Goal: Use online tool/utility: Use online tool/utility

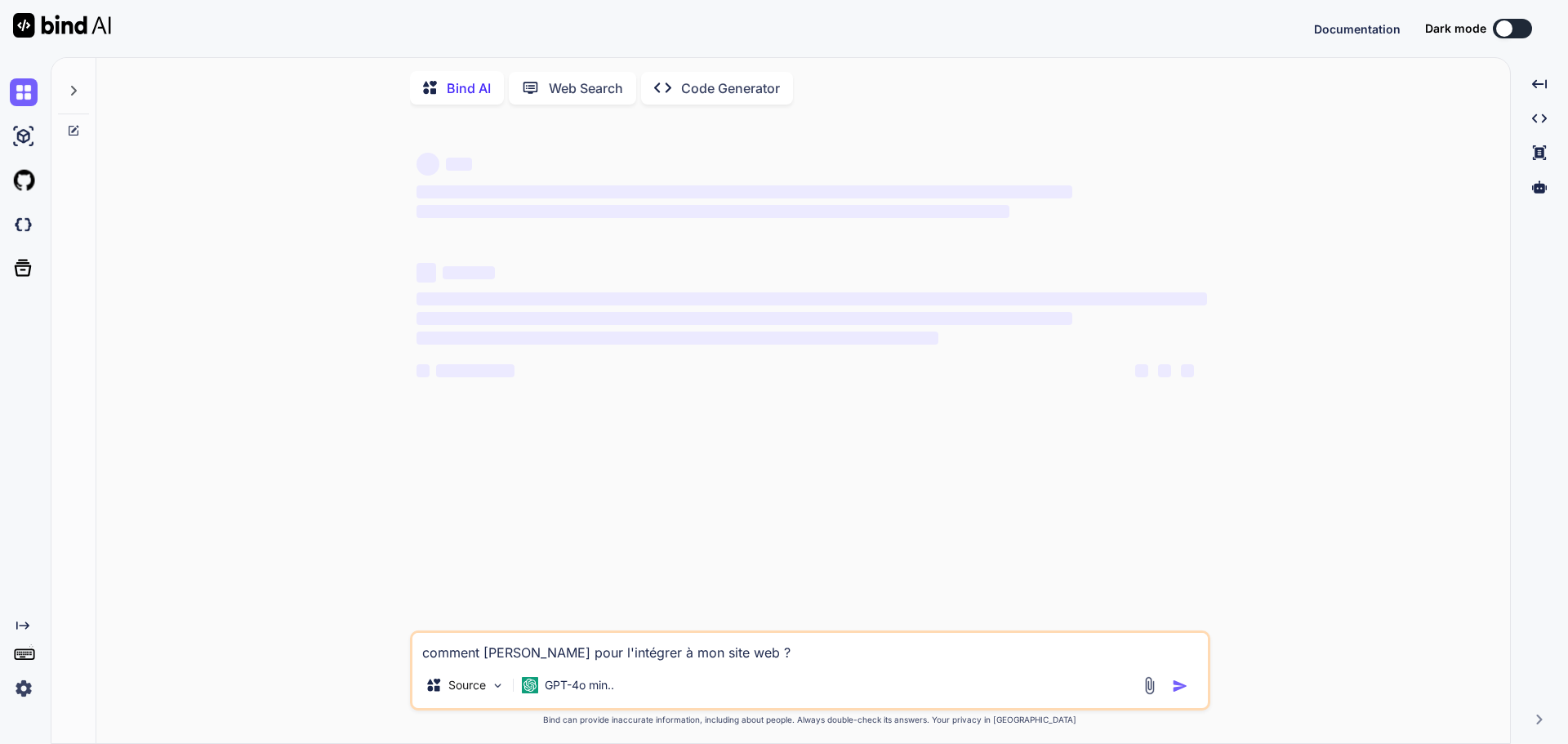
drag, startPoint x: 0, startPoint y: 0, endPoint x: 1009, endPoint y: 29, distance: 1009.4
click at [1009, 29] on div "Documentation Dark mode Created with Pixso." at bounding box center [784, 29] width 1568 height 57
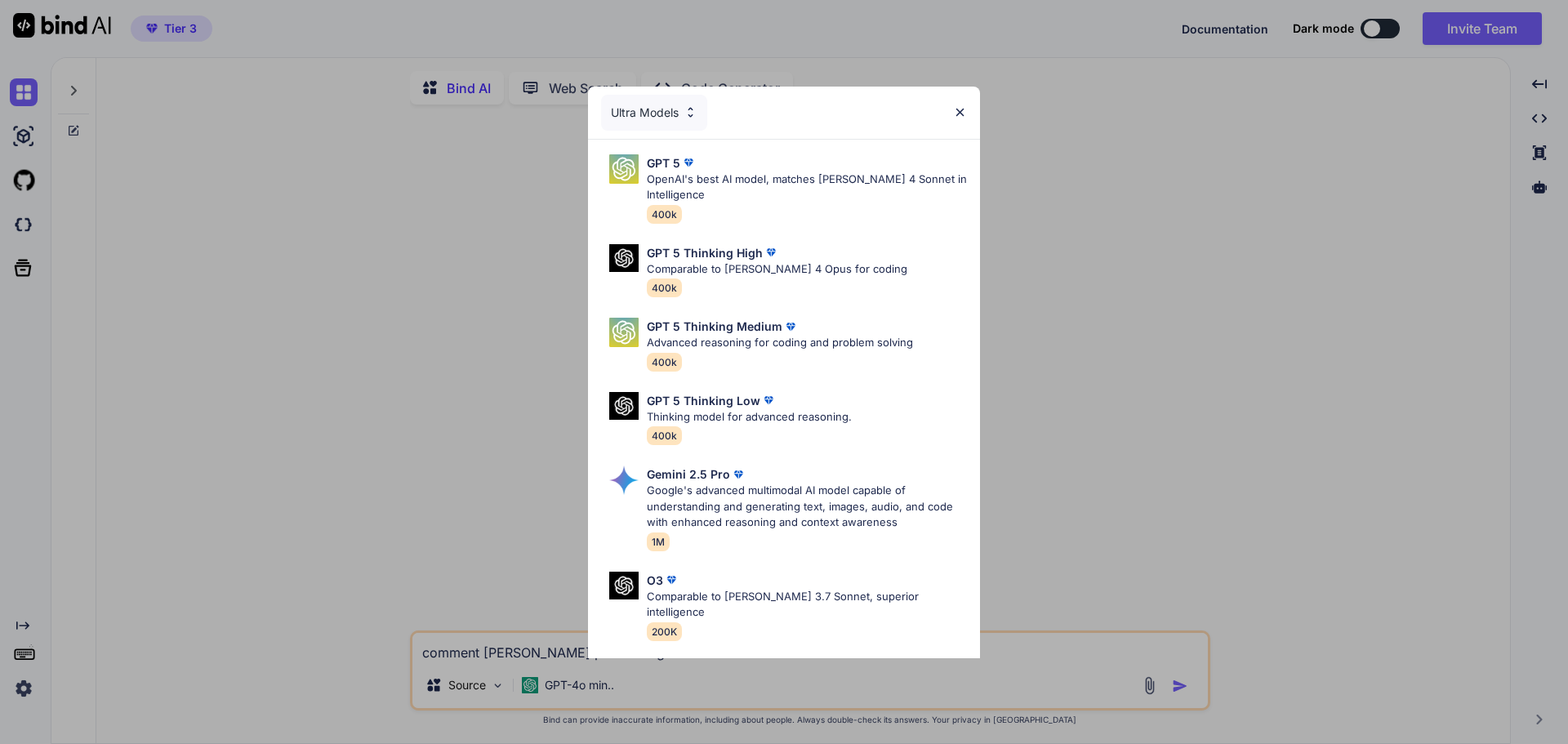
type textarea "x"
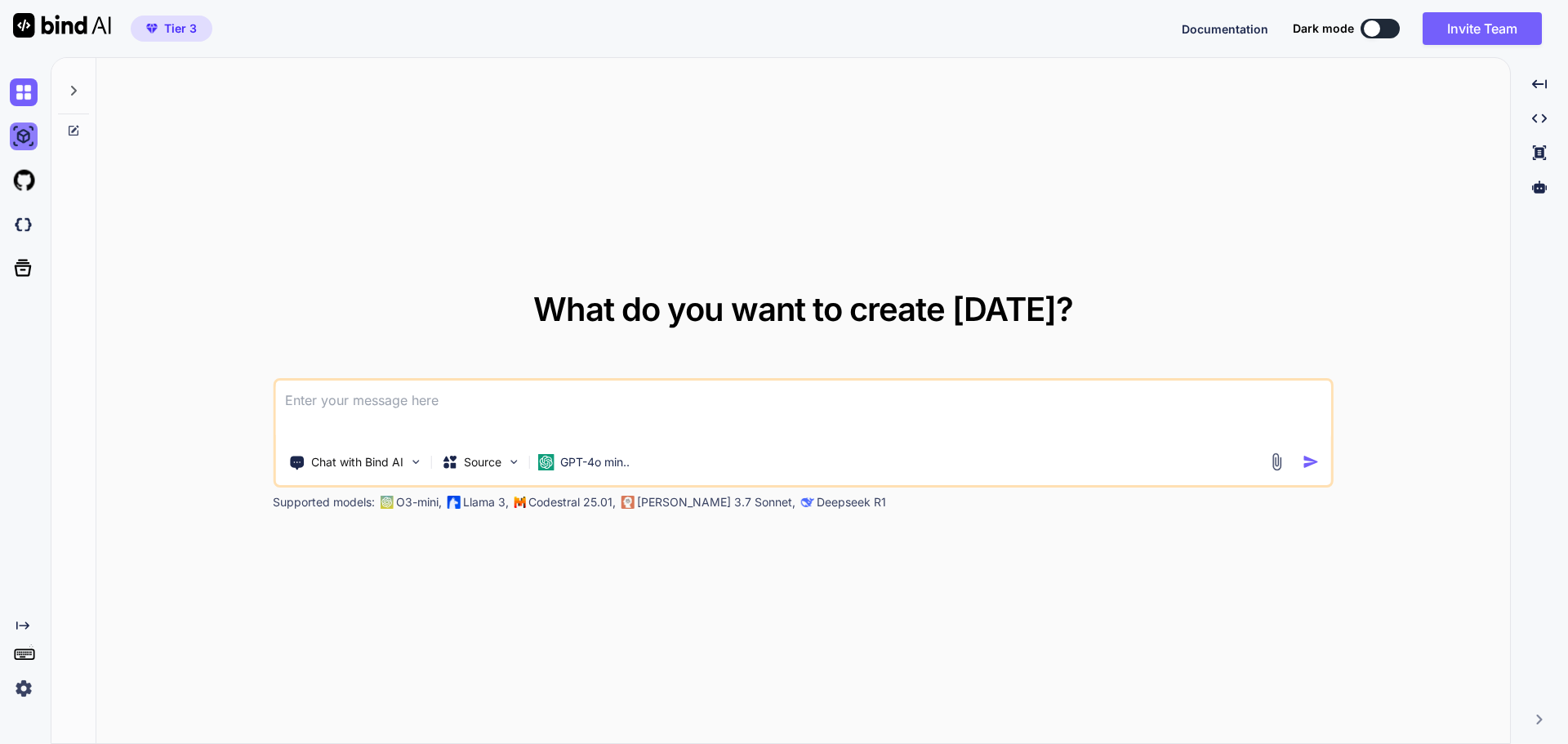
click at [22, 144] on img at bounding box center [23, 137] width 28 height 28
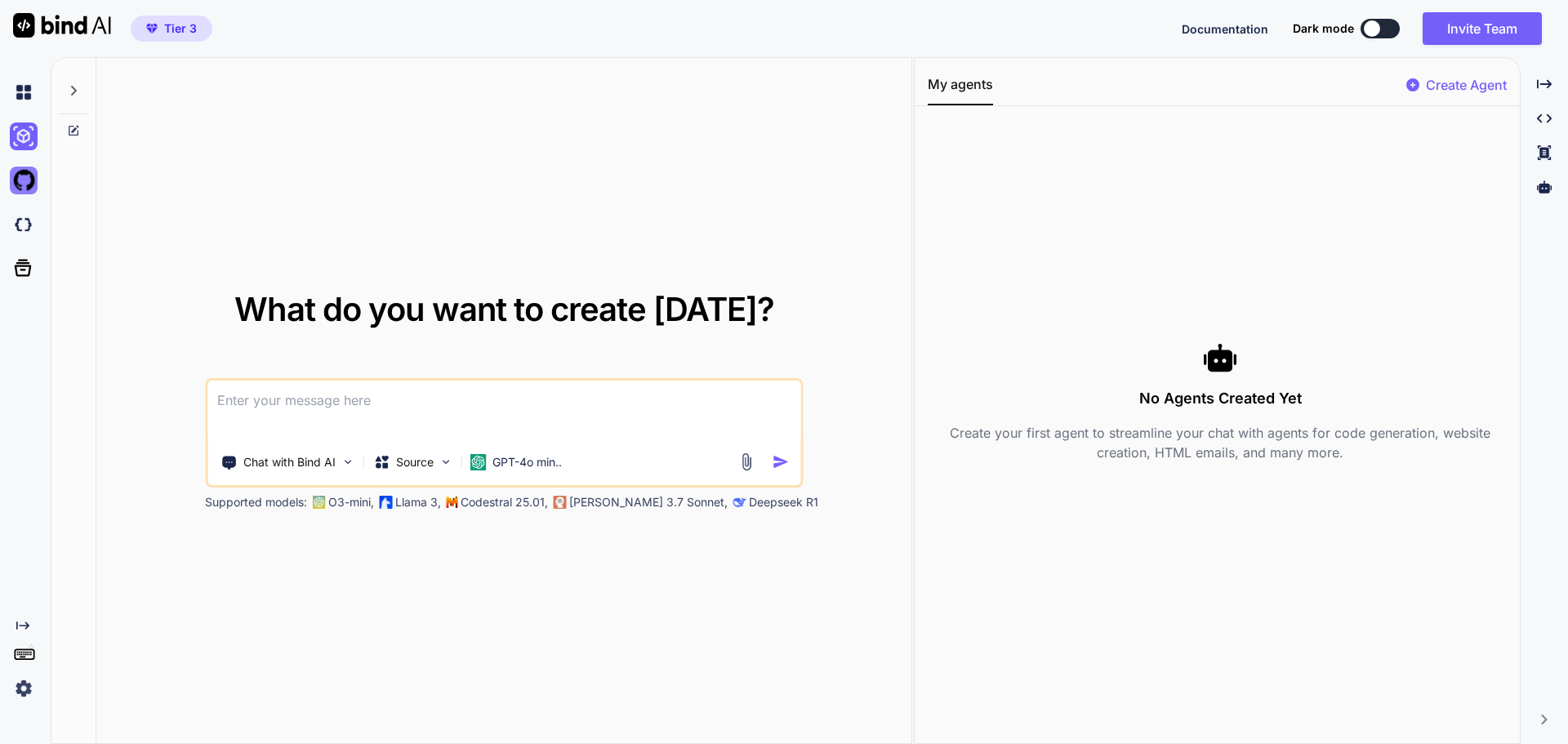
click at [15, 176] on img at bounding box center [23, 181] width 28 height 28
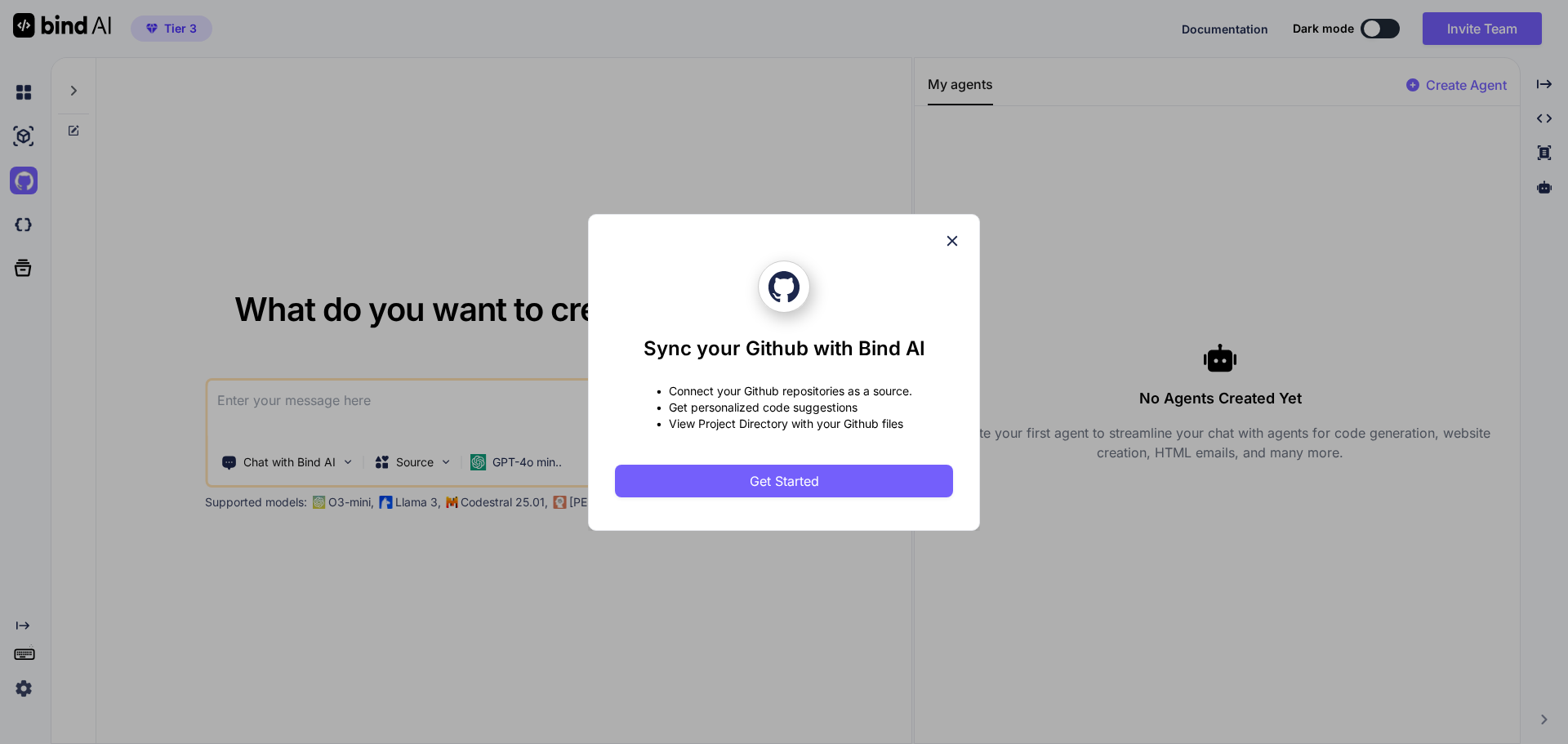
click at [956, 241] on icon at bounding box center [952, 241] width 18 height 18
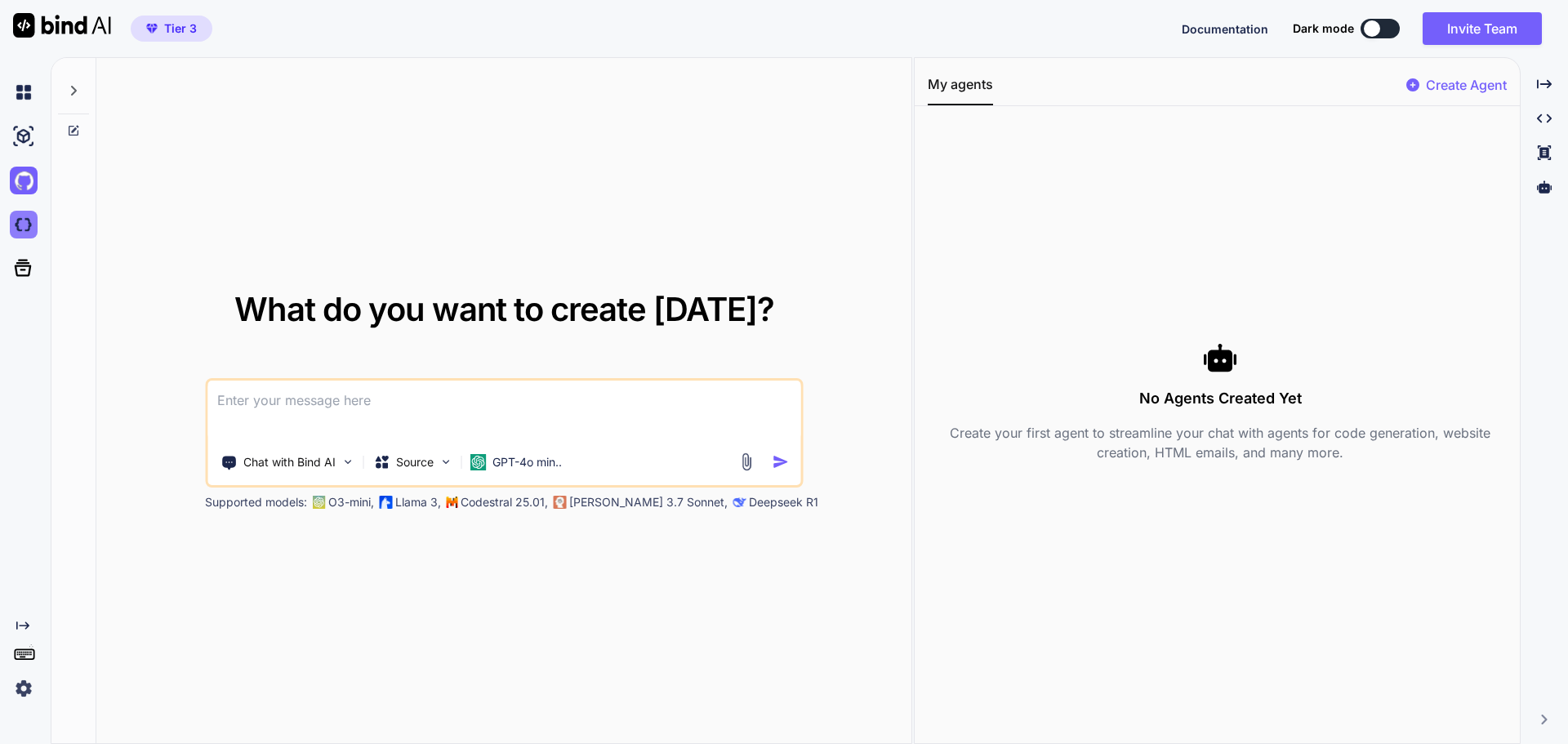
click at [29, 221] on img at bounding box center [23, 225] width 28 height 28
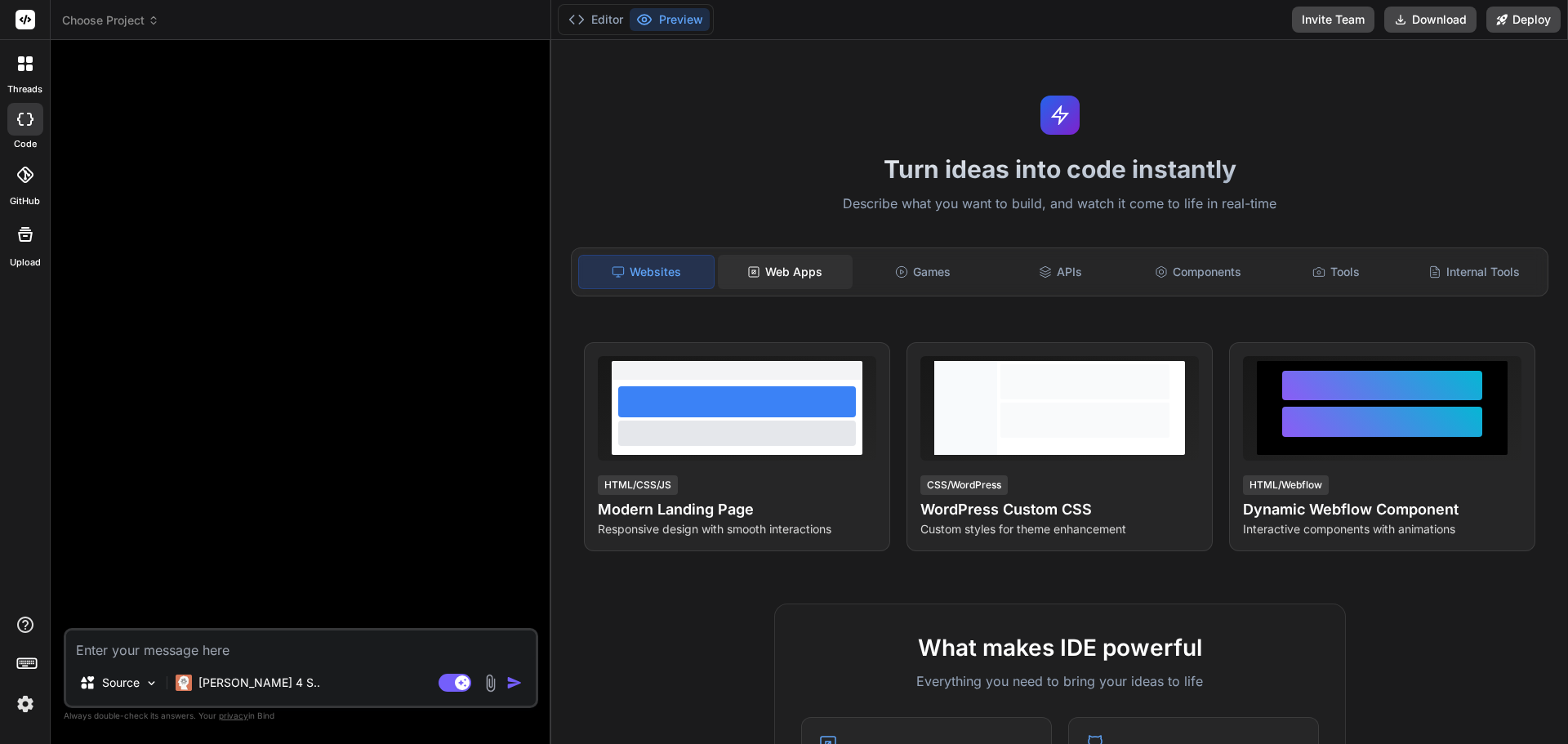
click at [806, 273] on div "Web Apps" at bounding box center [785, 273] width 135 height 35
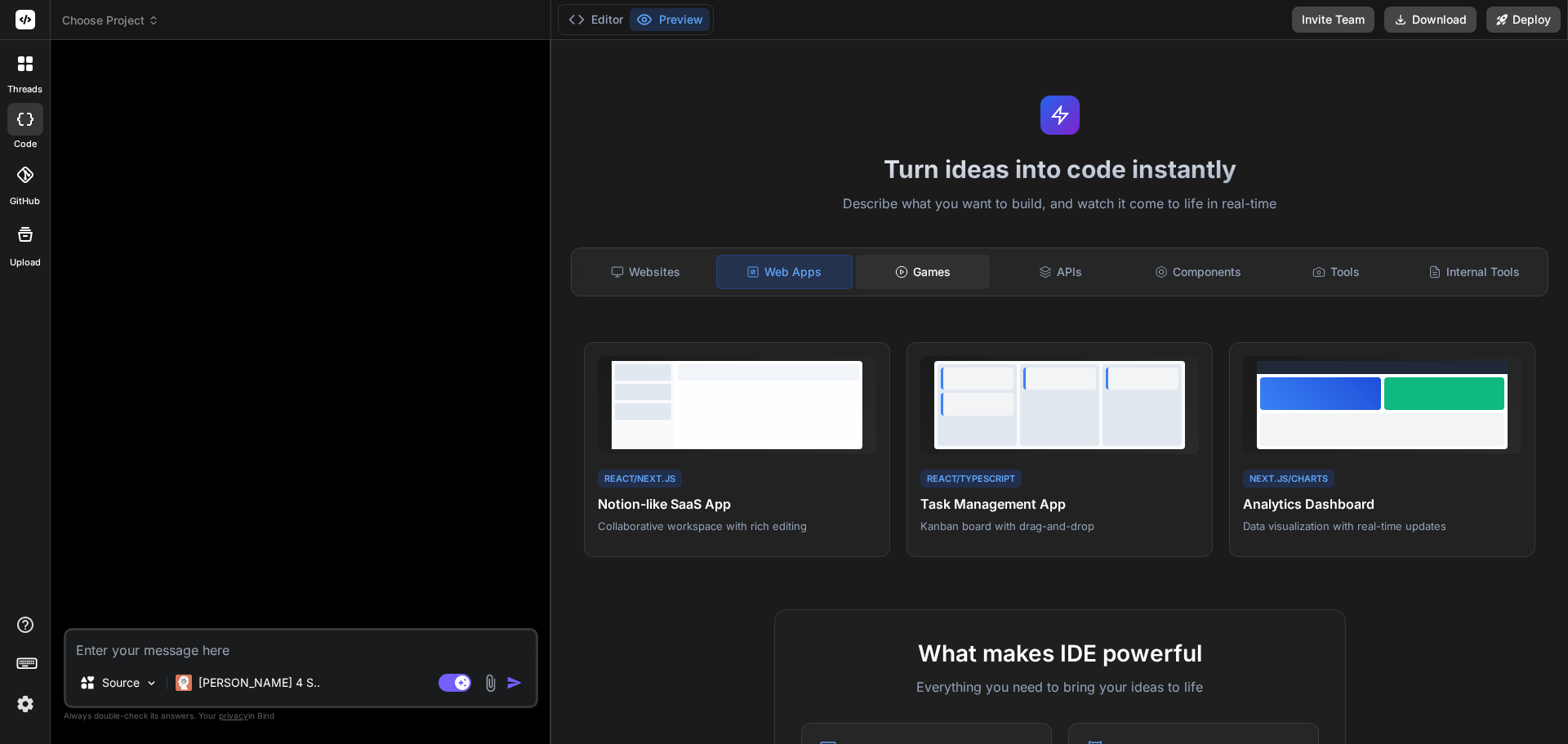
click at [934, 264] on div "Games" at bounding box center [924, 273] width 135 height 35
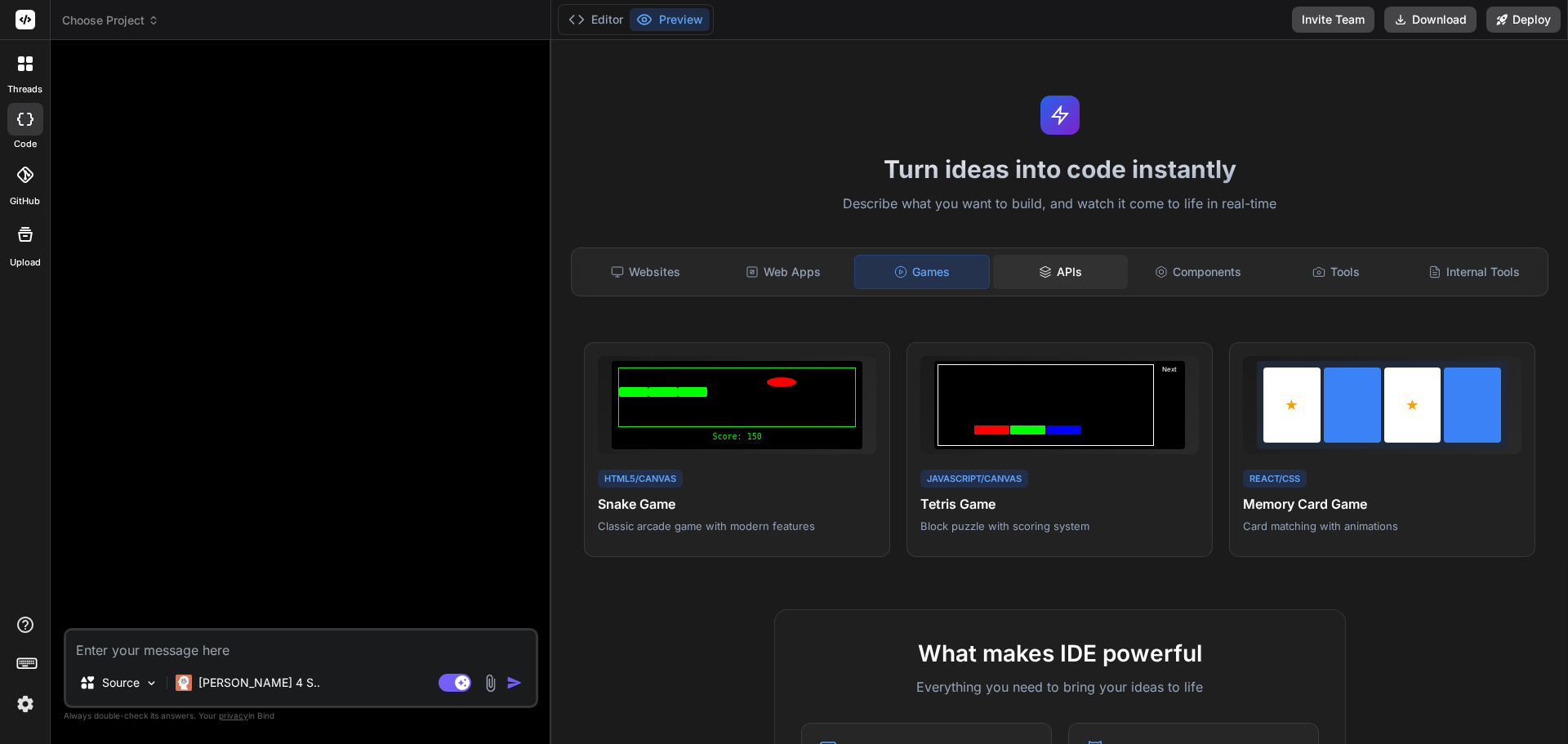
click at [1060, 272] on div "APIs" at bounding box center [1060, 273] width 135 height 35
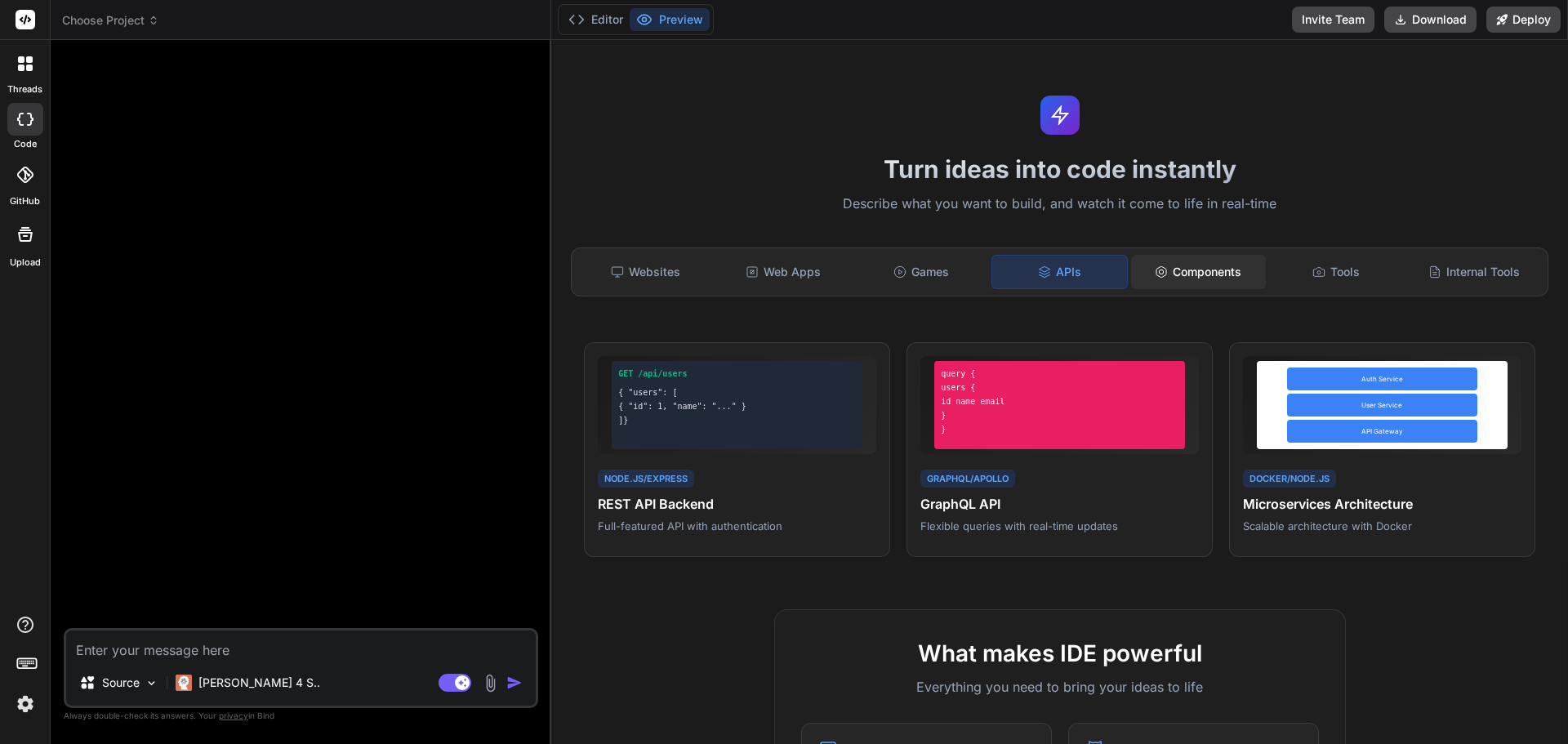
click at [1210, 276] on div "Components" at bounding box center [1199, 273] width 135 height 35
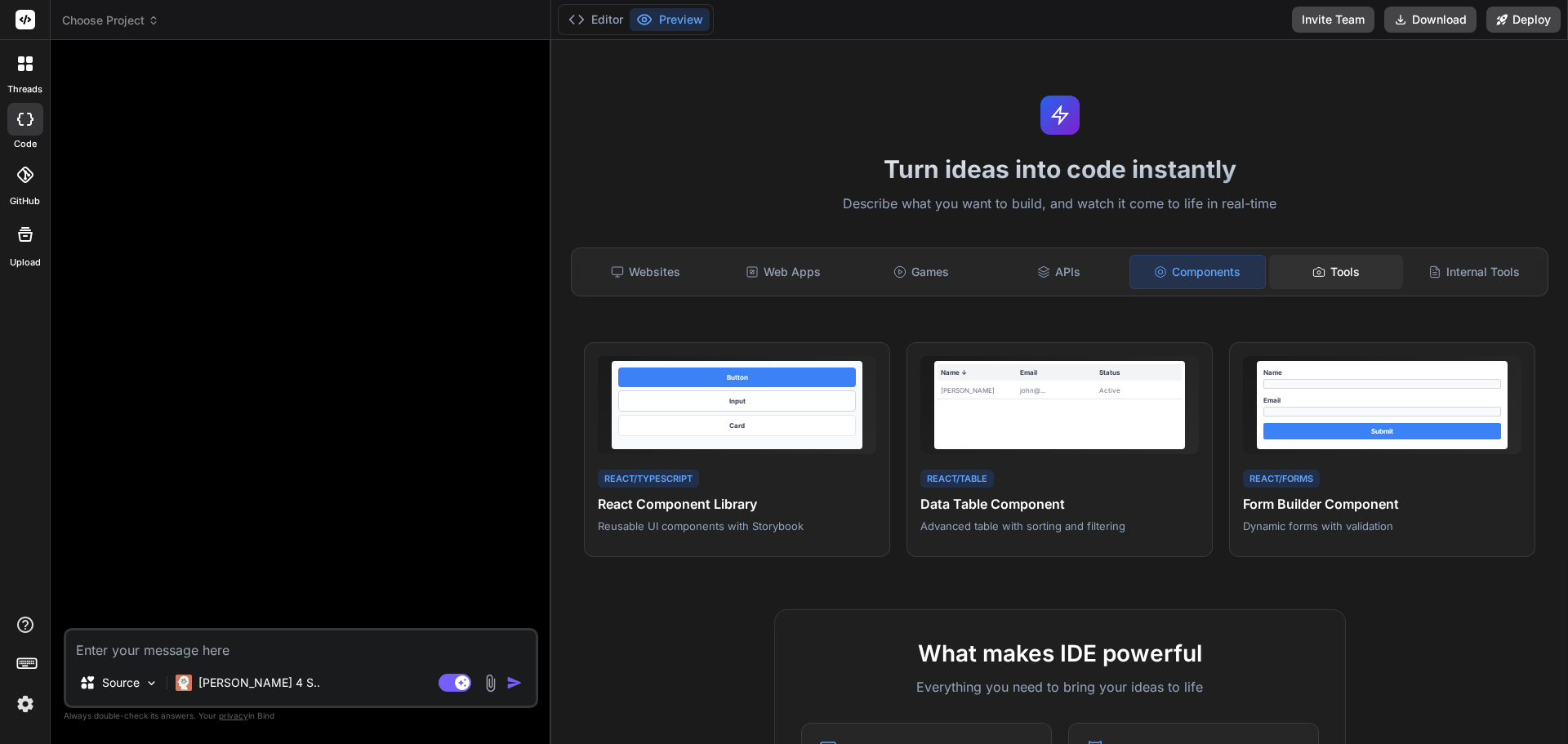
click at [1319, 272] on div "Tools" at bounding box center [1337, 273] width 135 height 35
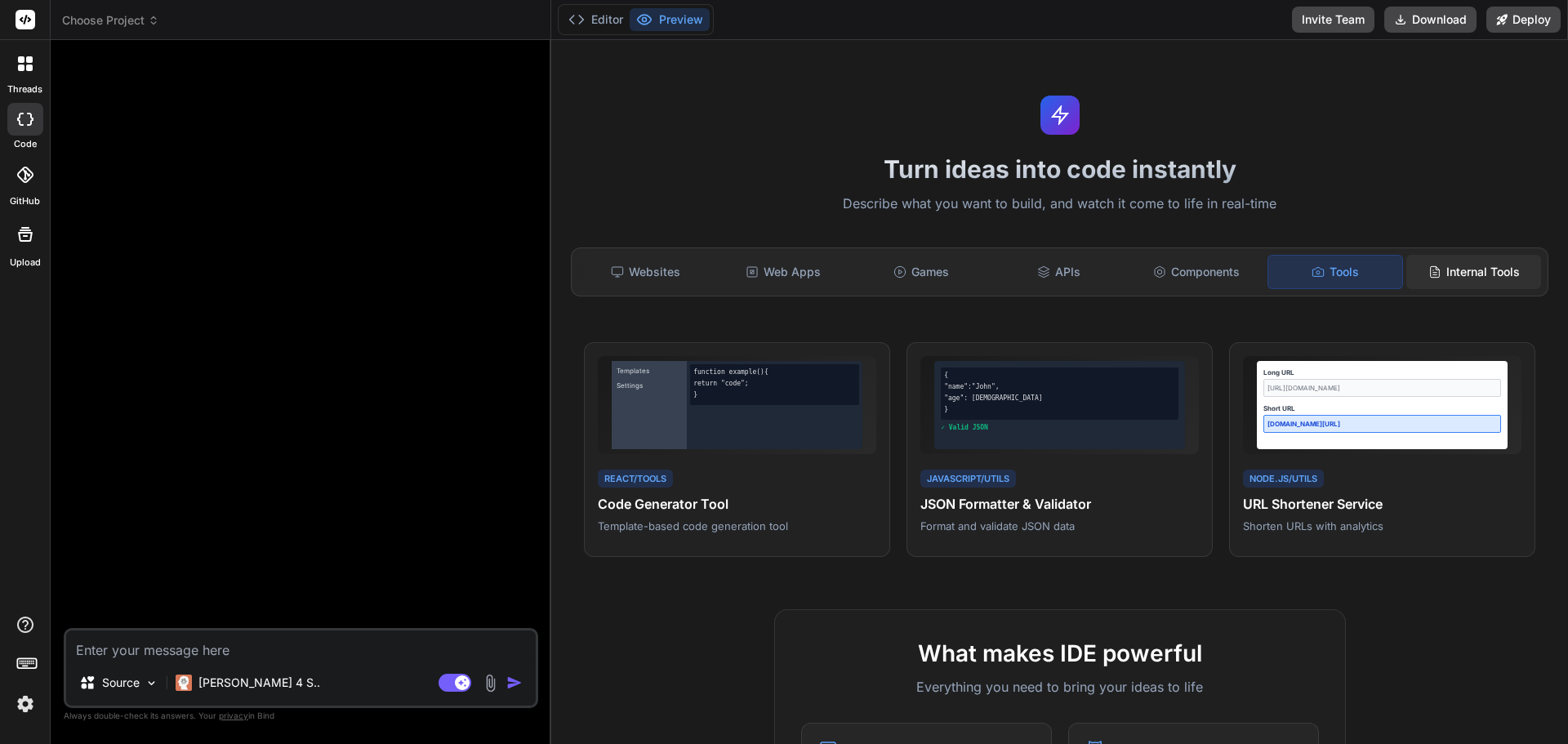
click at [1463, 265] on div "Internal Tools" at bounding box center [1474, 273] width 135 height 35
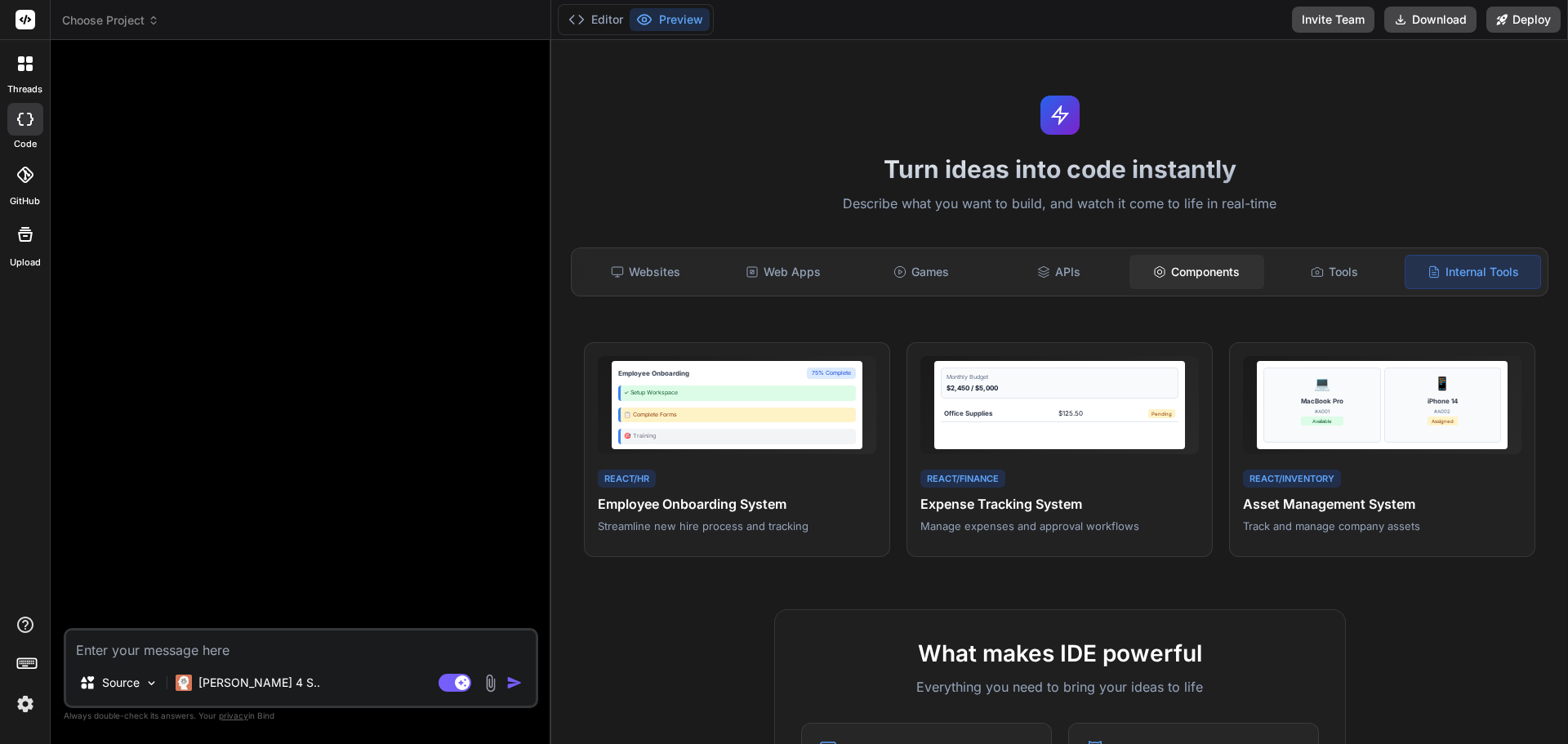
click at [1194, 281] on div "Components" at bounding box center [1197, 273] width 135 height 35
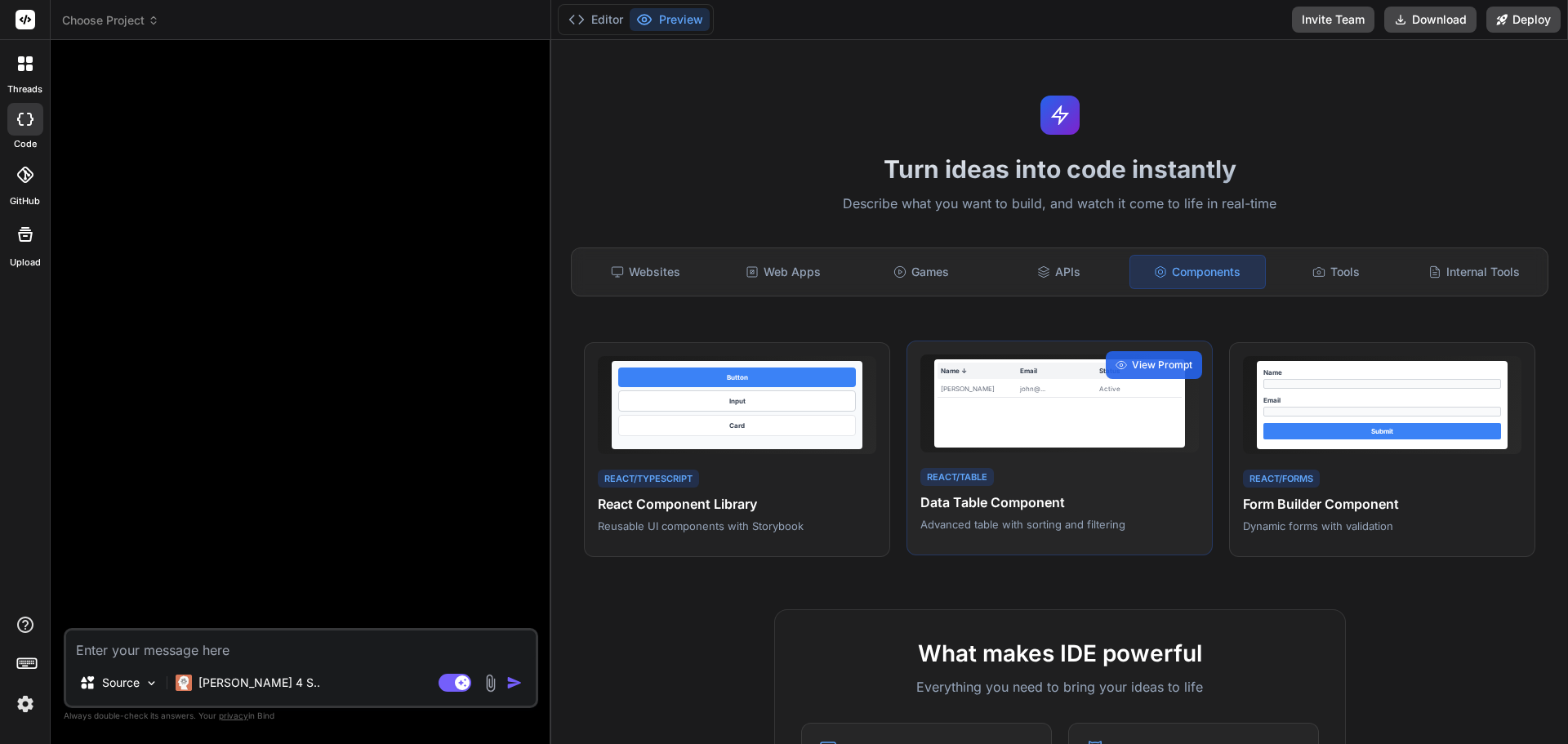
click at [1071, 446] on div "Name ↓ Email Status [PERSON_NAME] [PERSON_NAME]@... Active" at bounding box center [1059, 404] width 251 height 88
click at [1155, 367] on span "View Prompt" at bounding box center [1162, 365] width 61 height 15
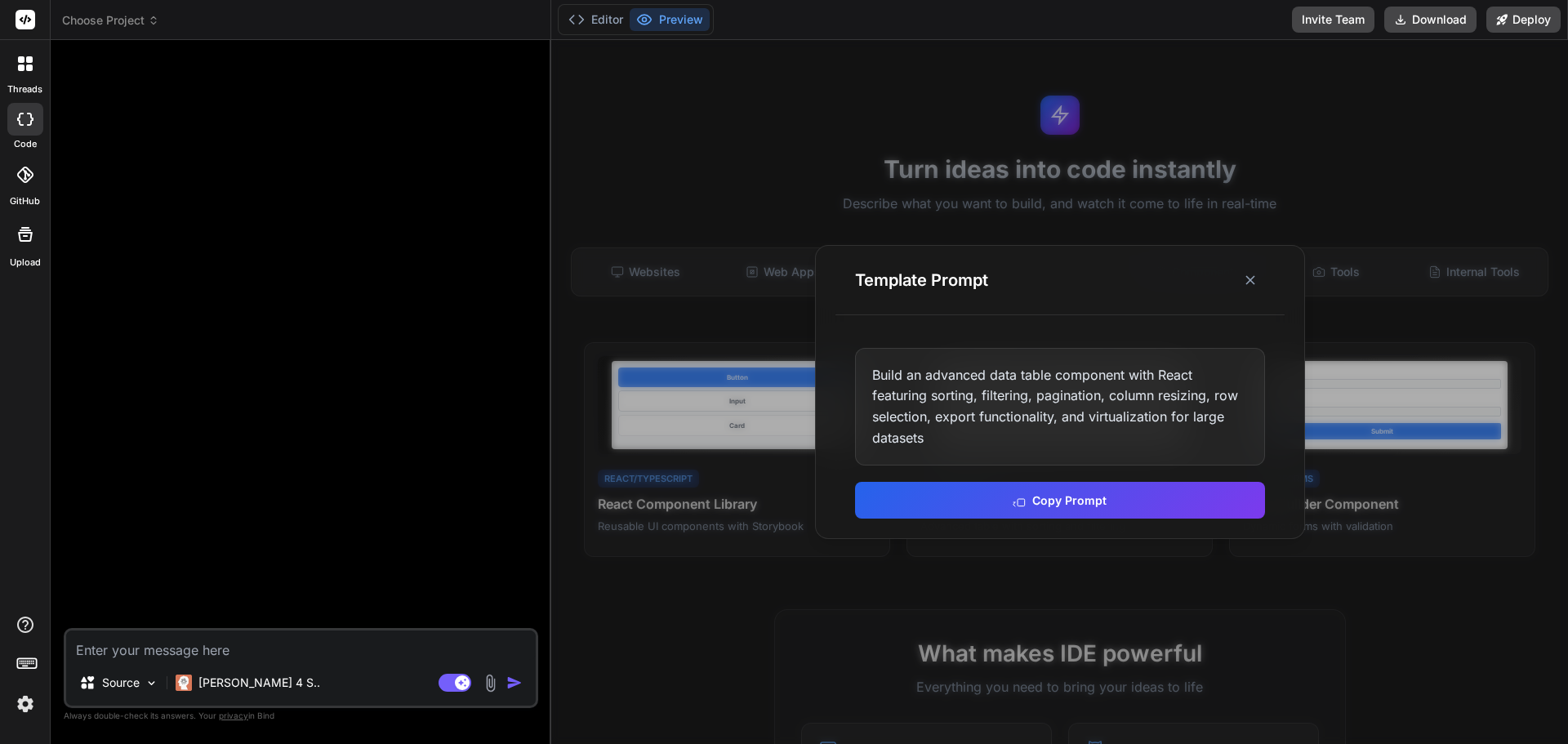
click at [913, 378] on div "Build an advanced data table component with React featuring sorting, filtering,…" at bounding box center [1060, 407] width 410 height 118
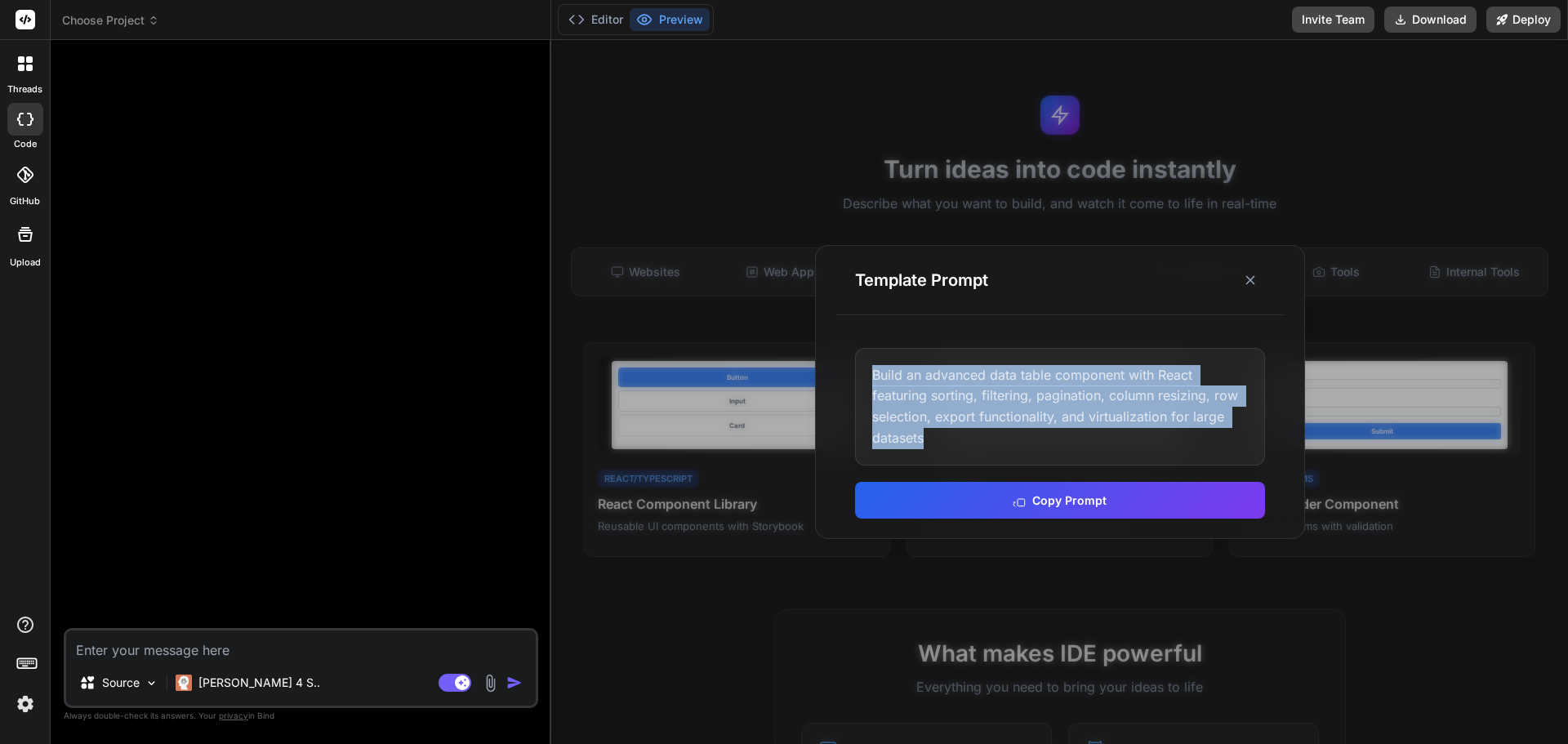
drag, startPoint x: 875, startPoint y: 372, endPoint x: 1004, endPoint y: 439, distance: 145.4
click at [1004, 439] on div "Build an advanced data table component with React featuring sorting, filtering,…" at bounding box center [1060, 407] width 410 height 118
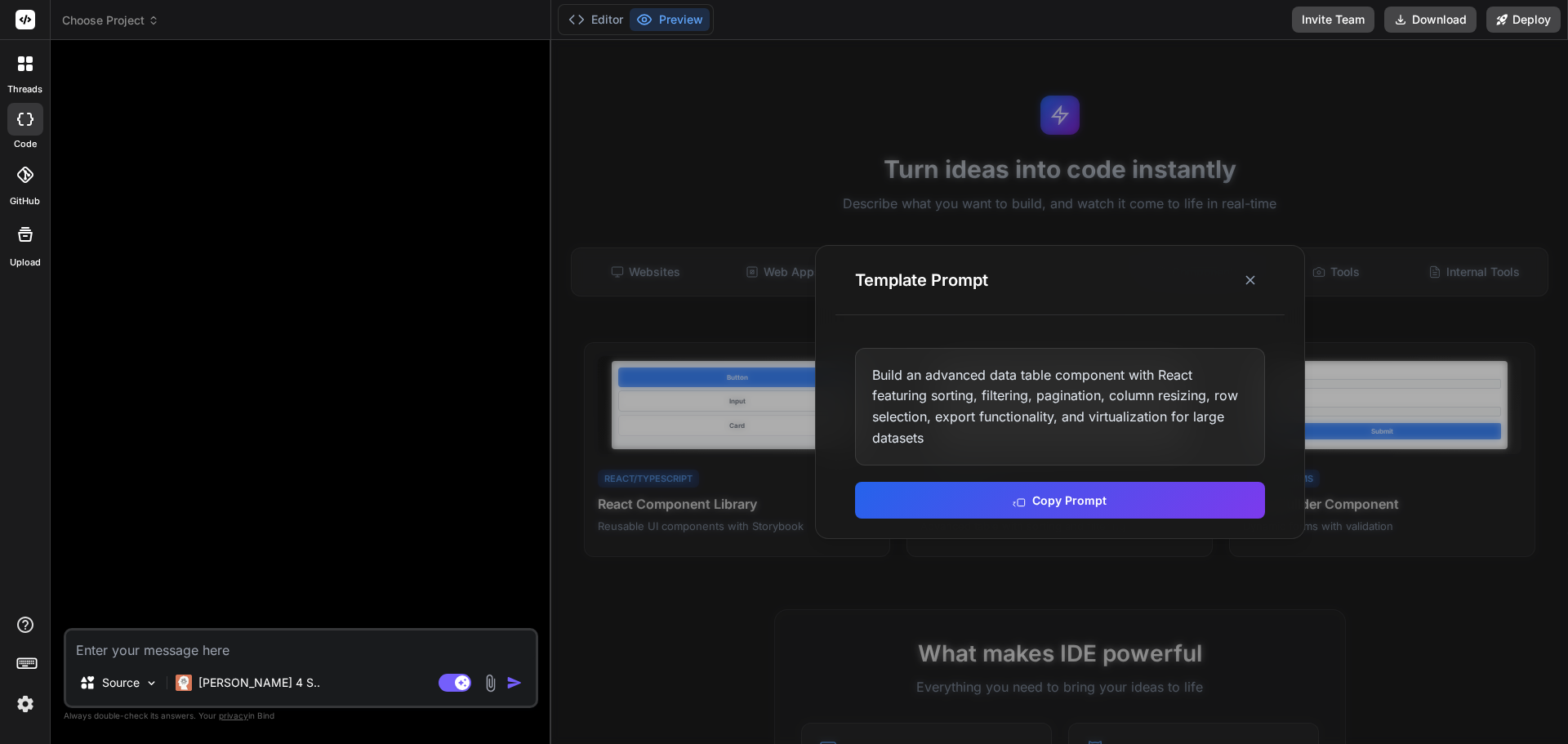
click at [939, 434] on div "Build an advanced data table component with React featuring sorting, filtering,…" at bounding box center [1060, 407] width 410 height 118
click at [976, 434] on div "Build an advanced data table component with React featuring sorting, filtering,…" at bounding box center [1060, 407] width 410 height 118
click at [920, 433] on div "Build an advanced data table component with React featuring sorting, filtering,…" at bounding box center [1060, 407] width 410 height 118
click at [954, 435] on div "Build an advanced data table component with React featuring sorting, filtering,…" at bounding box center [1060, 407] width 410 height 118
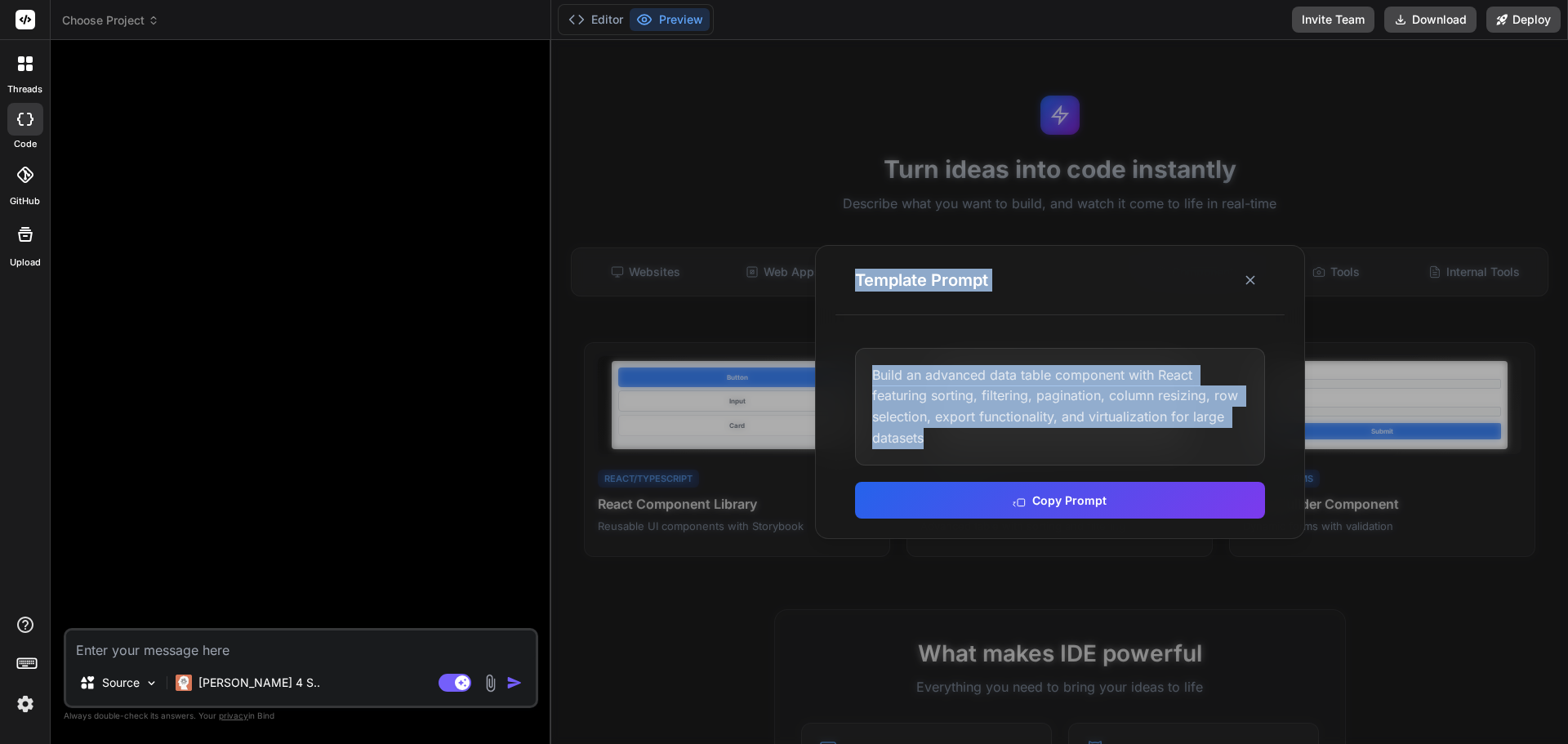
drag, startPoint x: 938, startPoint y: 436, endPoint x: 788, endPoint y: 362, distance: 167.3
click at [788, 362] on div "Template Prompt Build an advanced data table component with React featuring sor…" at bounding box center [1059, 392] width 1017 height 704
click at [903, 377] on div "Build an advanced data table component with React featuring sorting, filtering,…" at bounding box center [1060, 407] width 410 height 118
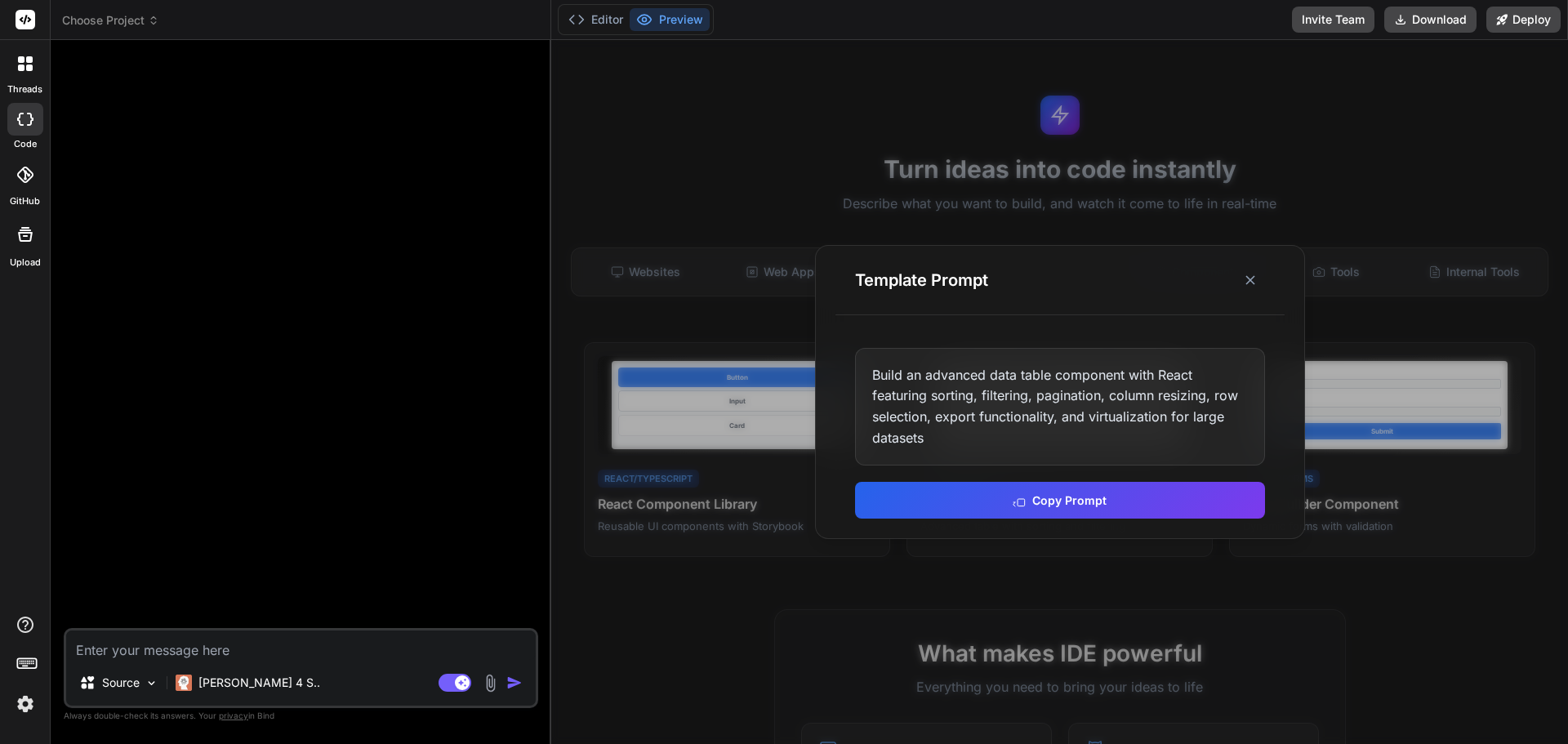
click at [923, 407] on div "Build an advanced data table component with React featuring sorting, filtering,…" at bounding box center [1060, 407] width 410 height 118
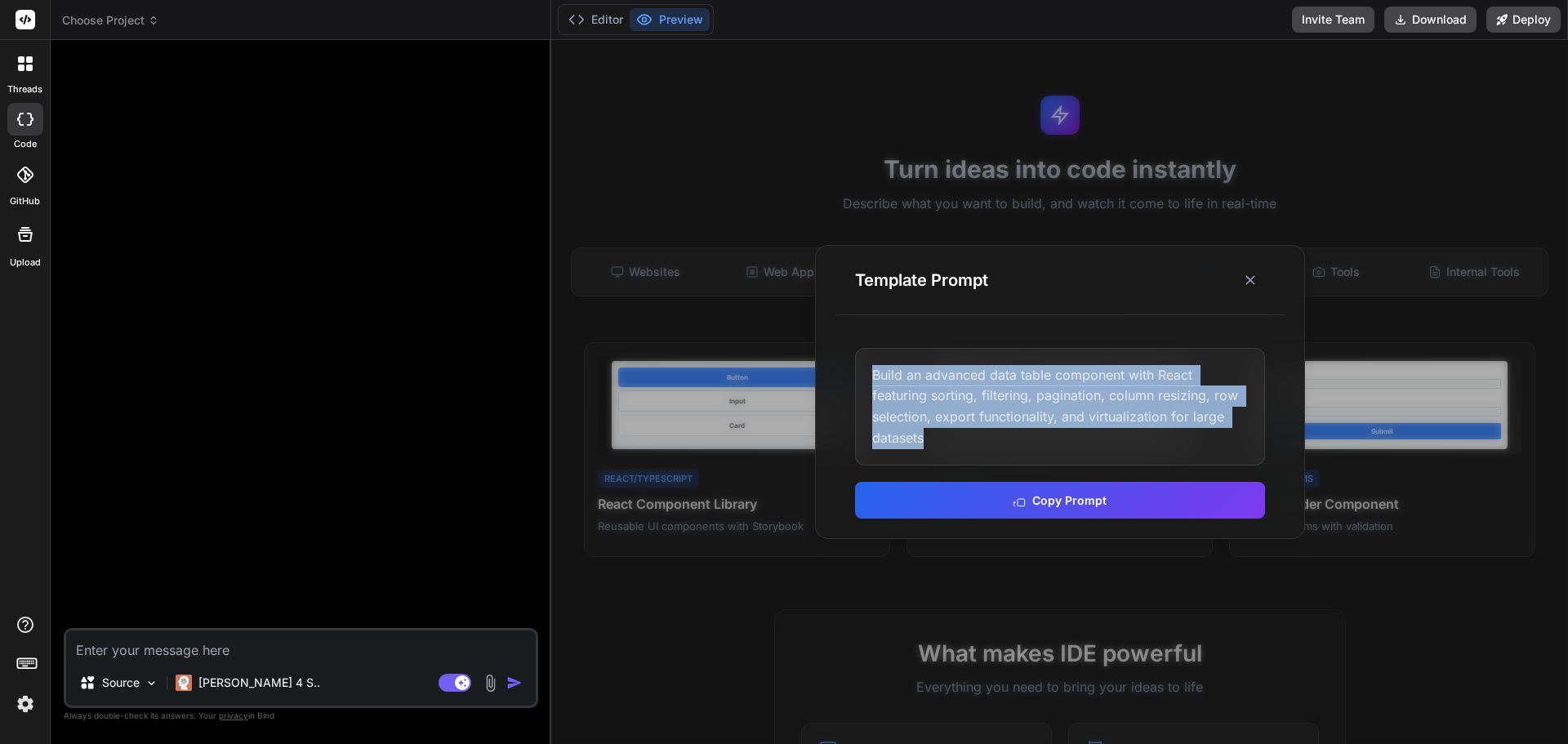
click at [923, 407] on div "Build an advanced data table component with React featuring sorting, filtering,…" at bounding box center [1060, 407] width 410 height 118
click at [1053, 497] on button "Copy Prompt" at bounding box center [1060, 498] width 410 height 36
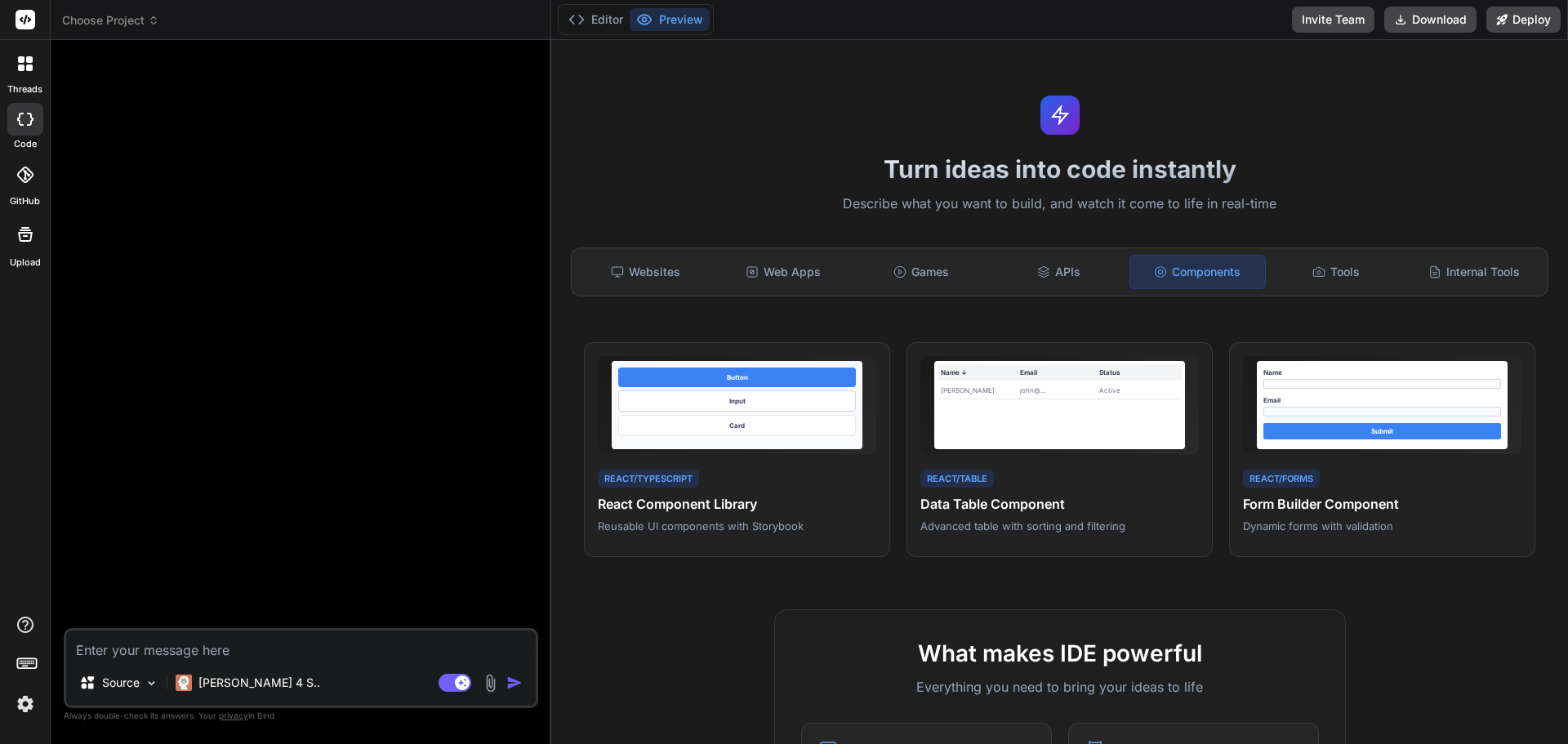
click at [25, 704] on img at bounding box center [25, 704] width 28 height 28
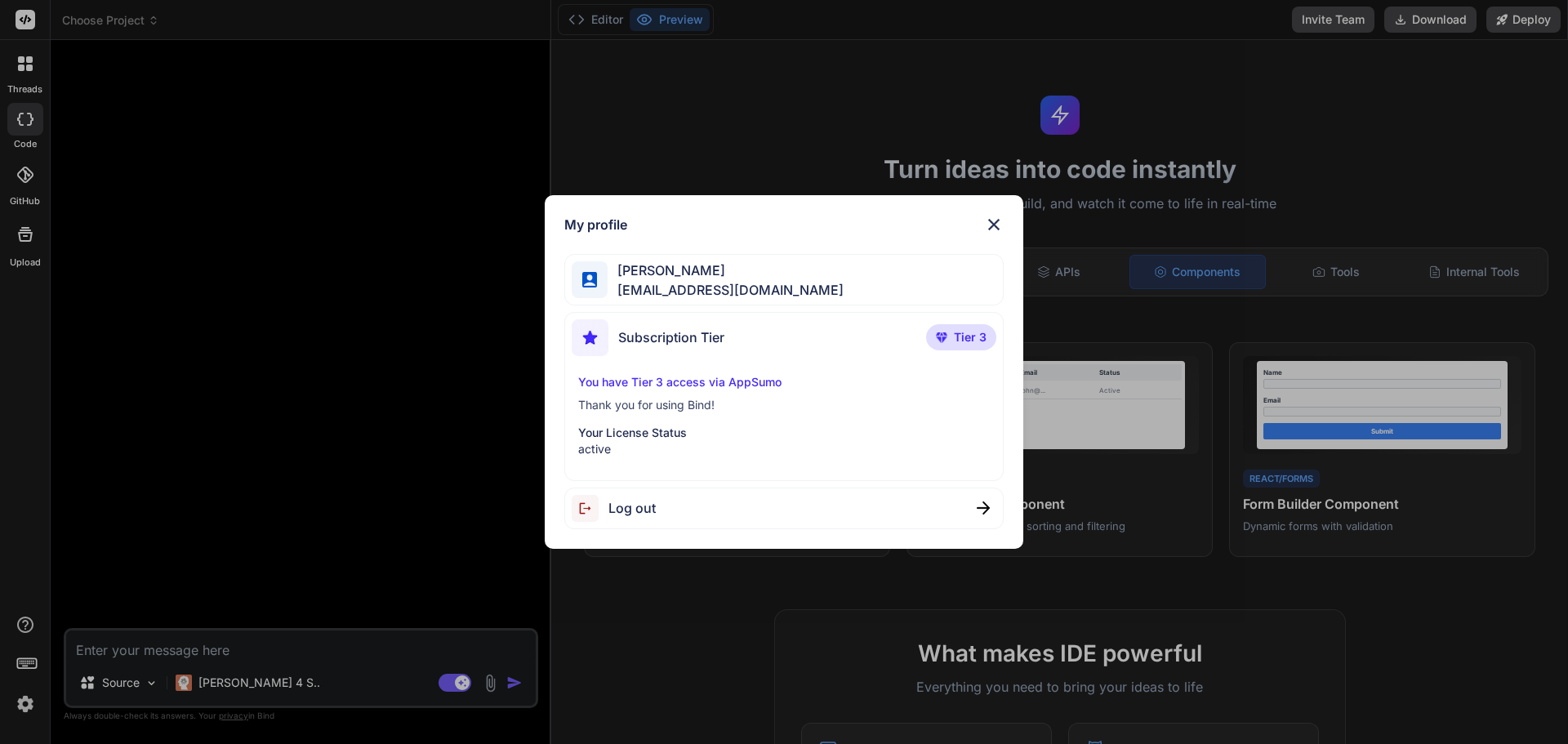
click at [993, 224] on img at bounding box center [994, 224] width 20 height 20
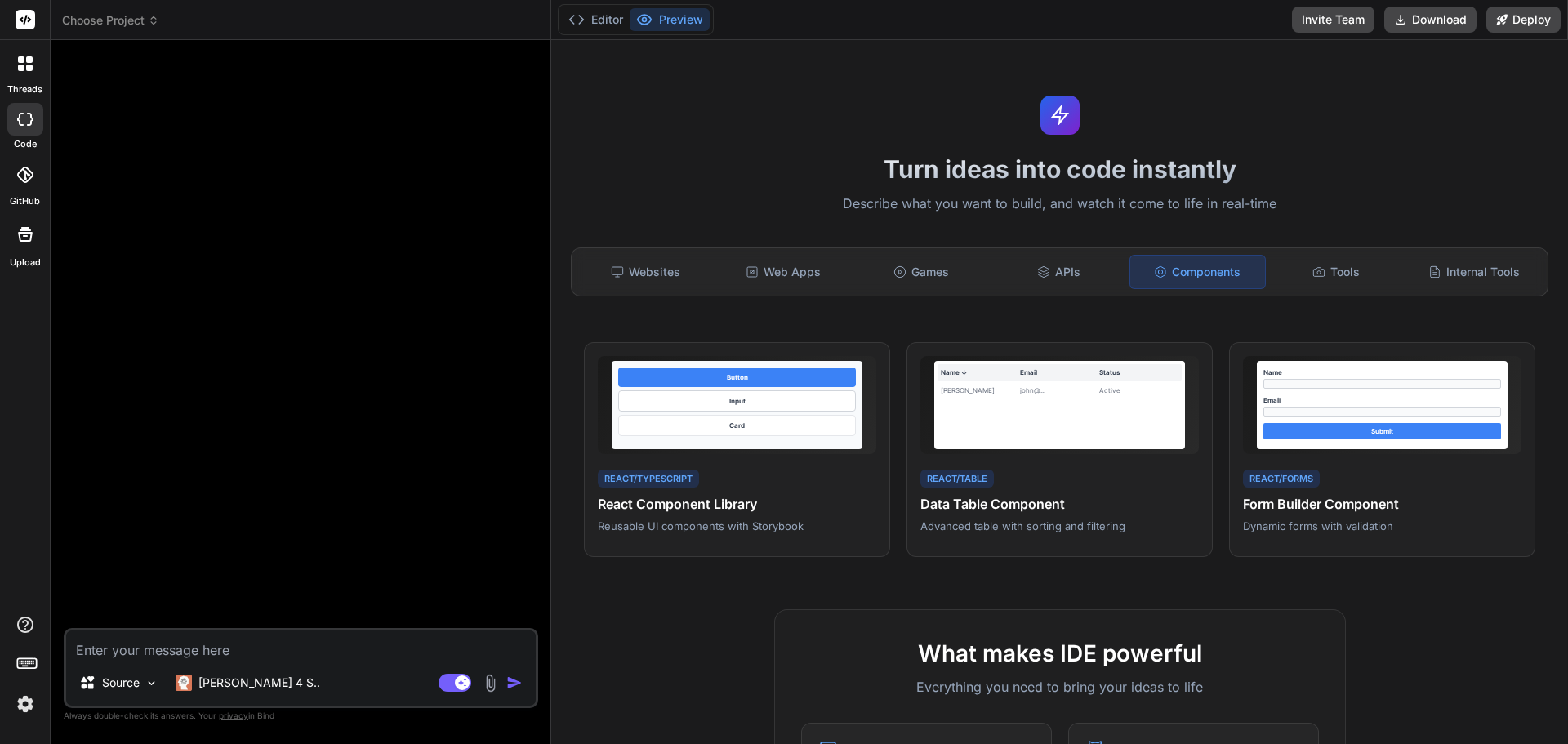
click at [183, 644] on textarea at bounding box center [300, 645] width 470 height 29
paste textarea "Lo ipsumdol sitam con adi eli s’doeiusmo temporincid utla et Doloremag aliquaen…"
type textarea "x"
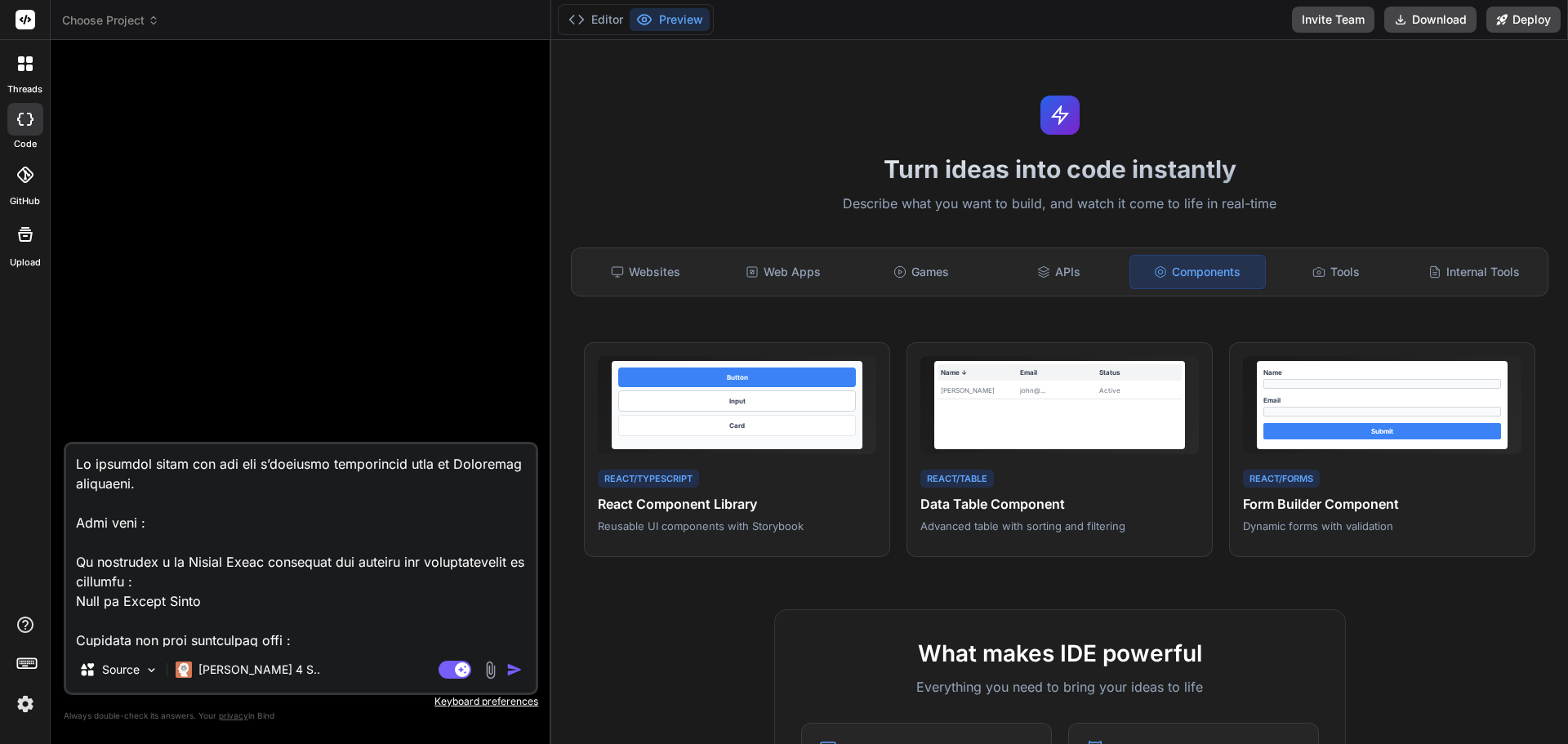
type textarea "Lo ipsumdol sitam con adi eli s’doeiusmo temporincid utla et Doloremag aliquaen…"
click at [243, 598] on textarea at bounding box center [300, 546] width 470 height 202
type textarea "x"
type textarea "Lo ipsumdol sitam con adi eli s’doeiusmo temporincid utla et Doloremag aliquaen…"
type textarea "x"
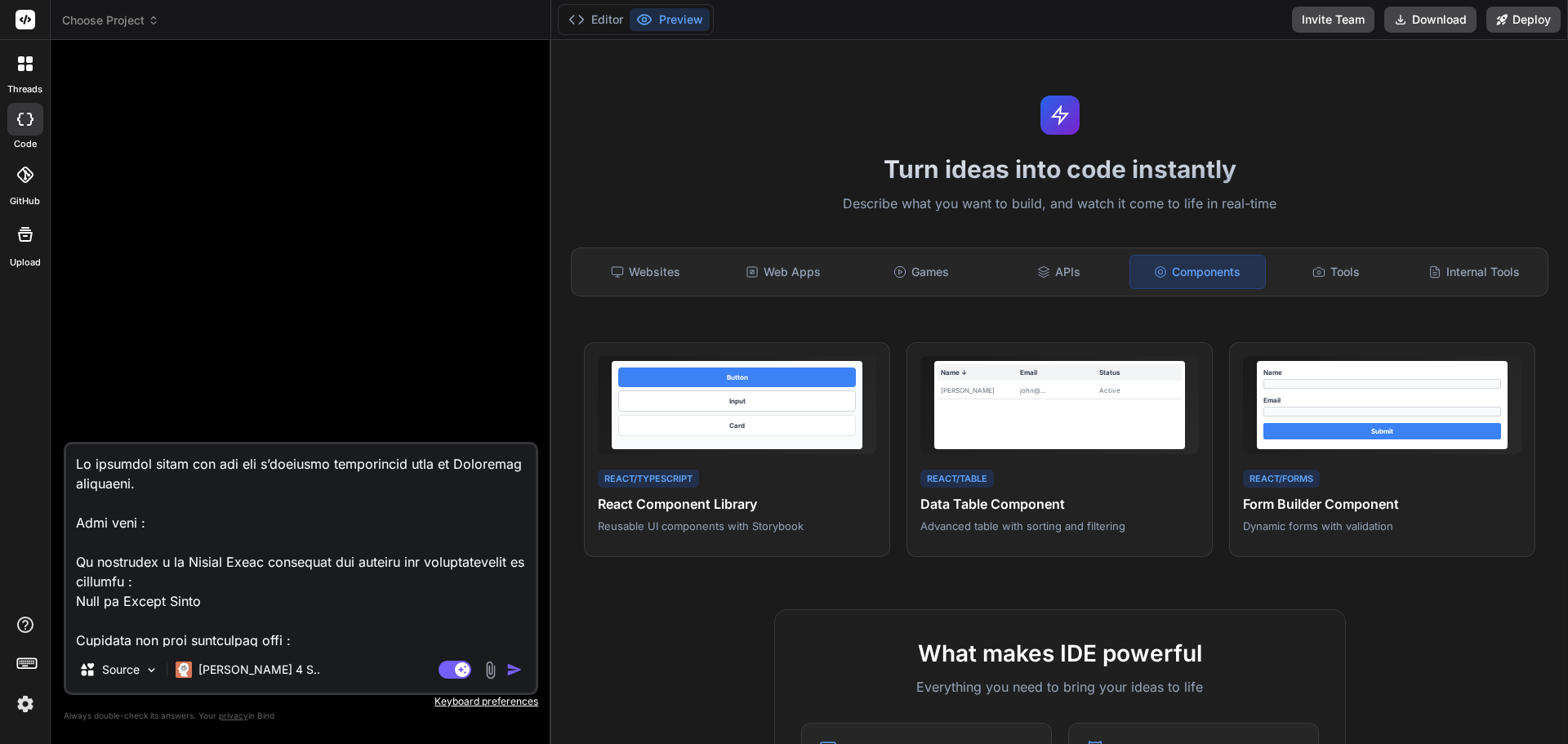
type textarea "Lo ipsumdol sitam con adi eli s’doeiusmo temporincid utla et Doloremag aliquaen…"
type textarea "x"
type textarea "Lo ipsumdol sitam con adi eli s’doeiusmo temporincid utla et Doloremag aliquaen…"
paste textarea "[URL][DOMAIN_NAME]"
type textarea "x"
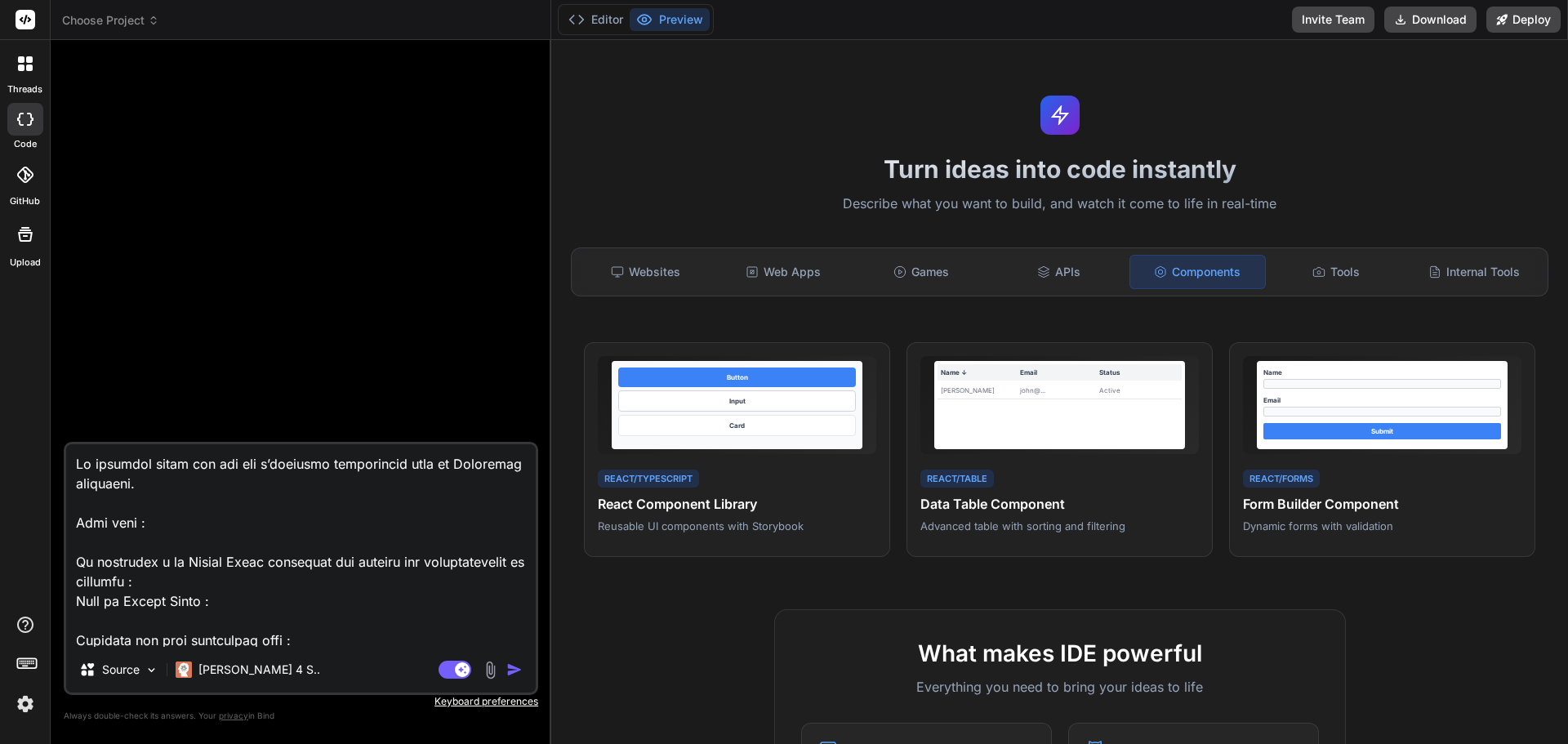
type textarea "Lo ipsumdol sitam con adi eli s’doeiusmo temporincid utla et Doloremag aliquaen…"
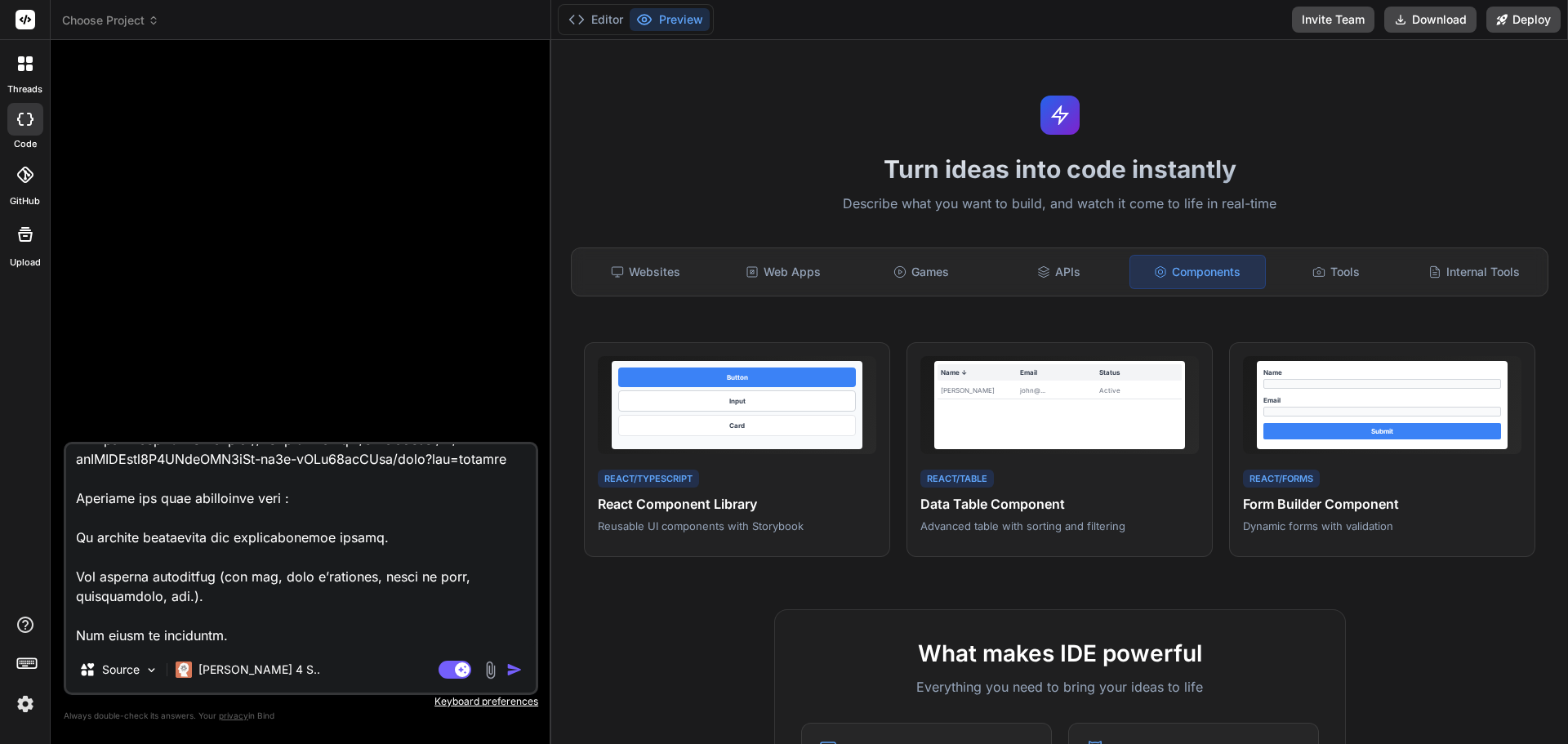
scroll to position [164, 0]
click at [301, 502] on textarea at bounding box center [300, 546] width 470 height 202
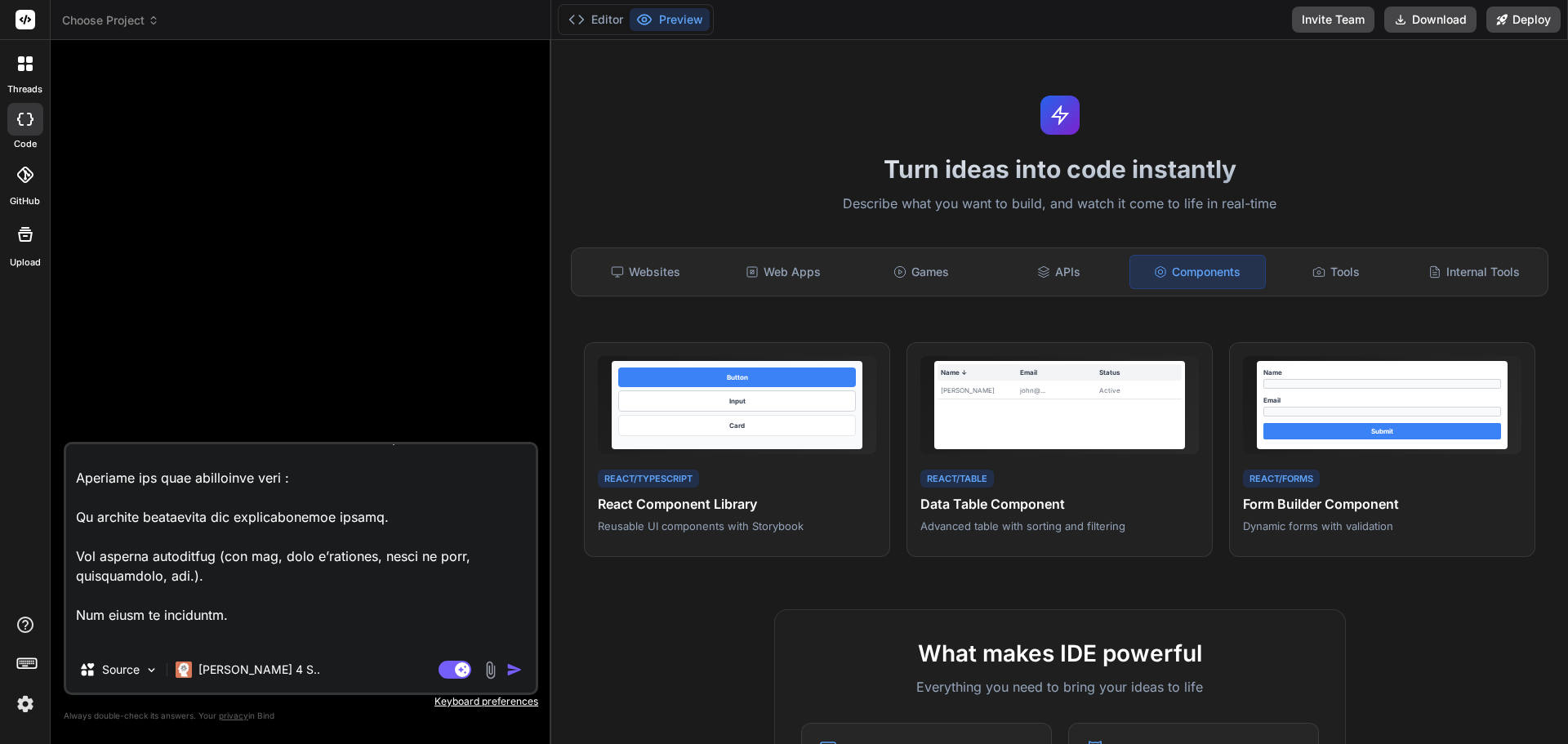
scroll to position [197, 0]
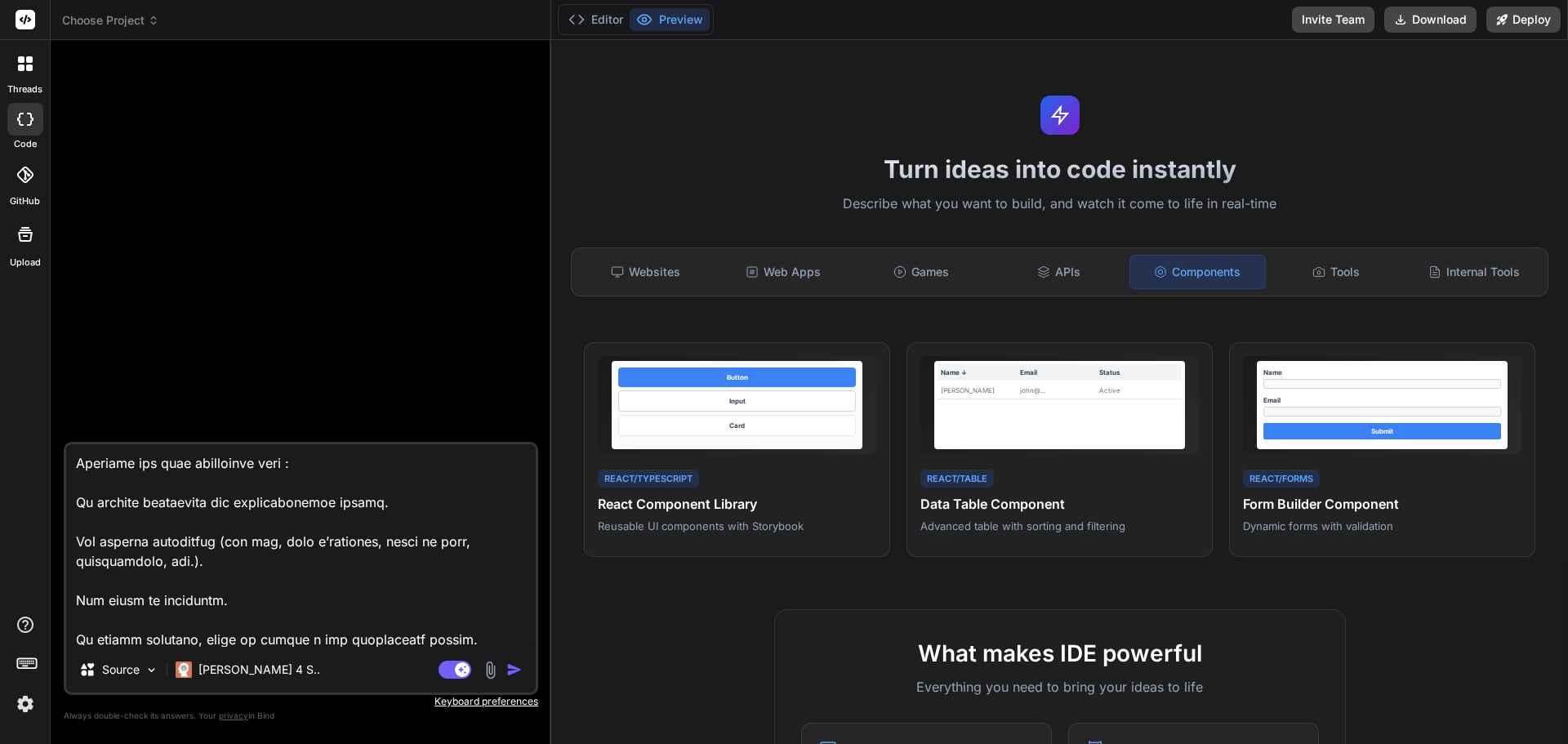
click at [247, 543] on textarea at bounding box center [300, 546] width 470 height 202
type textarea "x"
type textarea "Lo ipsumdol sitam con adi eli s’doeiusmo temporincid utla et Doloremag aliquaen…"
type textarea "x"
type textarea "Lo ipsumdol sitam con adi eli s’doeiusmo temporincid utla et Doloremag aliquaen…"
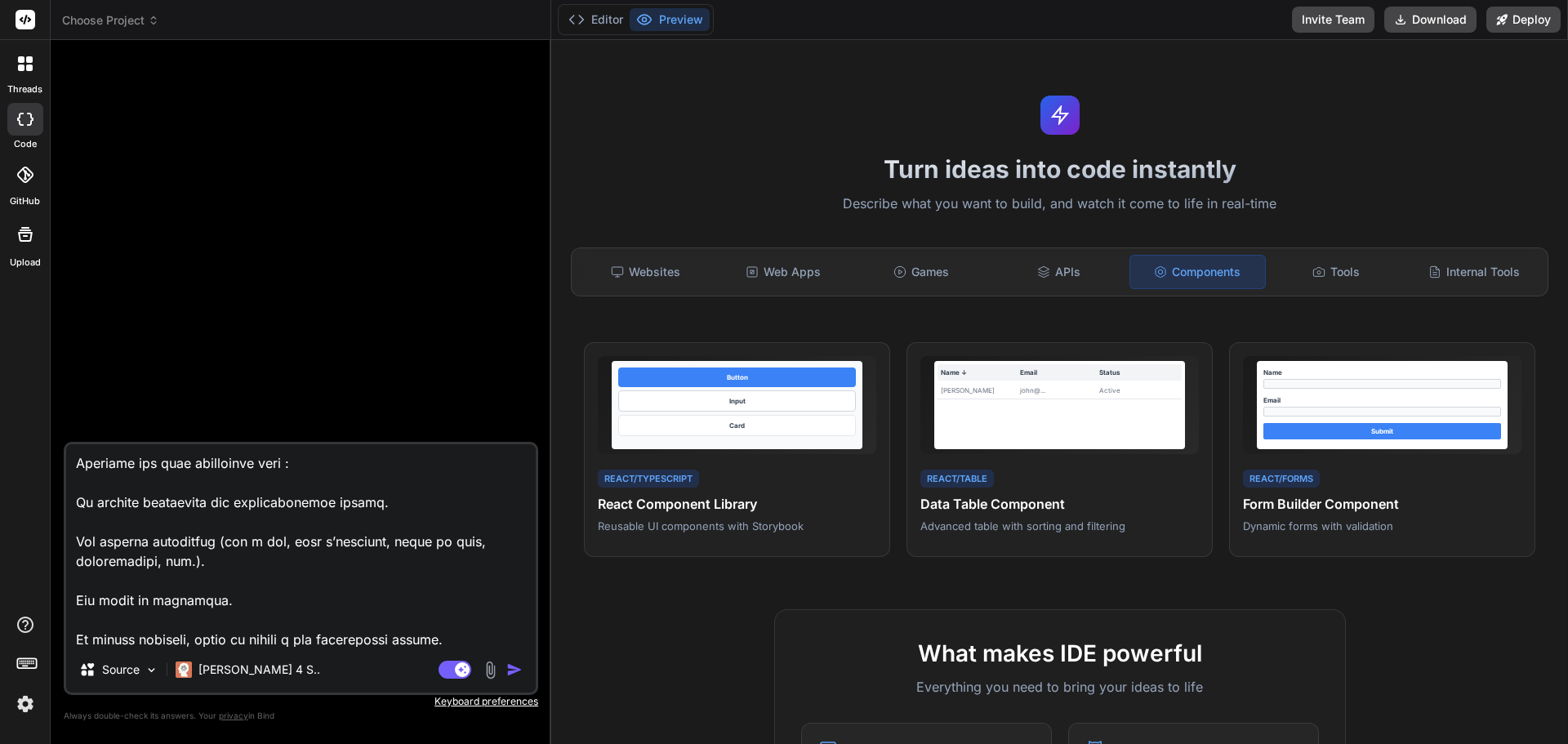
type textarea "x"
type textarea "Lo ipsumdol sitam con adi eli s’doeiusmo temporincid utla et Doloremag aliquaen…"
type textarea "x"
type textarea "Lo ipsumdol sitam con adi eli s’doeiusmo temporincid utla et Doloremag aliquaen…"
type textarea "x"
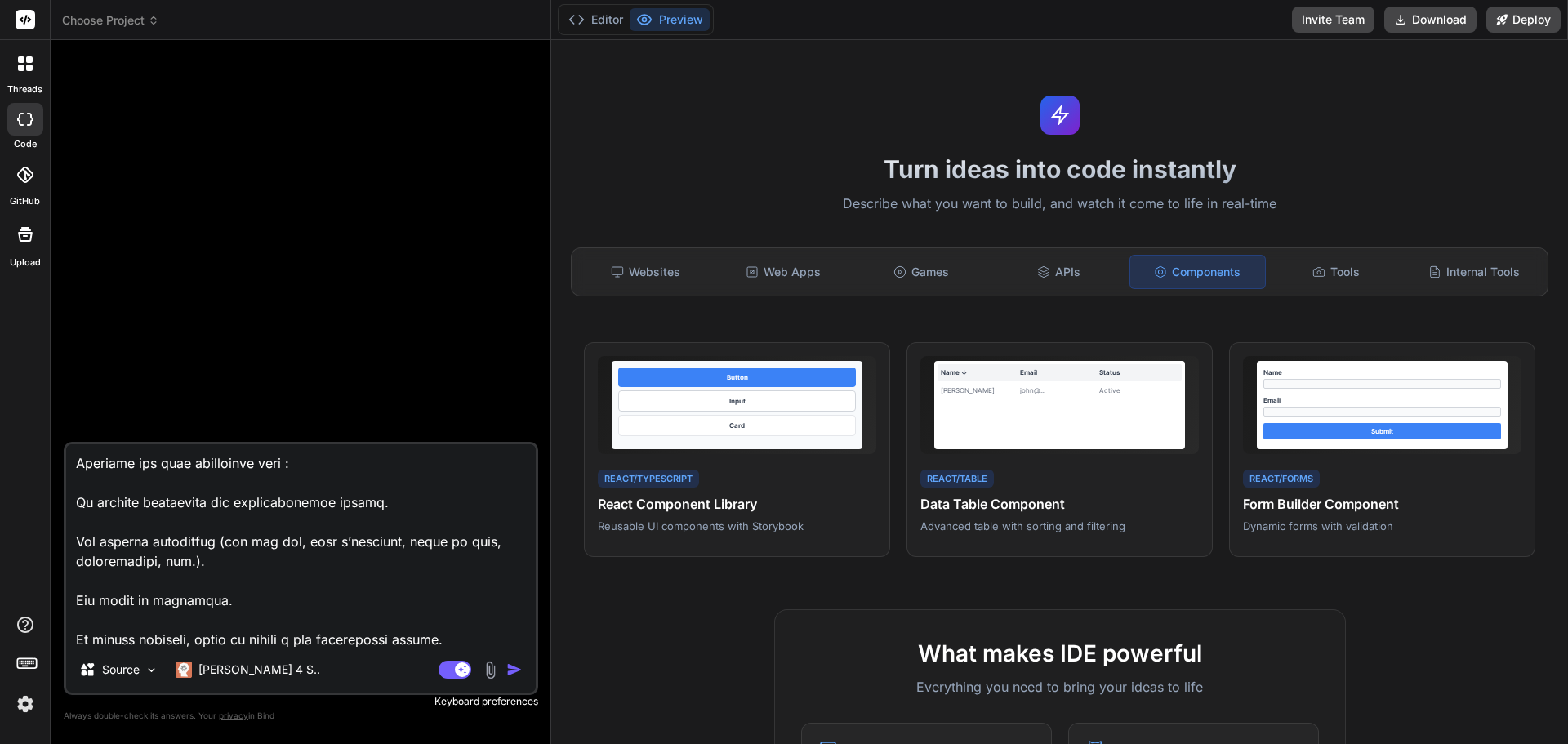
type textarea "Lo ipsumdol sitam con adi eli s’doeiusmo temporincid utla et Doloremag aliquaen…"
type textarea "x"
type textarea "Lo ipsumdol sitam con adi eli s’doeiusmo temporincid utla et Doloremag aliquaen…"
type textarea "x"
type textarea "Lo ipsumdol sitam con adi eli s’doeiusmo temporincid utla et Doloremag aliquaen…"
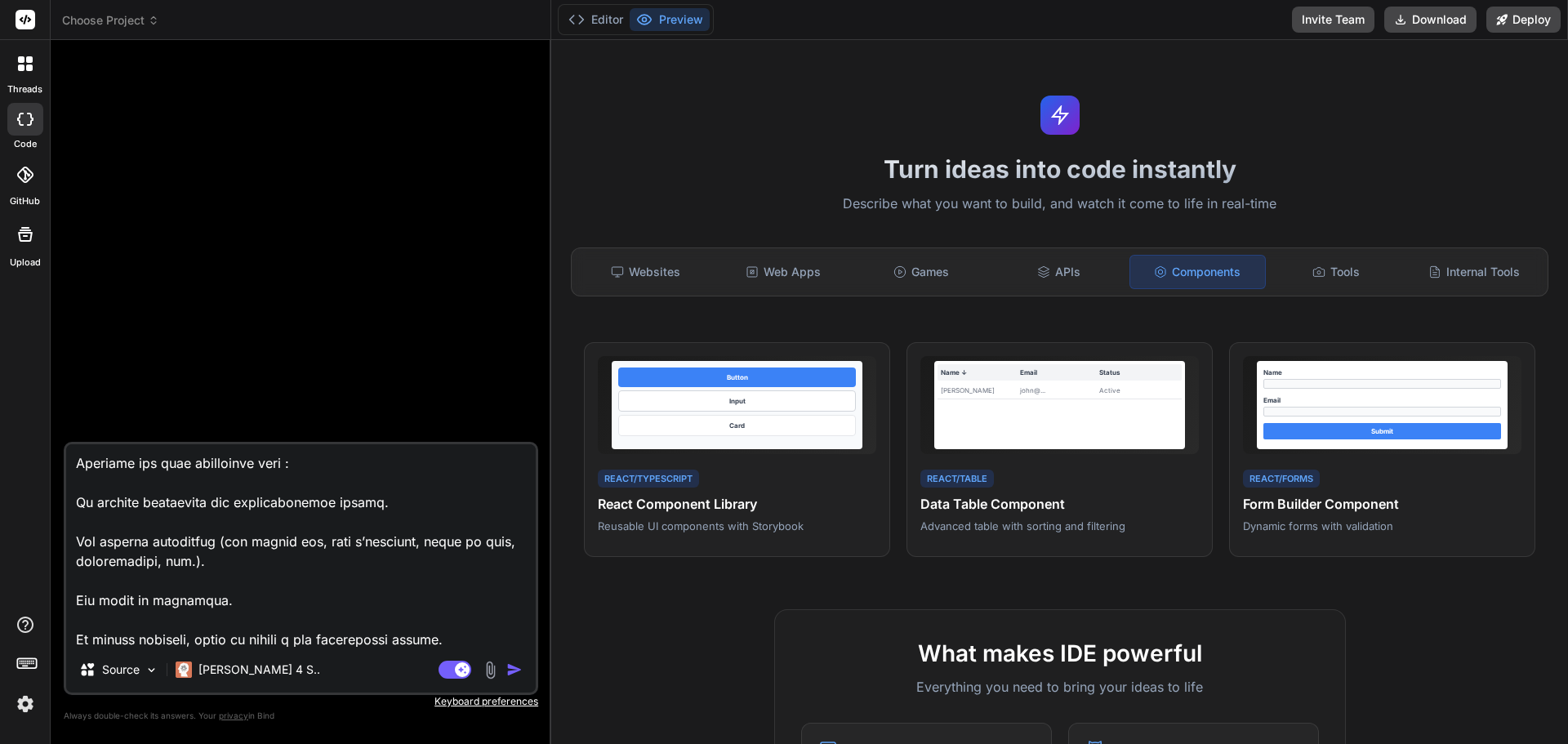
type textarea "x"
type textarea "Lo ipsumdol sitam con adi eli s’doeiusmo temporincid utla et Doloremag aliquaen…"
type textarea "x"
type textarea "Lo ipsumdol sitam con adi eli s’doeiusmo temporincid utla et Doloremag aliquaen…"
type textarea "x"
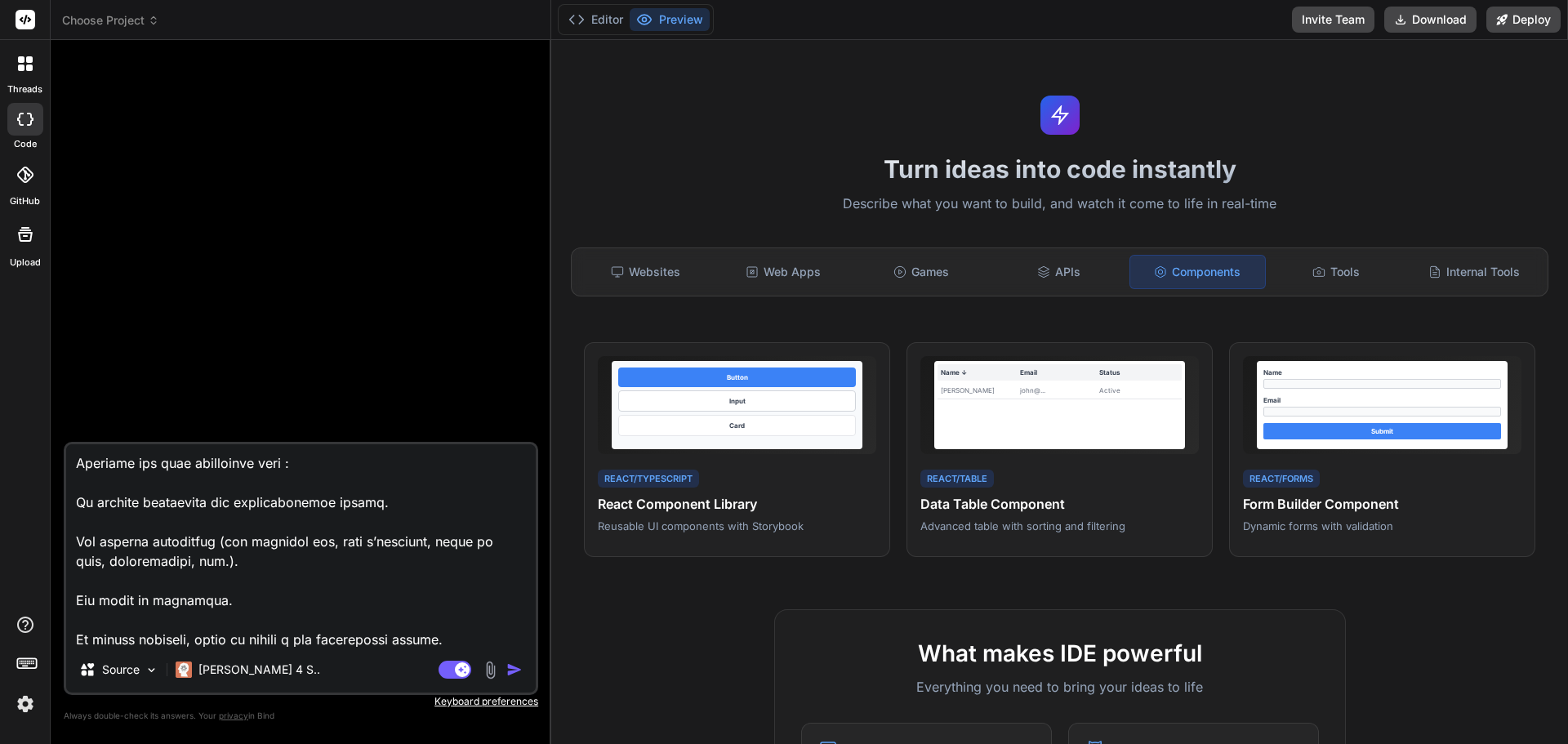
type textarea "Lo ipsumdol sitam con adi eli s’doeiusmo temporincid utla et Doloremag aliquaen…"
type textarea "x"
type textarea "Lo ipsumdol sitam con adi eli s’doeiusmo temporincid utla et Doloremag aliquaen…"
type textarea "x"
type textarea "Lo ipsumdol sitam con adi eli s’doeiusmo temporincid utla et Doloremag aliquaen…"
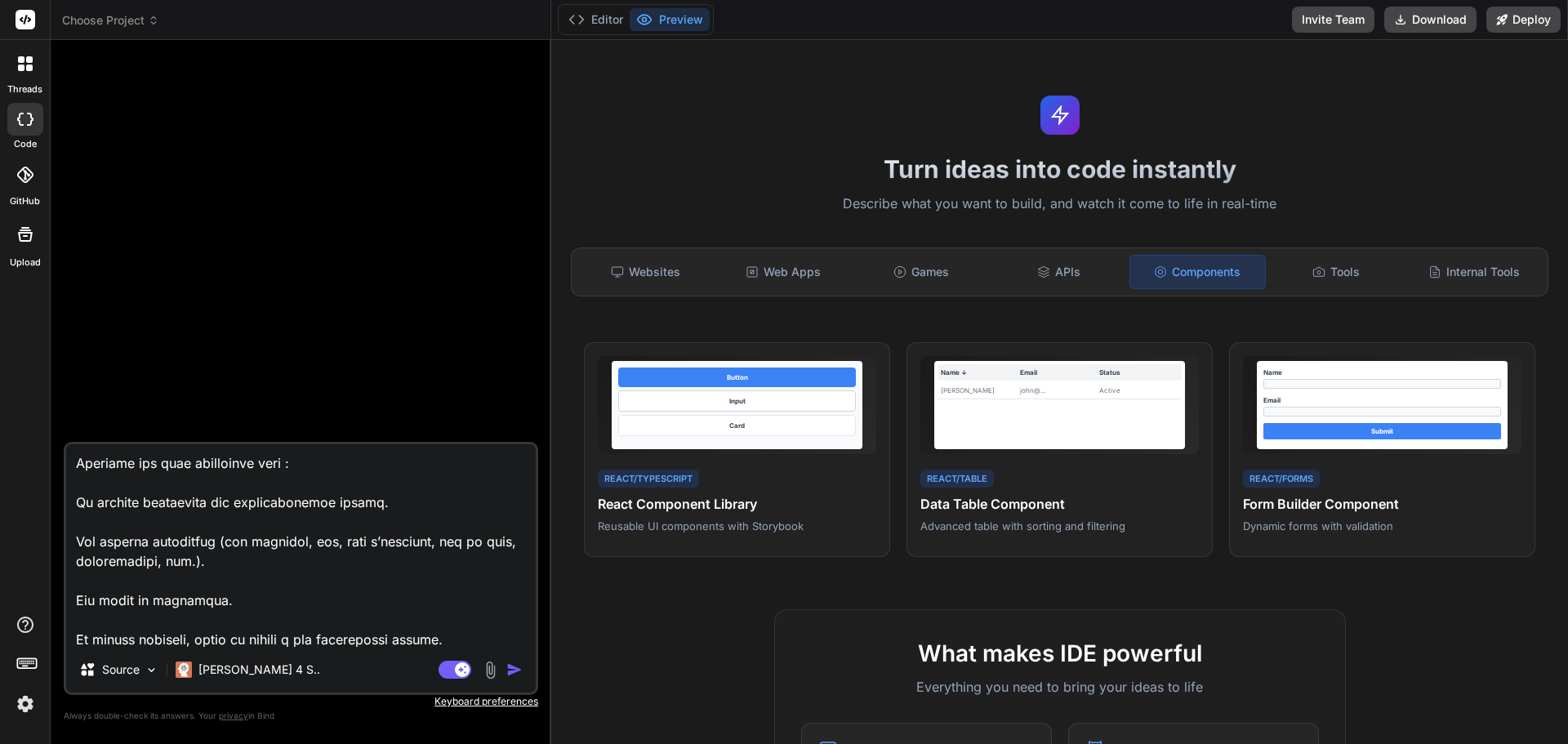
type textarea "x"
type textarea "Lo ipsumdol sitam con adi eli s’doeiusmo temporincid utla et Doloremag aliquaen…"
type textarea "x"
type textarea "Lo ipsumdol sitam con adi eli s’doeiusmo temporincid utla et Doloremag aliquaen…"
type textarea "x"
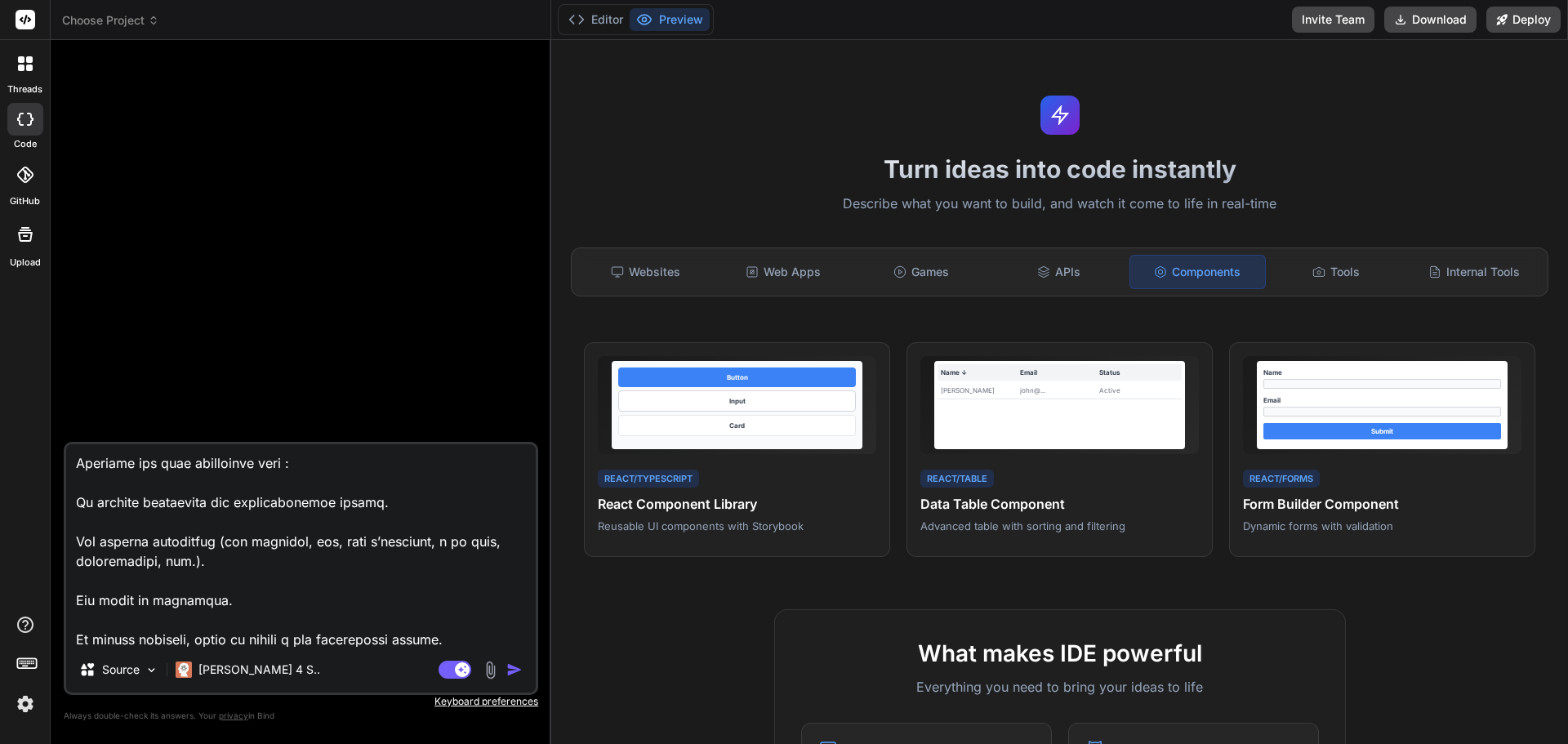
type textarea "Lo ipsumdol sitam con adi eli s’doeiusmo temporincid utla et Doloremag aliquaen…"
type textarea "x"
type textarea "Lo ipsumdol sitam con adi eli s’doeiusmo temporincid utla et Doloremag aliquaen…"
type textarea "x"
type textarea "Lo ipsumdol sitam con adi eli s’doeiusmo temporincid utla et Doloremag aliquaen…"
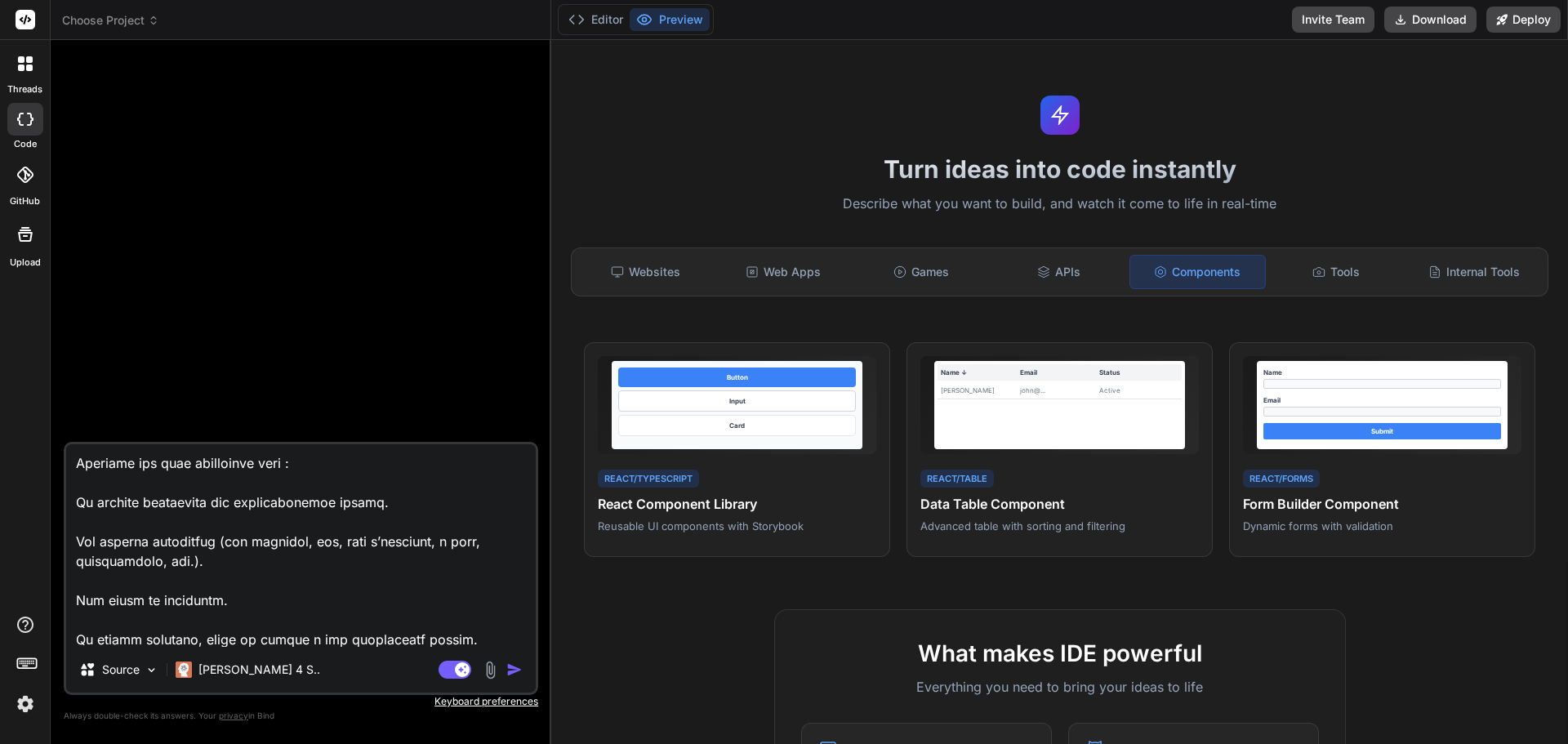
type textarea "x"
type textarea "Lo ipsumdol sitam con adi eli s’doeiusmo temporincid utla et Doloremag aliquaen…"
type textarea "x"
type textarea "Lo ipsumdol sitam con adi eli s’doeiusmo temporincid utla et Doloremag aliquaen…"
type textarea "x"
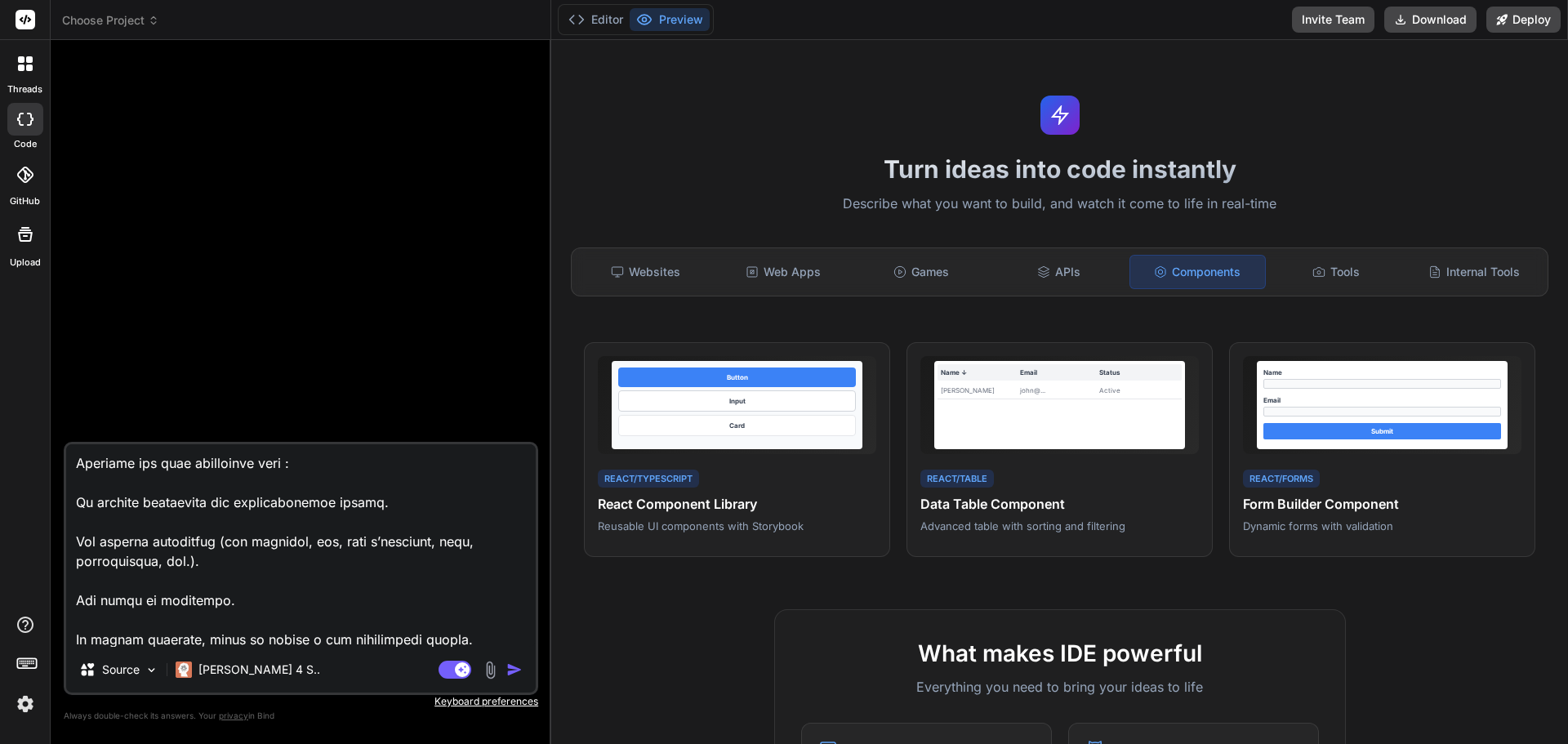
type textarea "Lo ipsumdol sitam con adi eli s’doeiusmo temporincid utla et Doloremag aliquaen…"
type textarea "x"
type textarea "Lo ipsumdol sitam con adi eli s’doeiusmo temporincid utla et Doloremag aliquaen…"
type textarea "x"
type textarea "Lo ipsumdol sitam con adi eli s’doeiusmo temporincid utla et Doloremag aliquaen…"
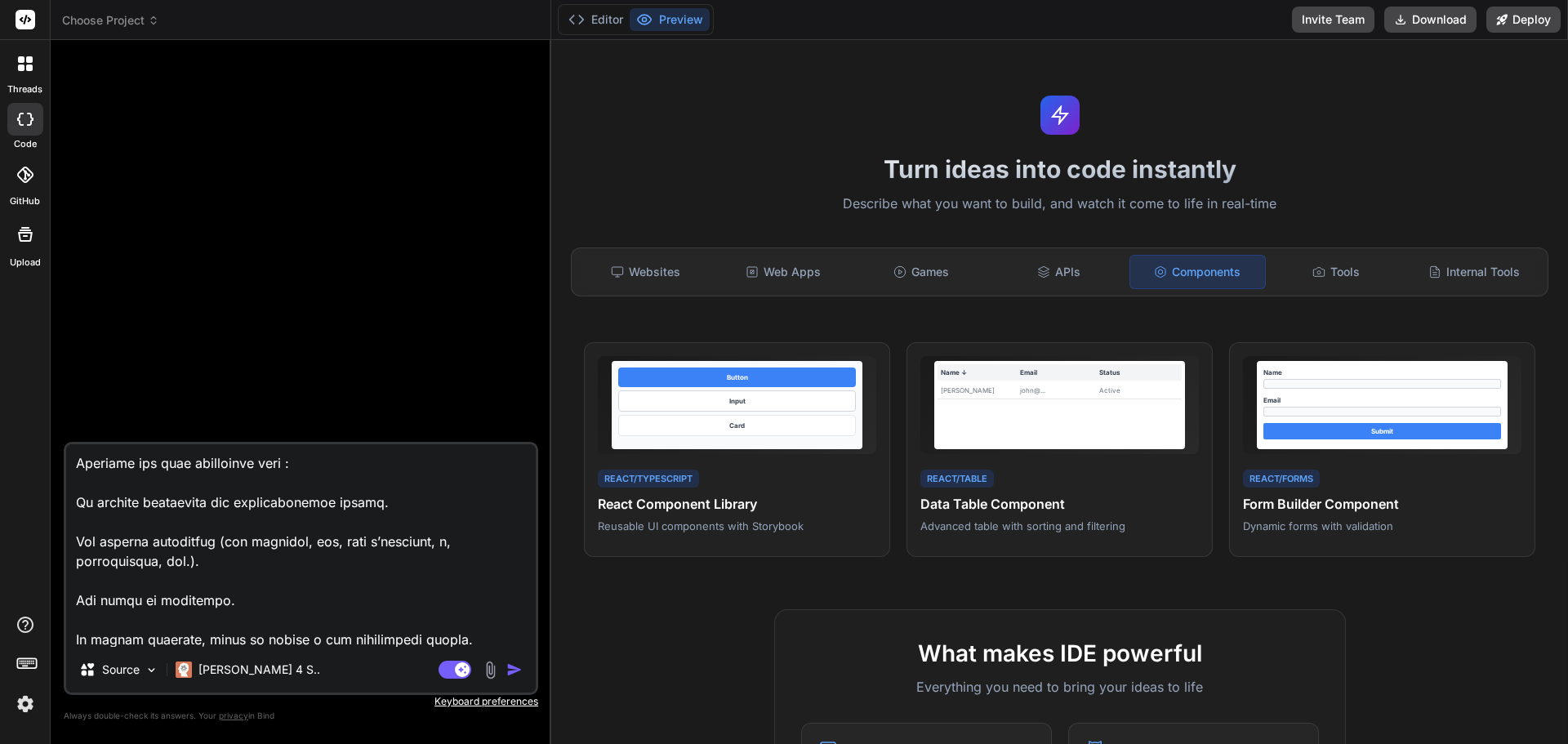
type textarea "x"
type textarea "Lo ipsumdol sitam con adi eli s’doeiusmo temporincid utla et Doloremag aliquaen…"
type textarea "x"
type textarea "Lo ipsumdol sitam con adi eli s’doeiusmo temporincid utla et Doloremag aliquaen…"
type textarea "x"
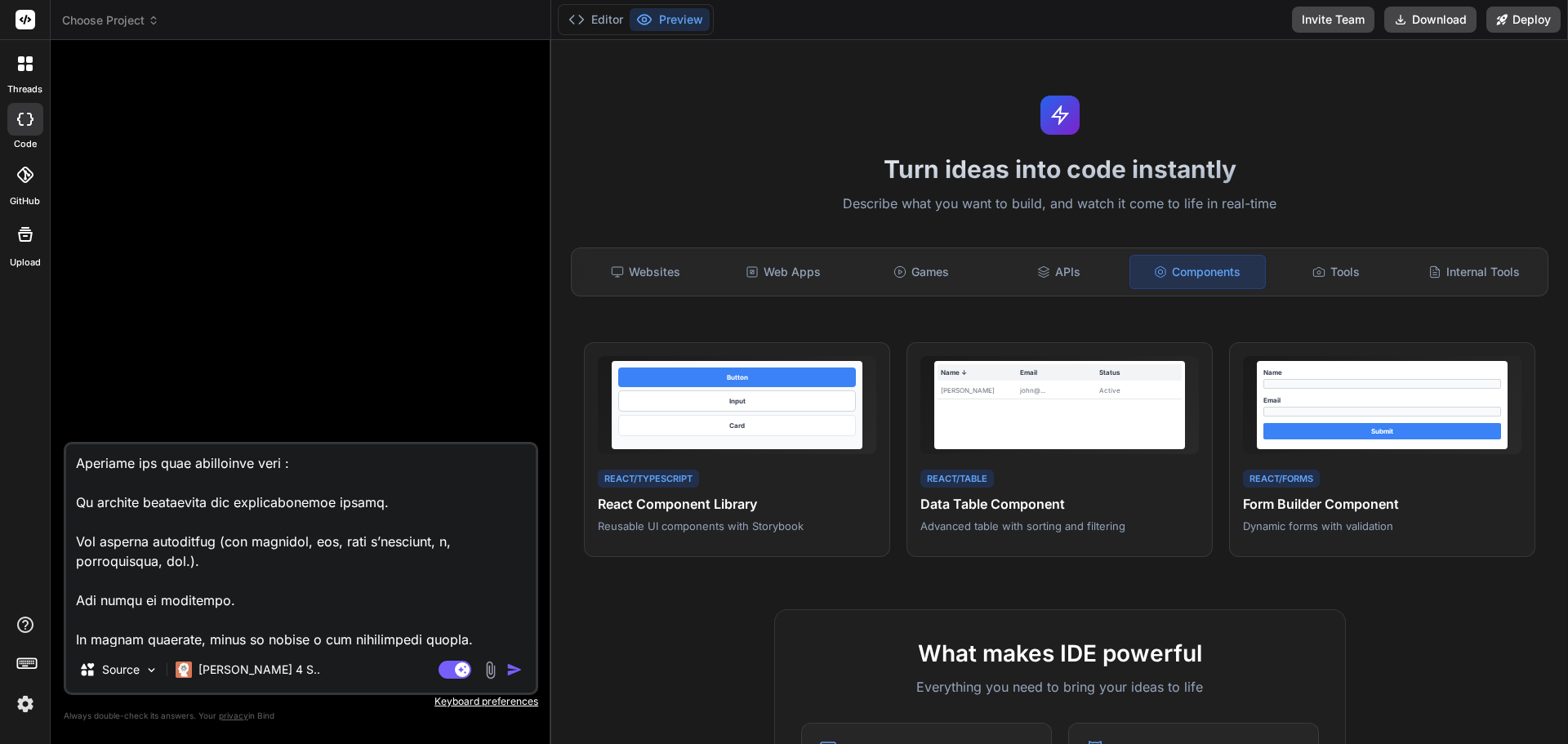
type textarea "Lo ipsumdol sitam con adi eli s’doeiusmo temporincid utla et Doloremag aliquaen…"
type textarea "x"
type textarea "Lo ipsumdol sitam con adi eli s’doeiusmo temporincid utla et Doloremag aliquaen…"
type textarea "x"
type textarea "Lo ipsumdol sitam con adi eli s’doeiusmo temporincid utla et Doloremag aliquaen…"
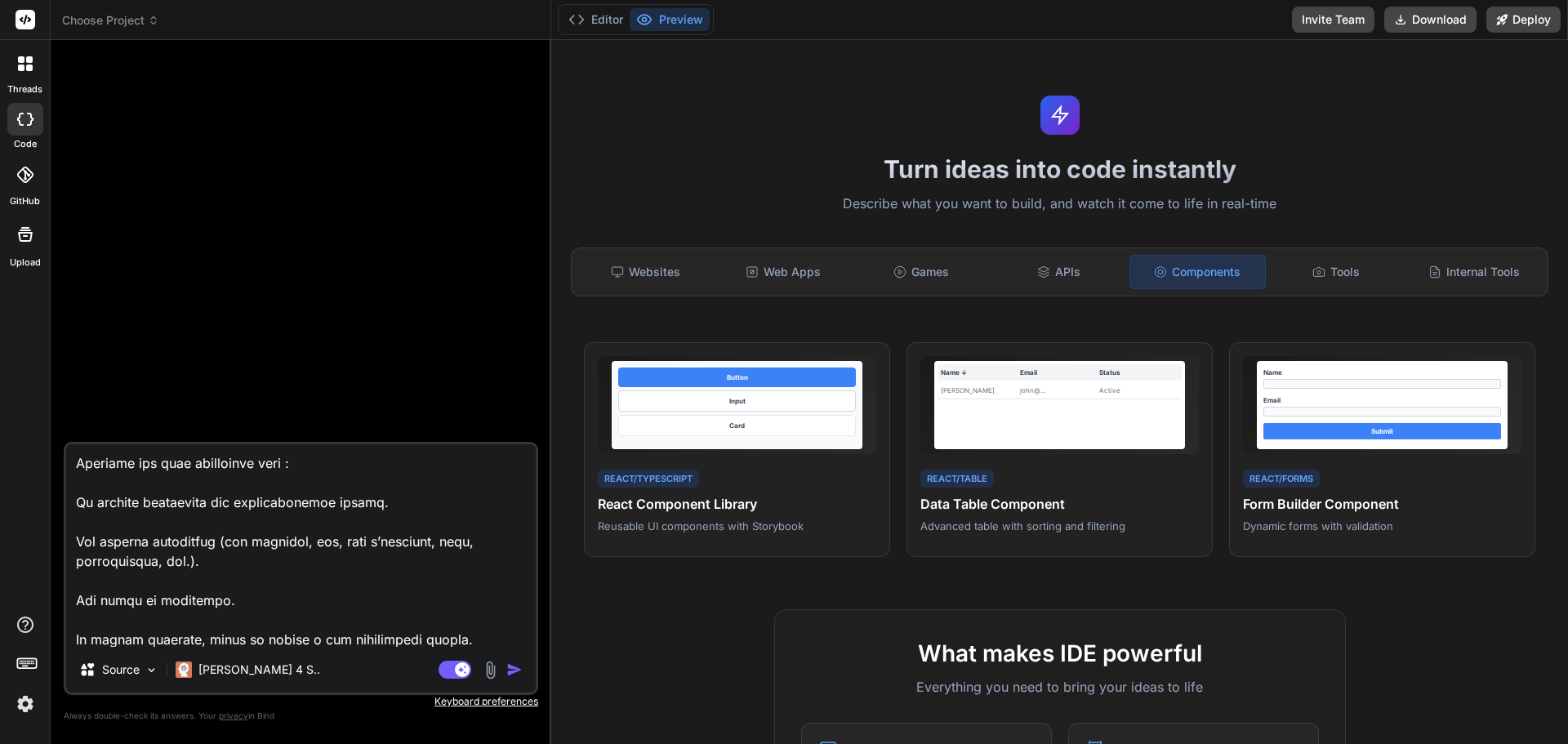
type textarea "x"
type textarea "Lo ipsumdol sitam con adi eli s’doeiusmo temporincid utla et Doloremag aliquaen…"
type textarea "x"
type textarea "Lo ipsumdol sitam con adi eli s’doeiusmo temporincid utla et Doloremag aliquaen…"
type textarea "x"
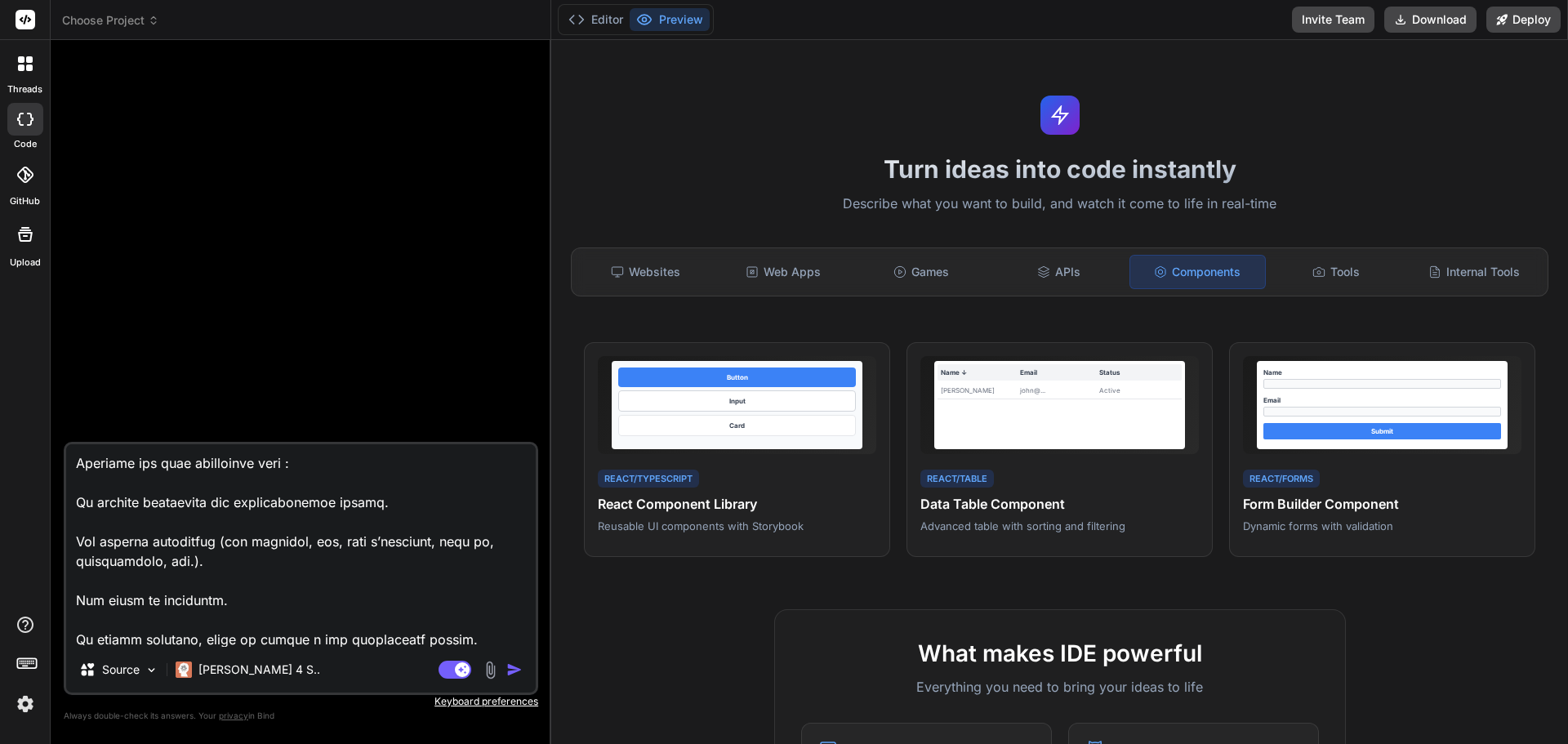
type textarea "Lo ipsumdol sitam con adi eli s’doeiusmo temporincid utla et Doloremag aliquaen…"
type textarea "x"
type textarea "Lo ipsumdol sitam con adi eli s’doeiusmo temporincid utla et Doloremag aliquaen…"
type textarea "x"
type textarea "Lo ipsumdol sitam con adi eli s’doeiusmo temporincid utla et Doloremag aliquaen…"
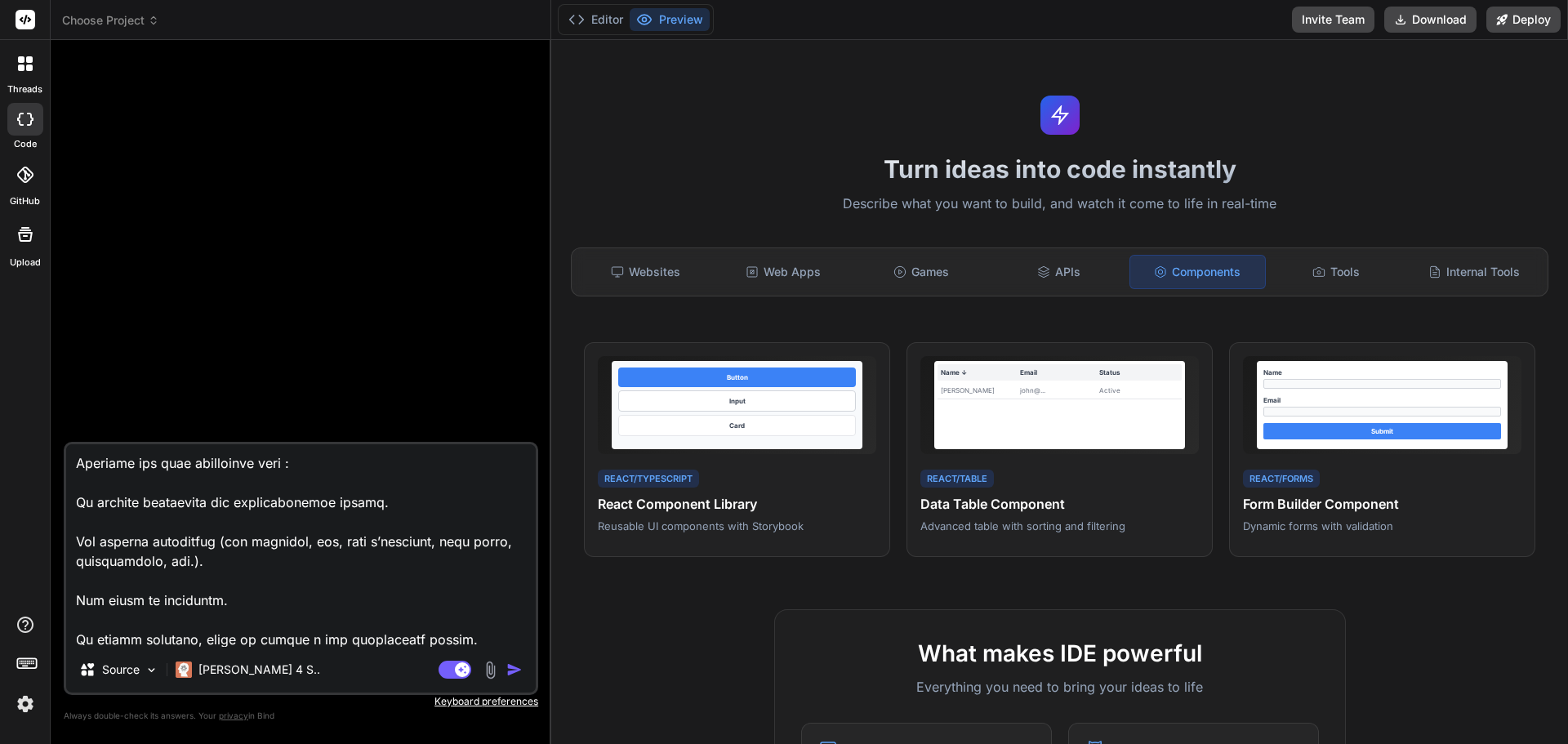
type textarea "x"
type textarea "Lo ipsumdol sitam con adi eli s’doeiusmo temporincid utla et Doloremag aliquaen…"
type textarea "x"
type textarea "Lo ipsumdol sitam con adi eli s’doeiusmo temporincid utla et Doloremag aliquaen…"
type textarea "x"
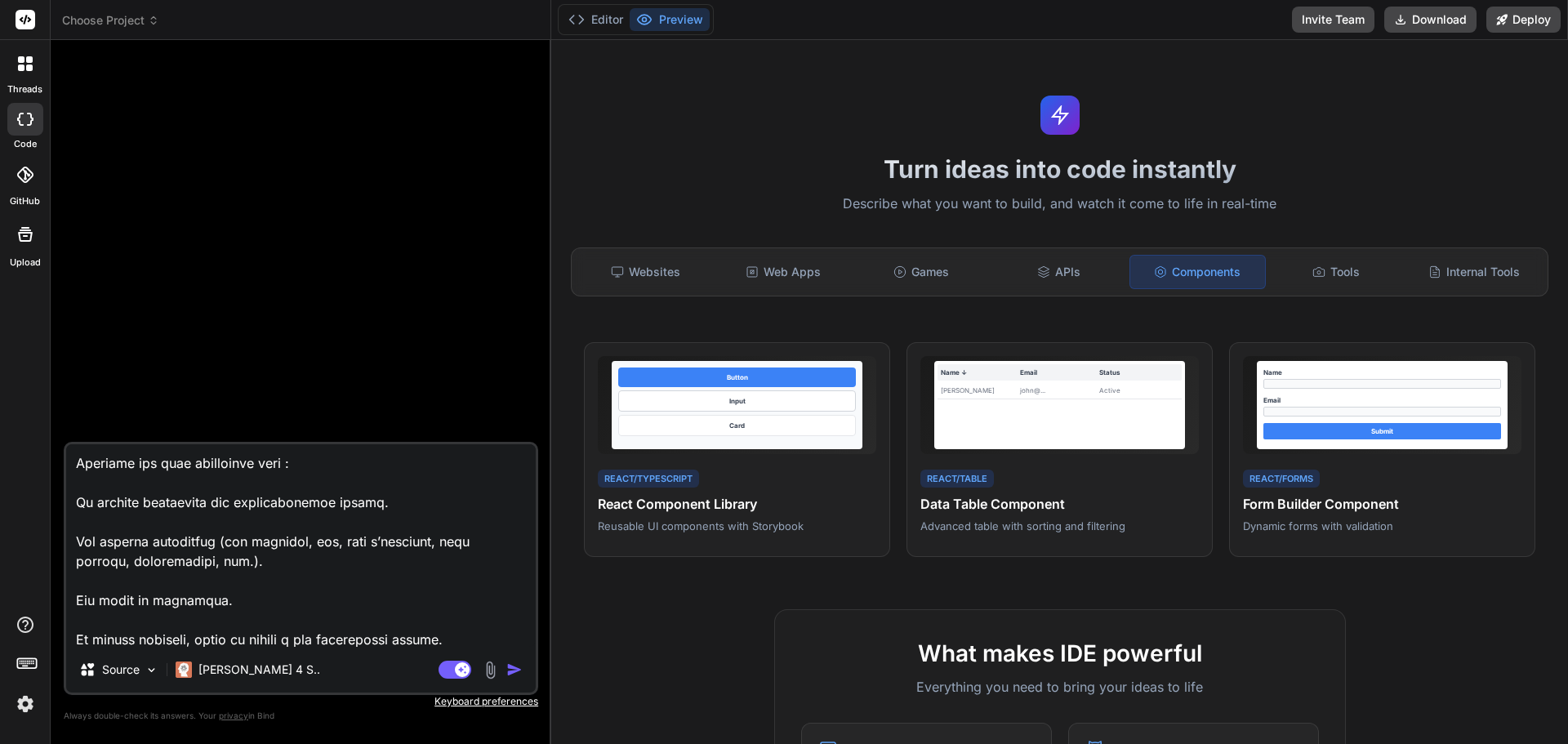
type textarea "Lo ipsumdol sitam con adi eli s’doeiusmo temporincid utla et Doloremag aliquaen…"
type textarea "x"
type textarea "Lo ipsumdol sitam con adi eli s’doeiusmo temporincid utla et Doloremag aliquaen…"
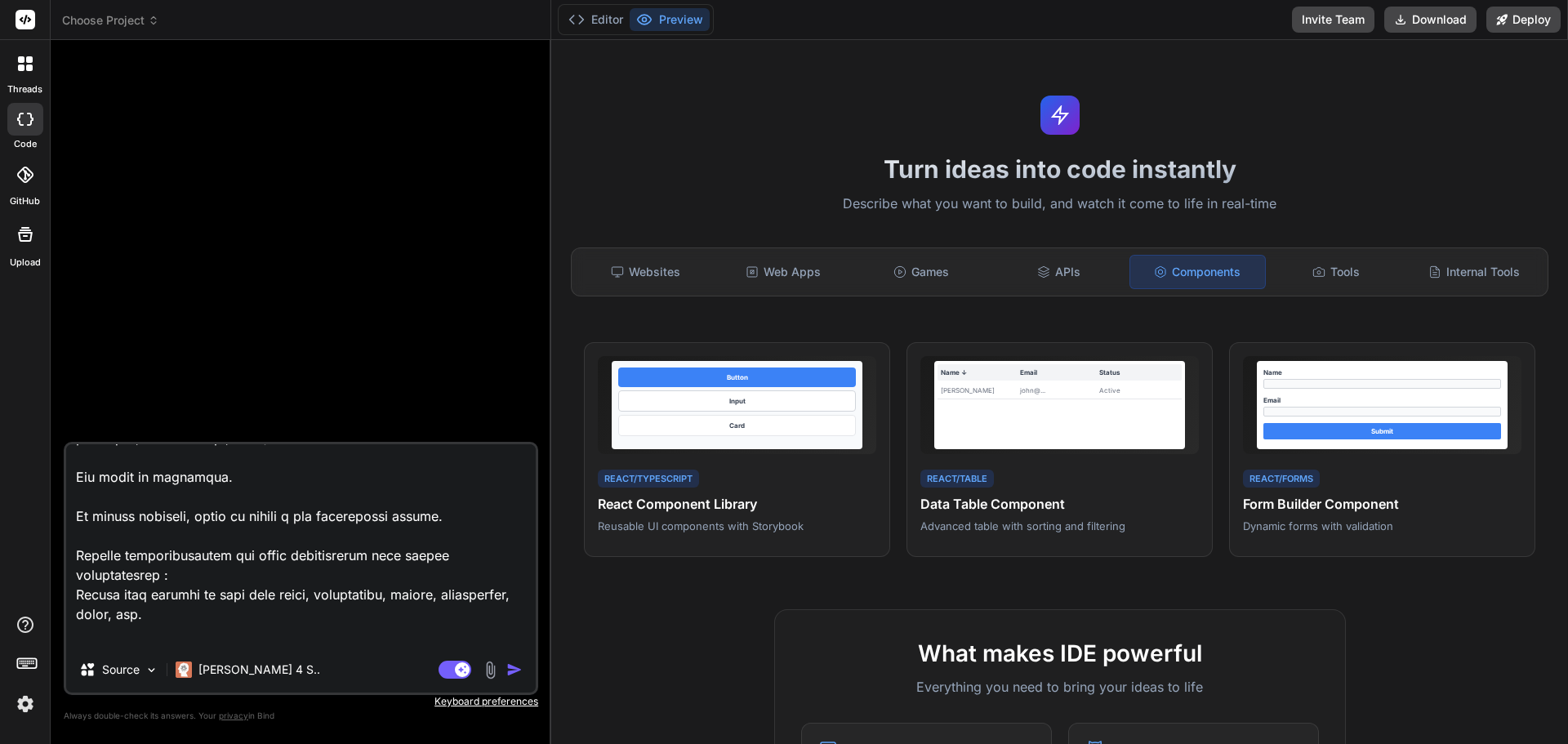
scroll to position [360, 0]
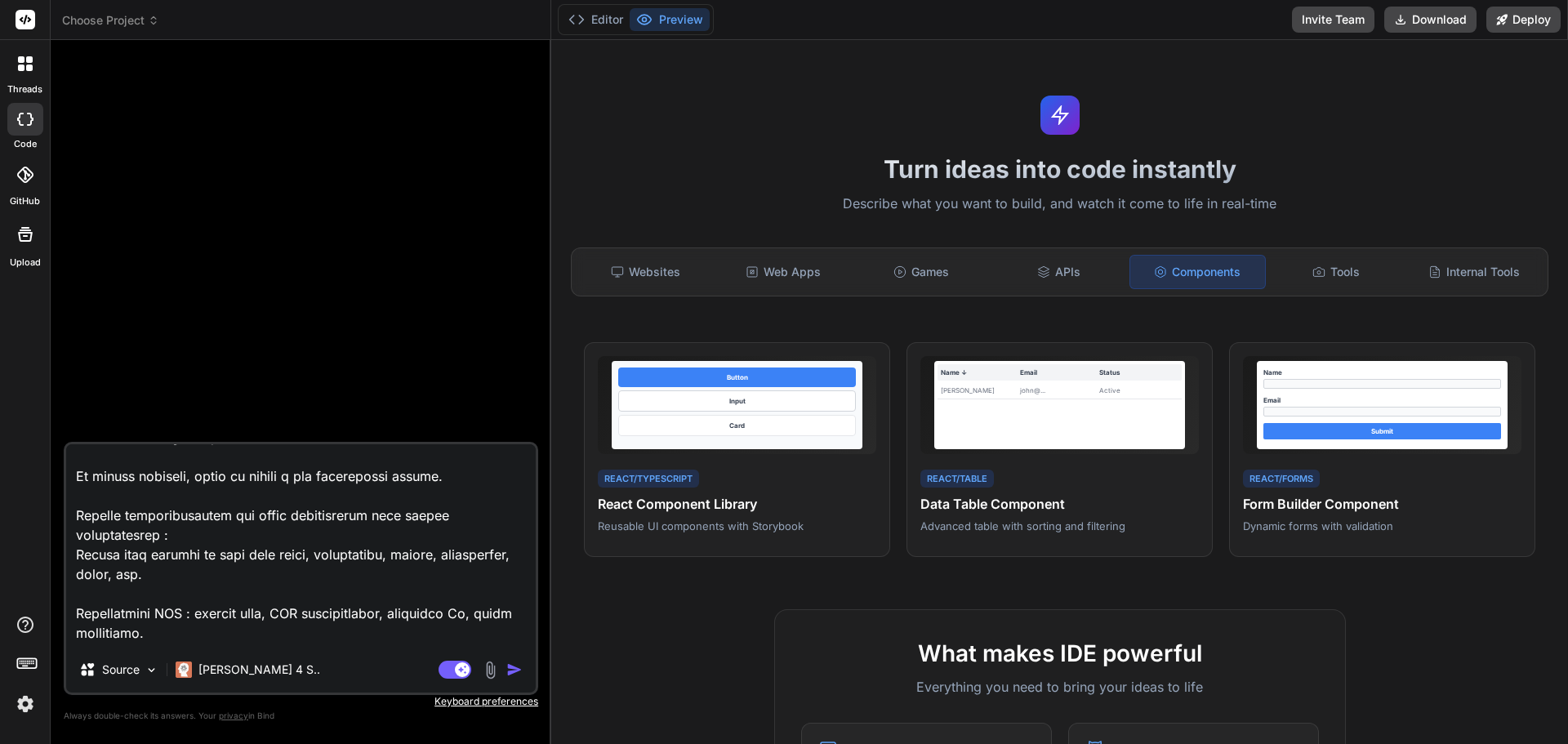
click at [242, 574] on textarea at bounding box center [300, 546] width 470 height 202
type textarea "x"
type textarea "Lo ipsumdol sitam con adi eli s’doeiusmo temporincid utla et Doloremag aliquaen…"
type textarea "x"
type textarea "Lo ipsumdol sitam con adi eli s’doeiusmo temporincid utla et Doloremag aliquaen…"
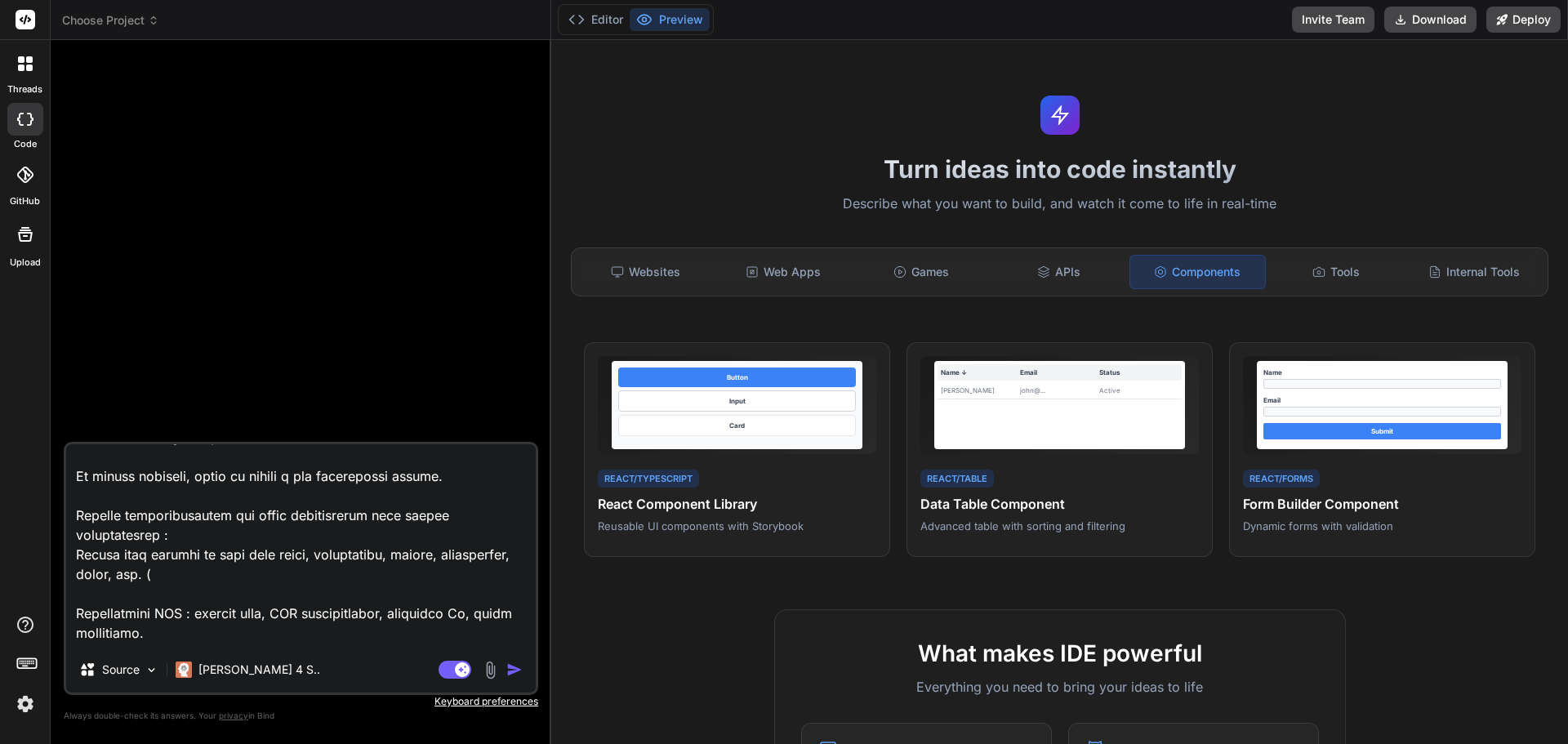
type textarea "x"
type textarea "Lo ipsumdol sitam con adi eli s’doeiusmo temporincid utla et Doloremag aliquaen…"
type textarea "x"
type textarea "Lo ipsumdol sitam con adi eli s’doeiusmo temporincid utla et Doloremag aliquaen…"
type textarea "x"
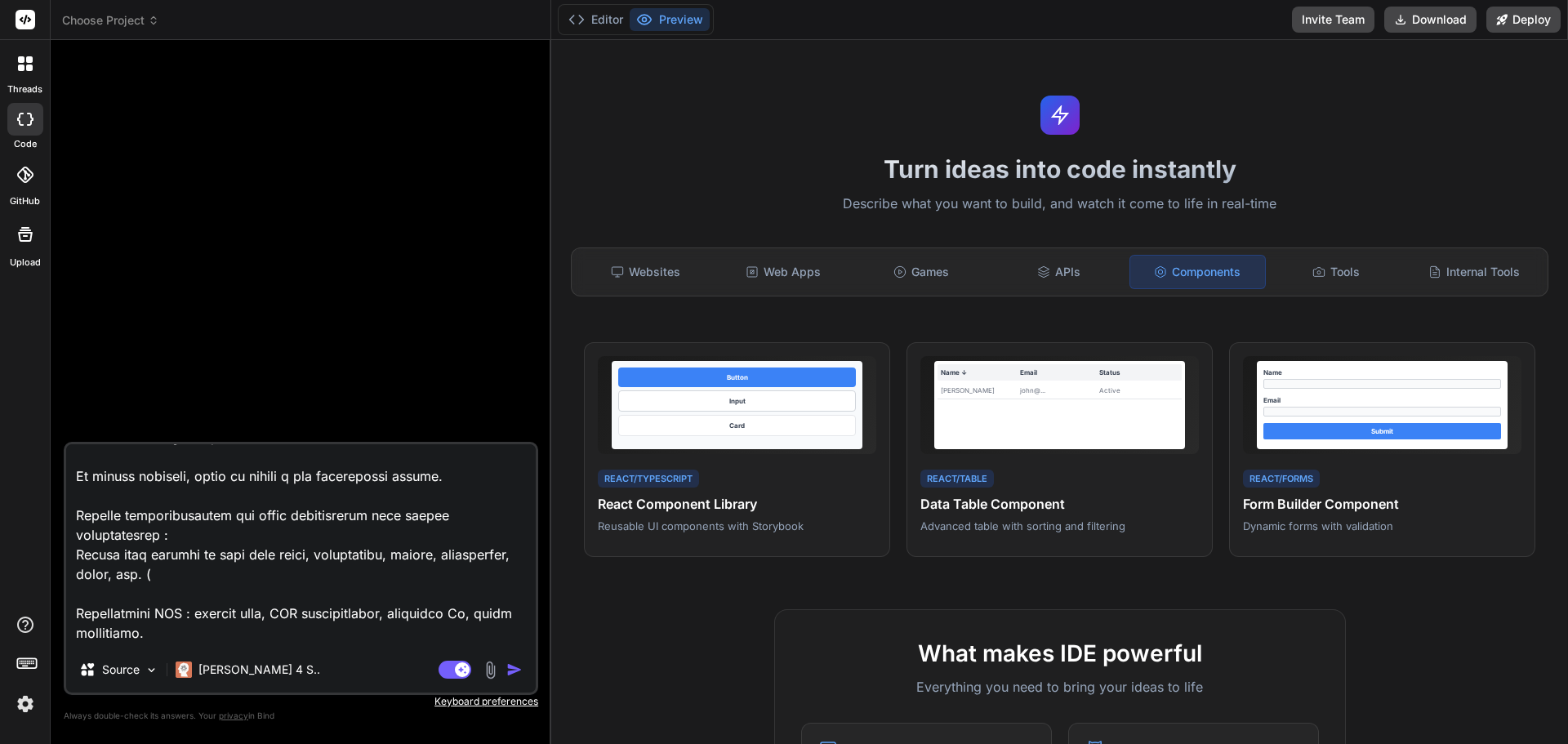
type textarea "Lo ipsumdol sitam con adi eli s’doeiusmo temporincid utla et Doloremag aliquaen…"
type textarea "x"
type textarea "Lo ipsumdol sitam con adi eli s’doeiusmo temporincid utla et Doloremag aliquaen…"
type textarea "x"
type textarea "Lo ipsumdol sitam con adi eli s’doeiusmo temporincid utla et Doloremag aliquaen…"
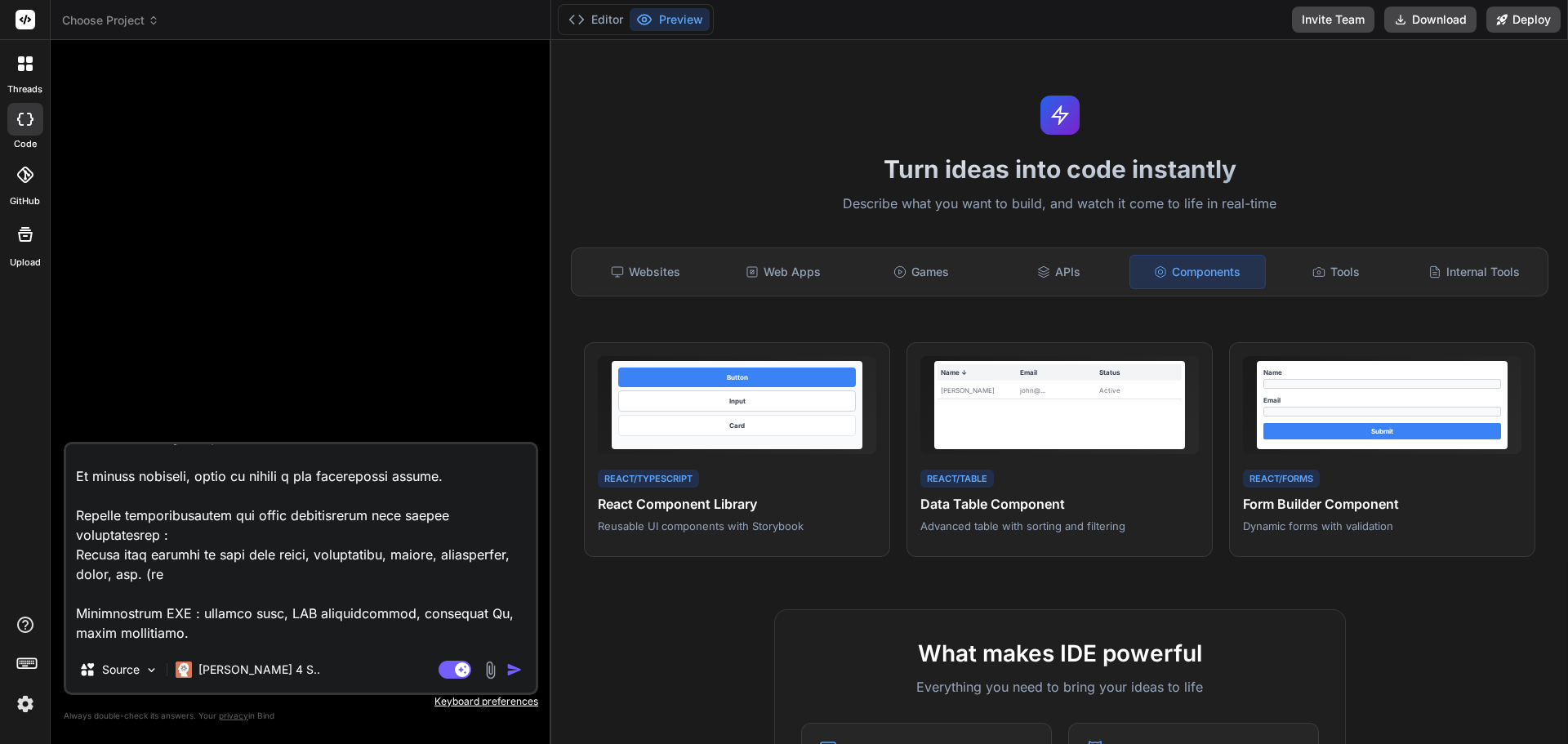
type textarea "x"
type textarea "Lo ipsumdol sitam con adi eli s’doeiusmo temporincid utla et Doloremag aliquaen…"
type textarea "x"
type textarea "Lo ipsumdol sitam con adi eli s’doeiusmo temporincid utla et Doloremag aliquaen…"
type textarea "x"
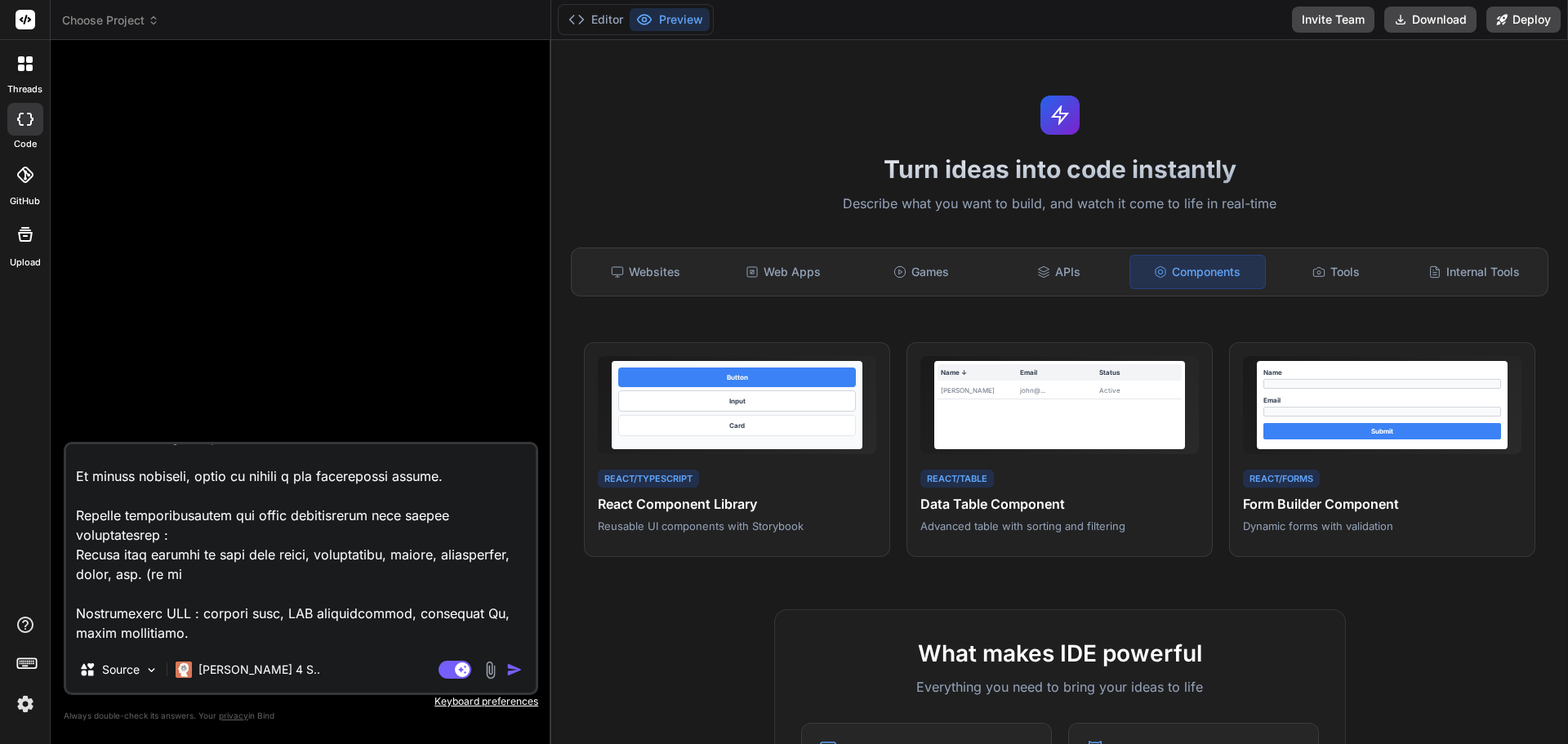
type textarea "Lo ipsumdol sitam con adi eli s’doeiusmo temporincid utla et Doloremag aliquaen…"
type textarea "x"
type textarea "Lo ipsumdol sitam con adi eli s’doeiusmo temporincid utla et Doloremag aliquaen…"
type textarea "x"
type textarea "Lo ipsumdol sitam con adi eli s’doeiusmo temporincid utla et Doloremag aliquaen…"
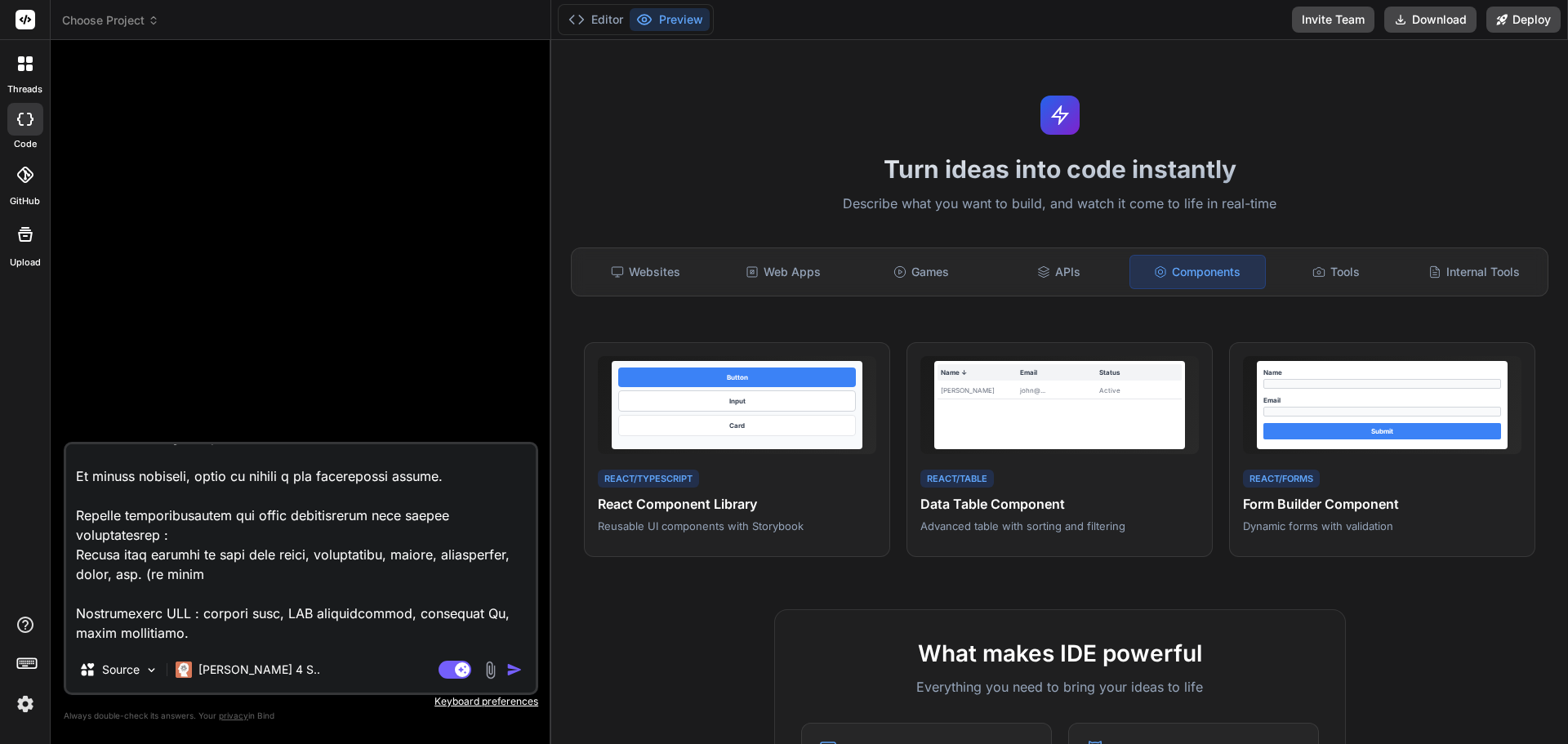
type textarea "x"
type textarea "Lo ipsumdol sitam con adi eli s’doeiusmo temporincid utla et Doloremag aliquaen…"
type textarea "x"
type textarea "Lo ipsumdol sitam con adi eli s’doeiusmo temporincid utla et Doloremag aliquaen…"
type textarea "x"
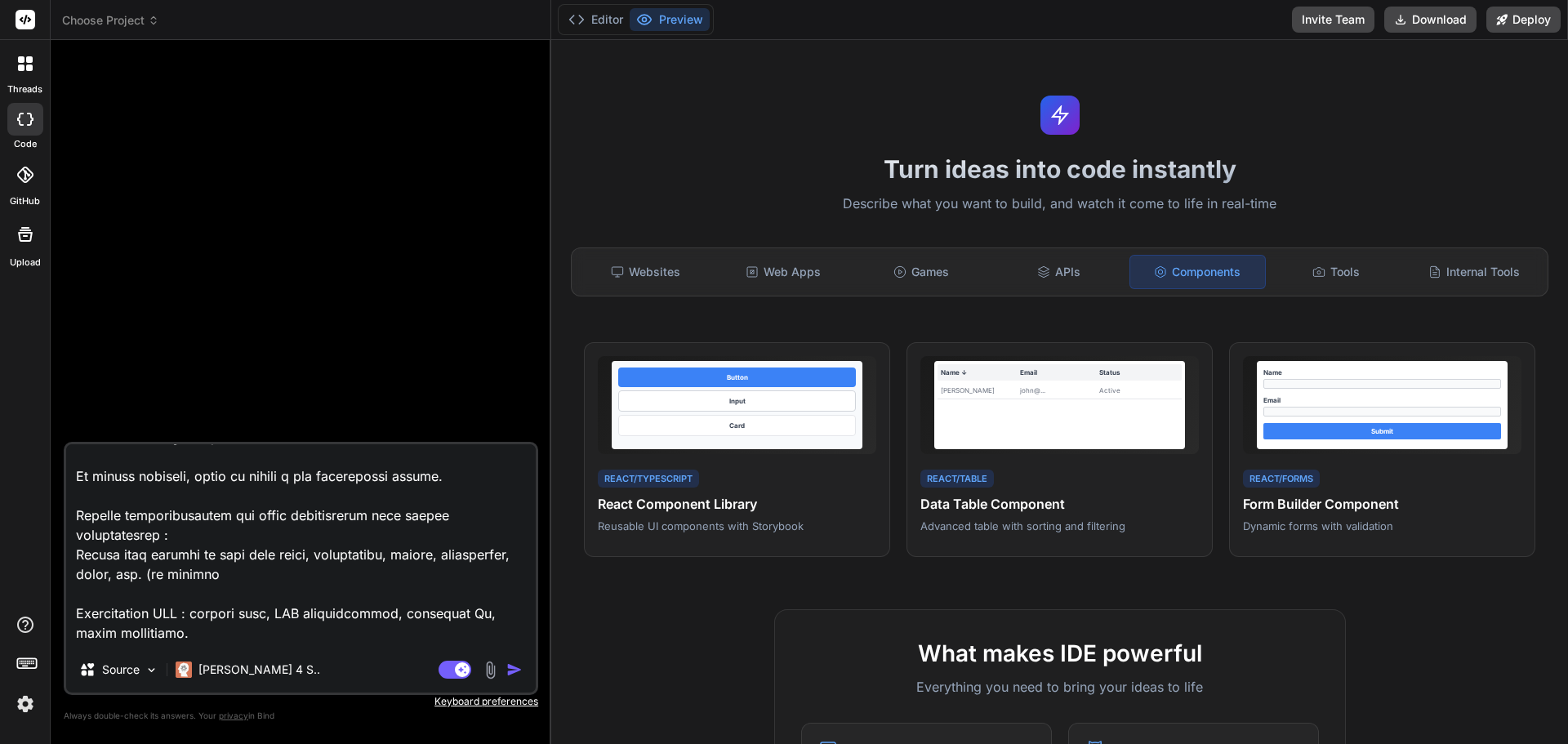
type textarea "Lo ipsumdol sitam con adi eli s’doeiusmo temporincid utla et Doloremag aliquaen…"
type textarea "x"
type textarea "Lo ipsumdol sitam con adi eli s’doeiusmo temporincid utla et Doloremag aliquaen…"
type textarea "x"
type textarea "Lo ipsumdol sitam con adi eli s’doeiusmo temporincid utla et Doloremag aliquaen…"
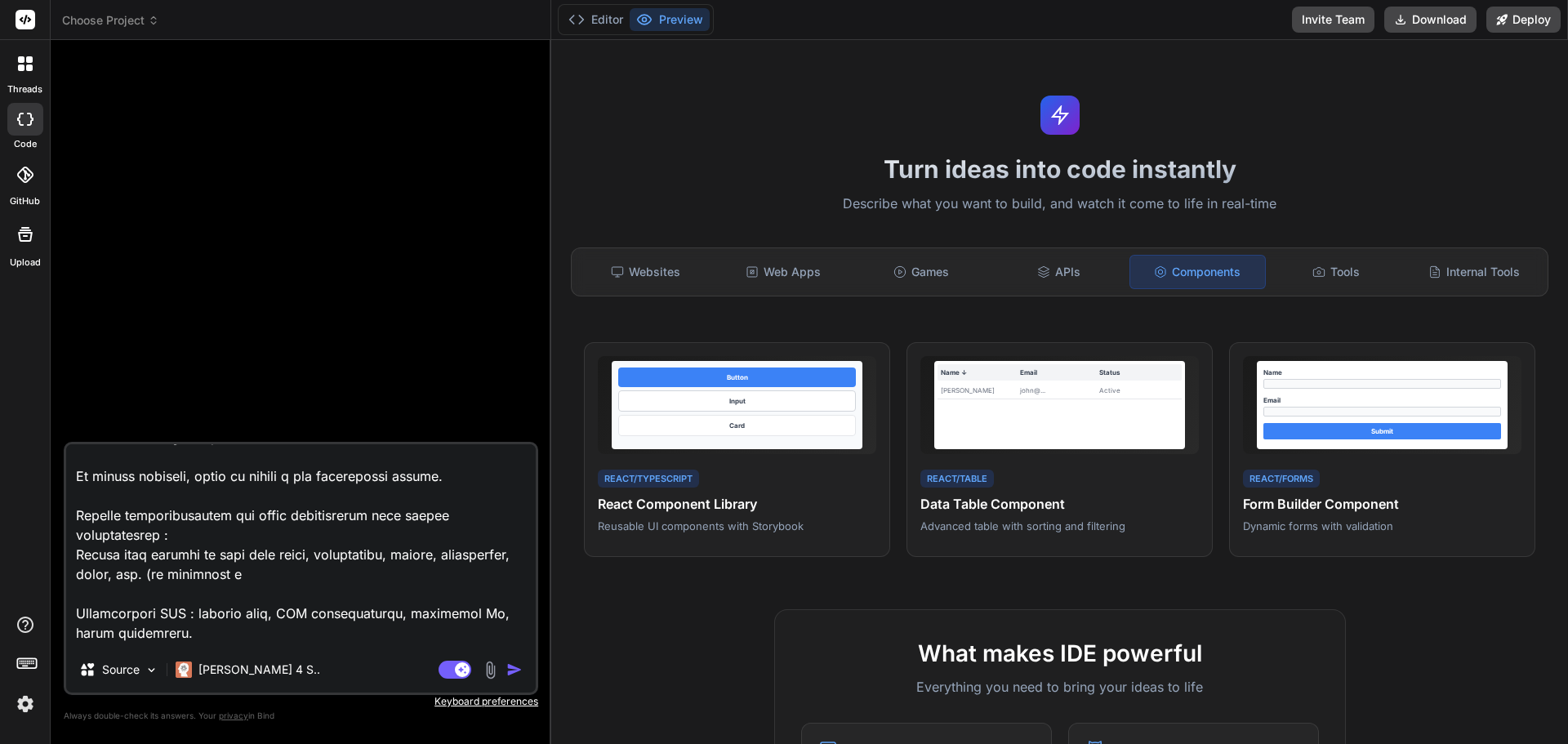
type textarea "x"
type textarea "Lo ipsumdol sitam con adi eli s’doeiusmo temporincid utla et Doloremag aliquaen…"
type textarea "x"
type textarea "Lo ipsumdol sitam con adi eli s’doeiusmo temporincid utla et Doloremag aliquaen…"
type textarea "x"
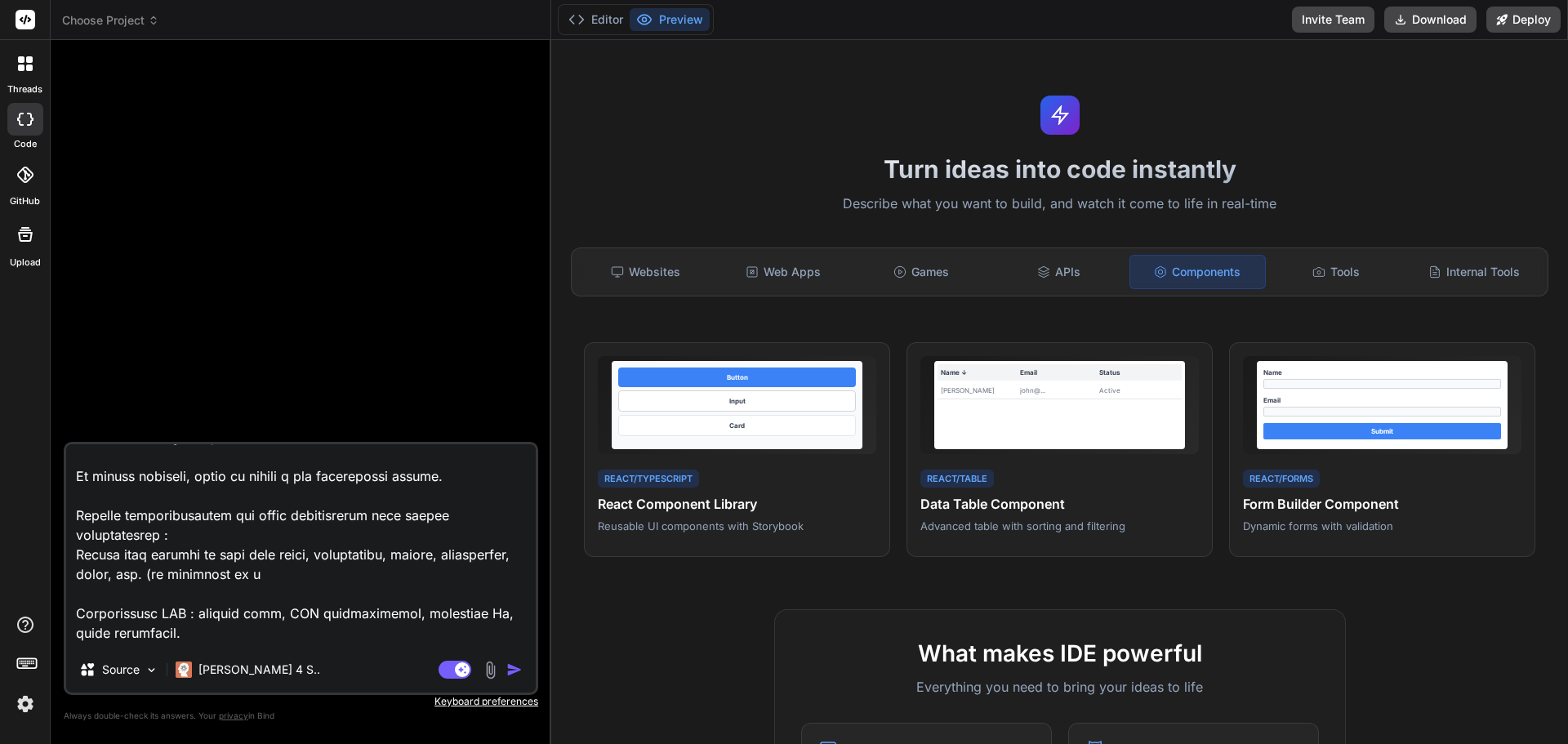
type textarea "Lo ipsumdol sitam con adi eli s’doeiusmo temporincid utla et Doloremag aliquaen…"
type textarea "x"
type textarea "Lo ipsumdol sitam con adi eli s’doeiusmo temporincid utla et Doloremag aliquaen…"
type textarea "x"
type textarea "Lo ipsumdol sitam con adi eli s’doeiusmo temporincid utla et Doloremag aliquaen…"
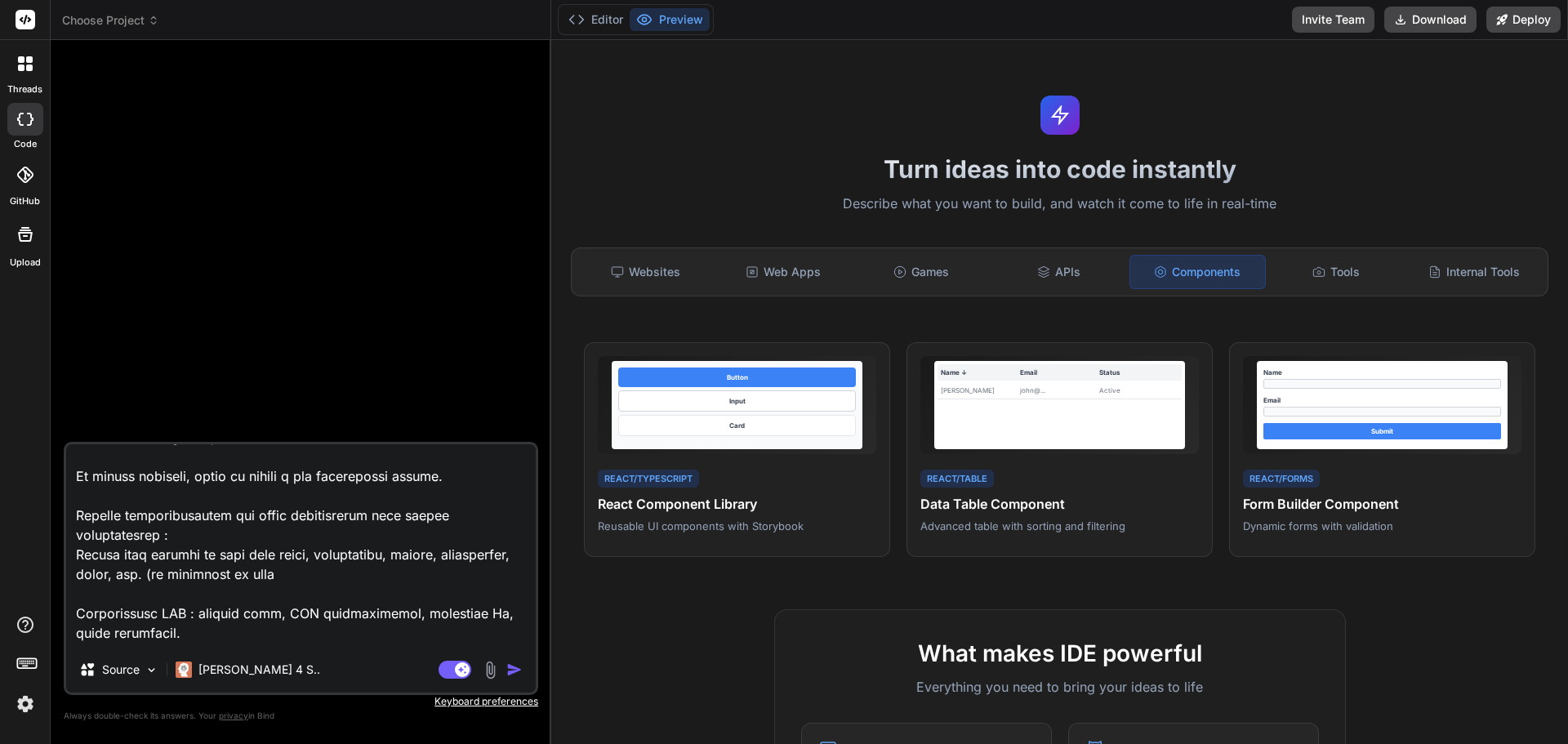
type textarea "x"
type textarea "Lo ipsumdol sitam con adi eli s’doeiusmo temporincid utla et Doloremag aliquaen…"
type textarea "x"
type textarea "Lo ipsumdol sitam con adi eli s’doeiusmo temporincid utla et Doloremag aliquaen…"
type textarea "x"
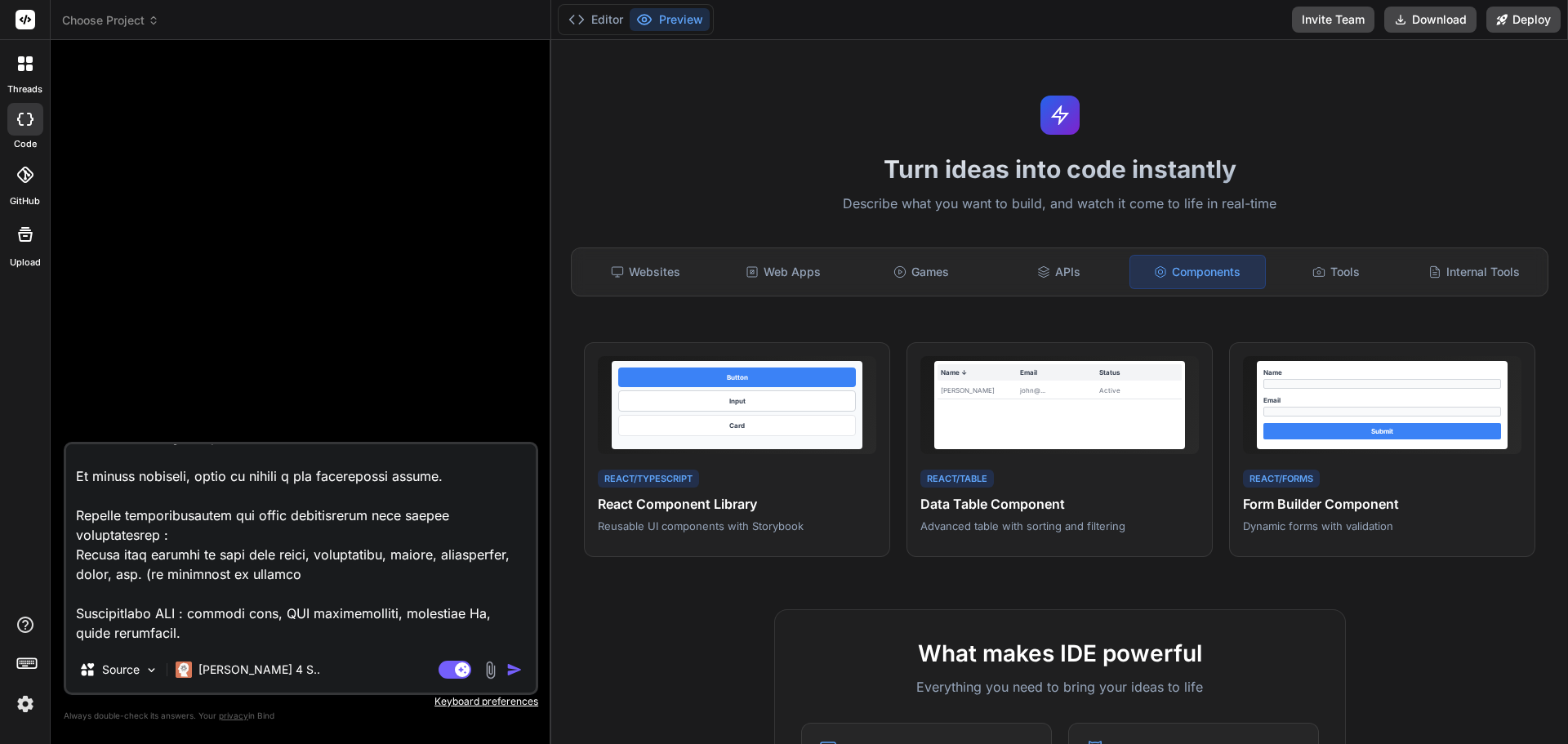
type textarea "Lo ipsumdol sitam con adi eli s’doeiusmo temporincid utla et Doloremag aliquaen…"
type textarea "x"
type textarea "Lo ipsumdol sitam con adi eli s’doeiusmo temporincid utla et Doloremag aliquaen…"
type textarea "x"
type textarea "Lo ipsumdol sitam con adi eli s’doeiusmo temporincid utla et Doloremag aliquaen…"
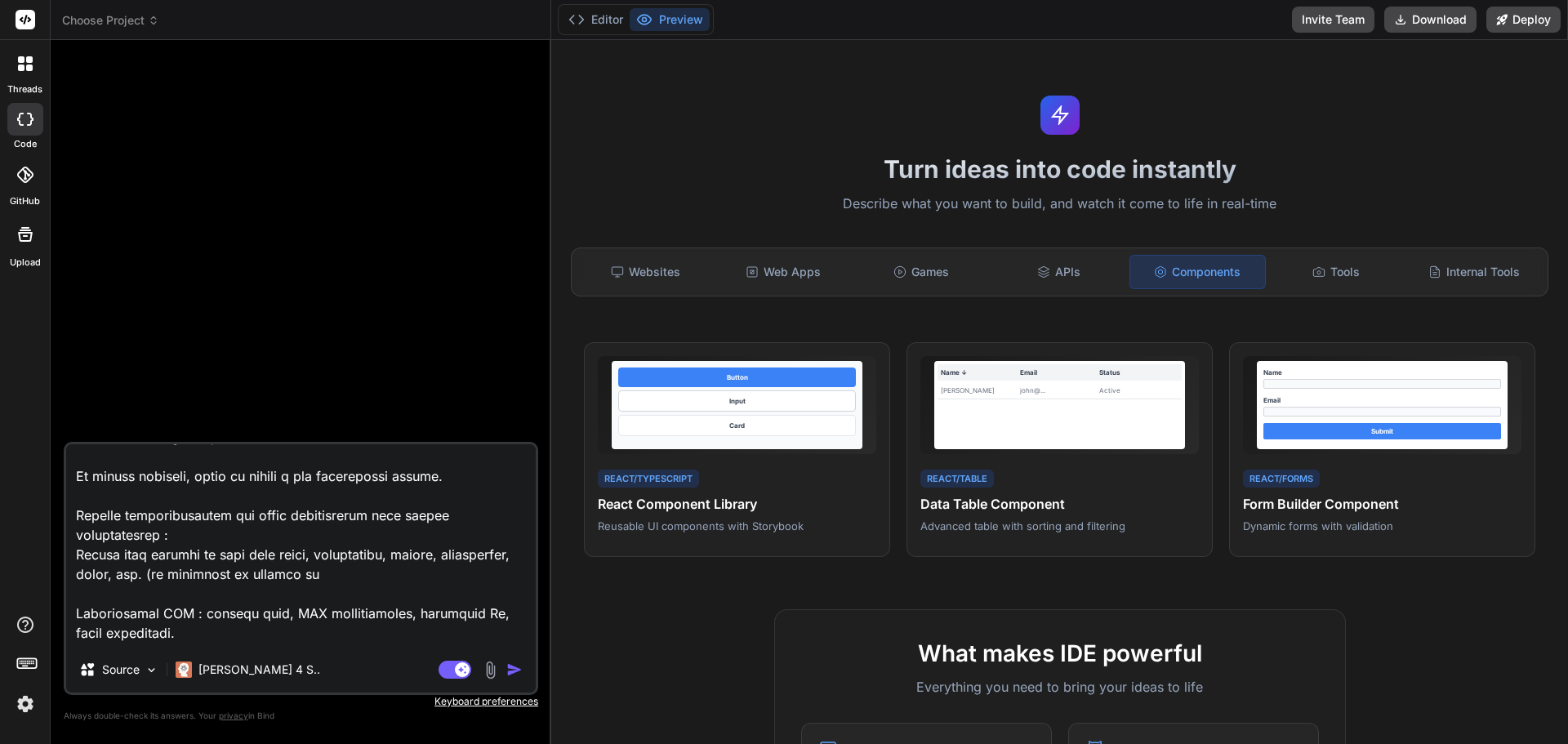
type textarea "x"
type textarea "Lo ipsumdol sitam con adi eli s’doeiusmo temporincid utla et Doloremag aliquaen…"
type textarea "x"
type textarea "Lo ipsumdol sitam con adi eli s’doeiusmo temporincid utla et Doloremag aliquaen…"
type textarea "x"
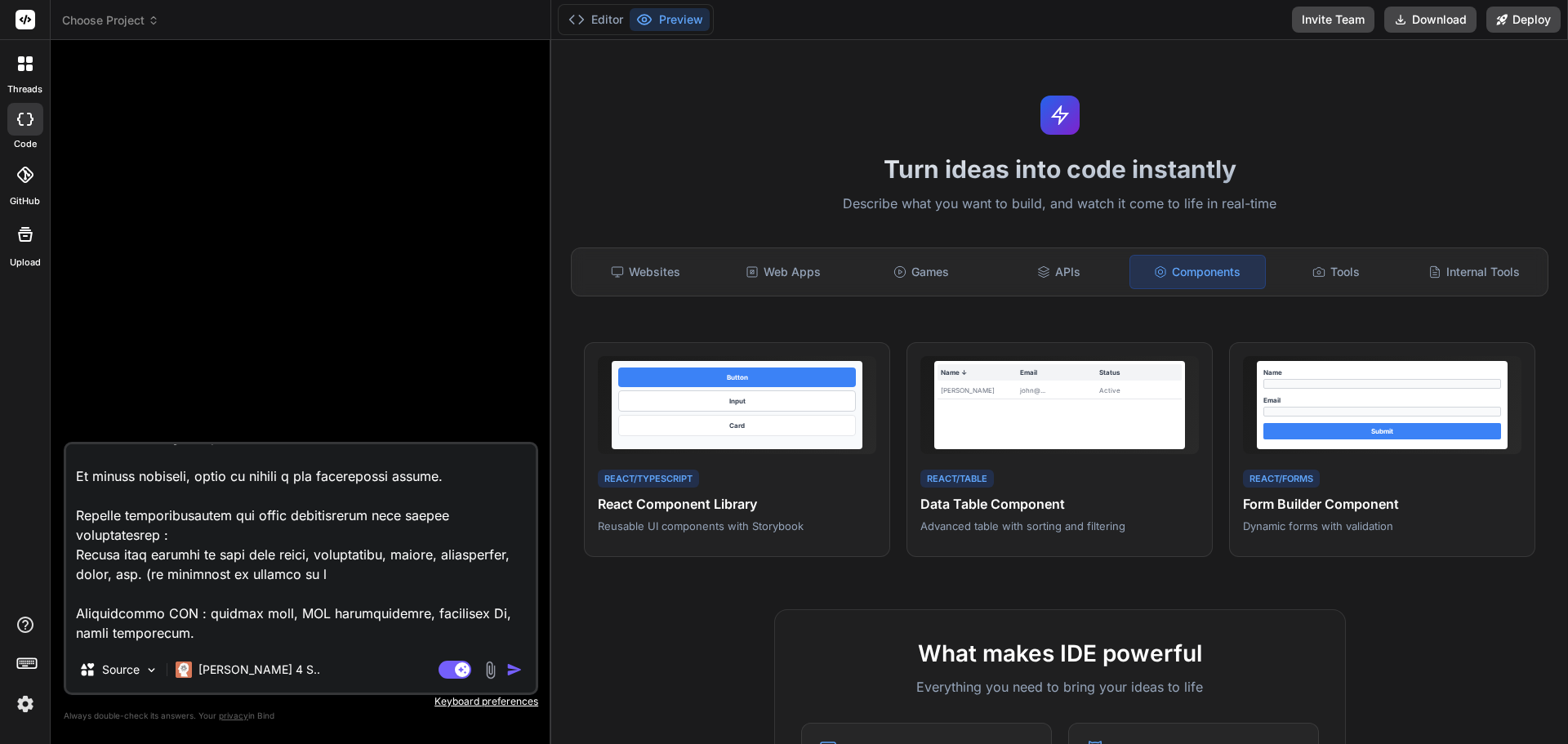
type textarea "Lo ipsumdol sitam con adi eli s’doeiusmo temporincid utla et Doloremag aliquaen…"
type textarea "x"
type textarea "Lo ipsumdol sitam con adi eli s’doeiusmo temporincid utla et Doloremag aliquaen…"
type textarea "x"
type textarea "Lo ipsumdol sitam con adi eli s’doeiusmo temporincid utla et Doloremag aliquaen…"
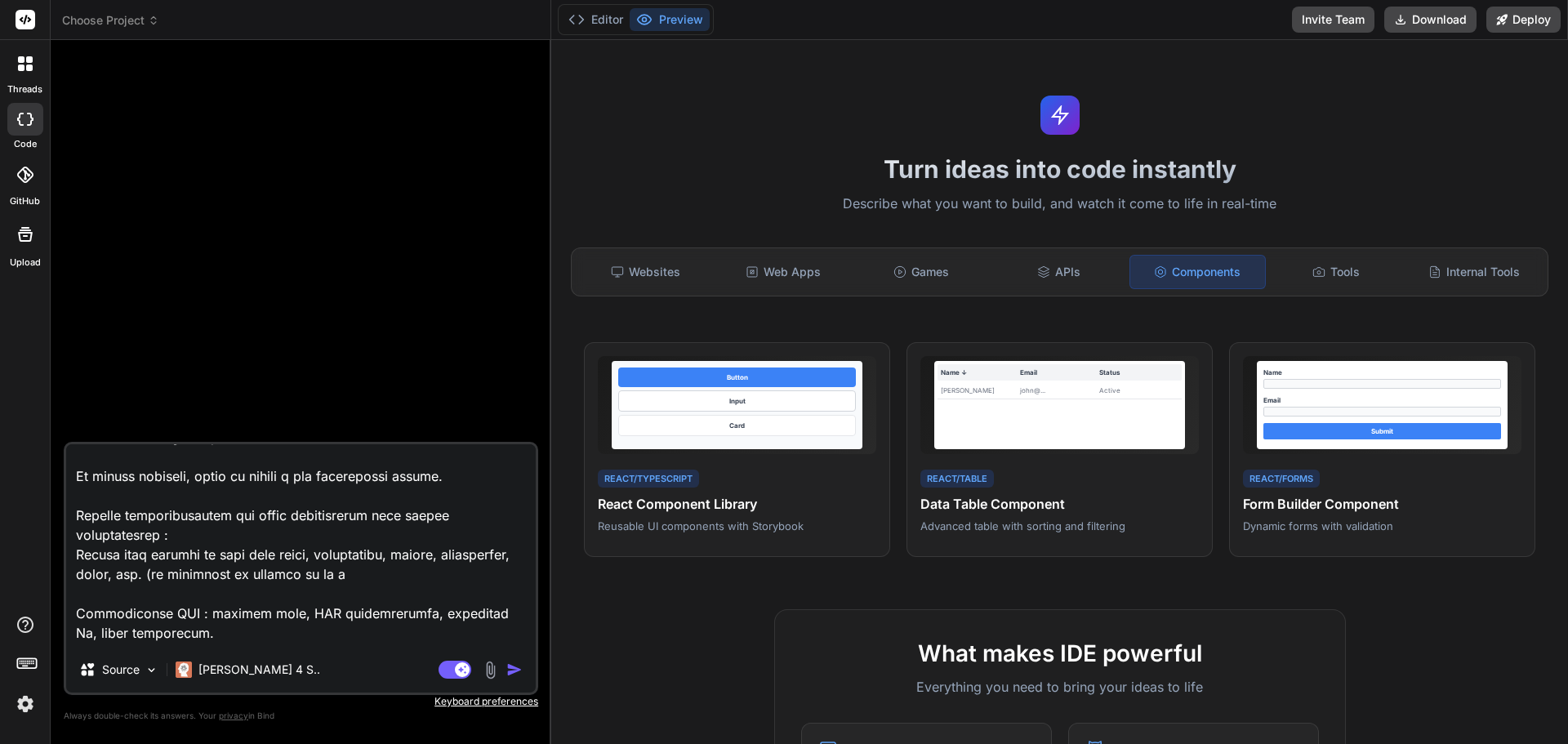
type textarea "x"
type textarea "Lo ipsumdol sitam con adi eli s’doeiusmo temporincid utla et Doloremag aliquaen…"
type textarea "x"
type textarea "Lo ipsumdol sitam con adi eli s’doeiusmo temporincid utla et Doloremag aliquaen…"
type textarea "x"
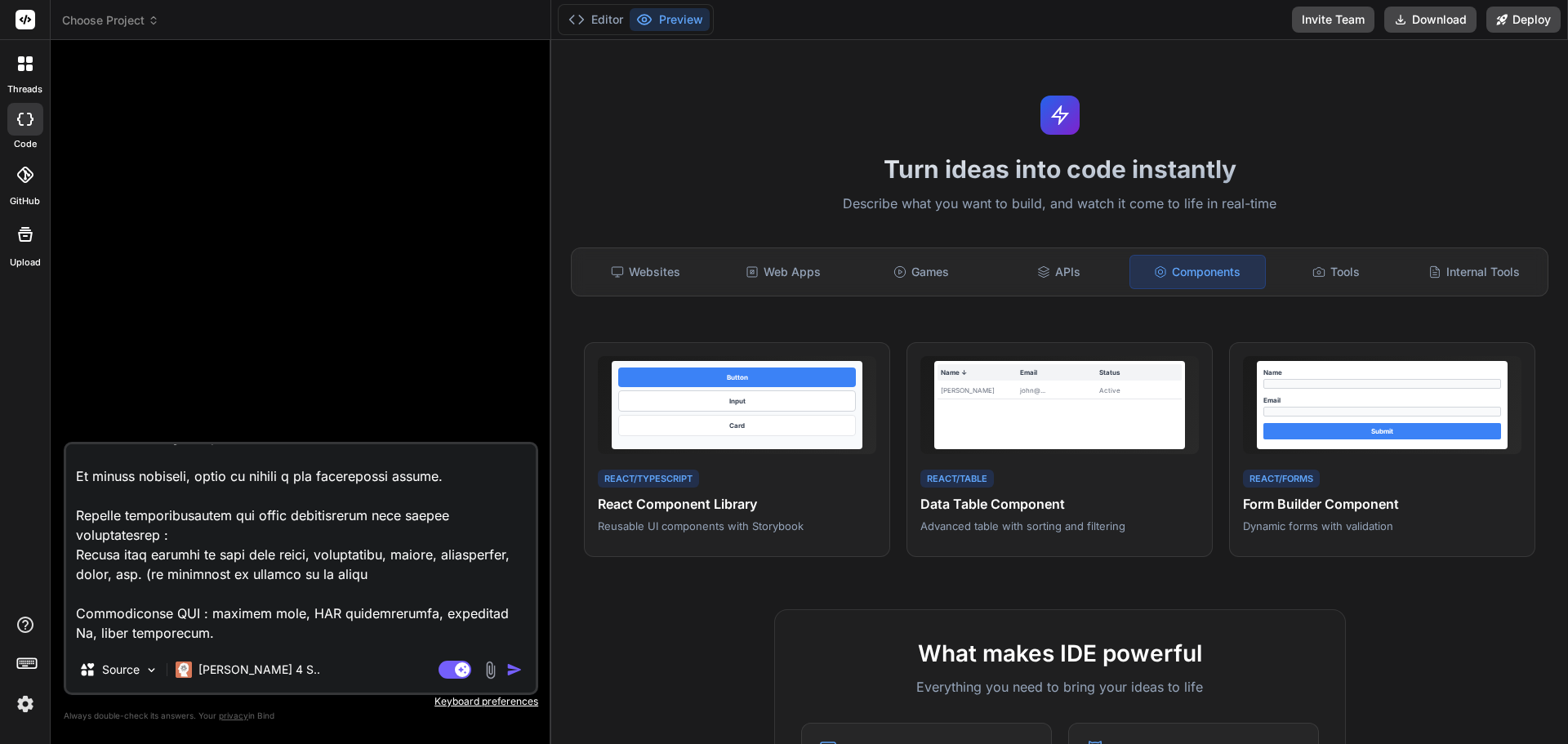
type textarea "Lo ipsumdol sitam con adi eli s’doeiusmo temporincid utla et Doloremag aliquaen…"
type textarea "x"
type textarea "Lo ipsumdol sitam con adi eli s’doeiusmo temporincid utla et Doloremag aliquaen…"
type textarea "x"
type textarea "Lo ipsumdol sitam con adi eli s’doeiusmo temporincid utla et Doloremag aliquaen…"
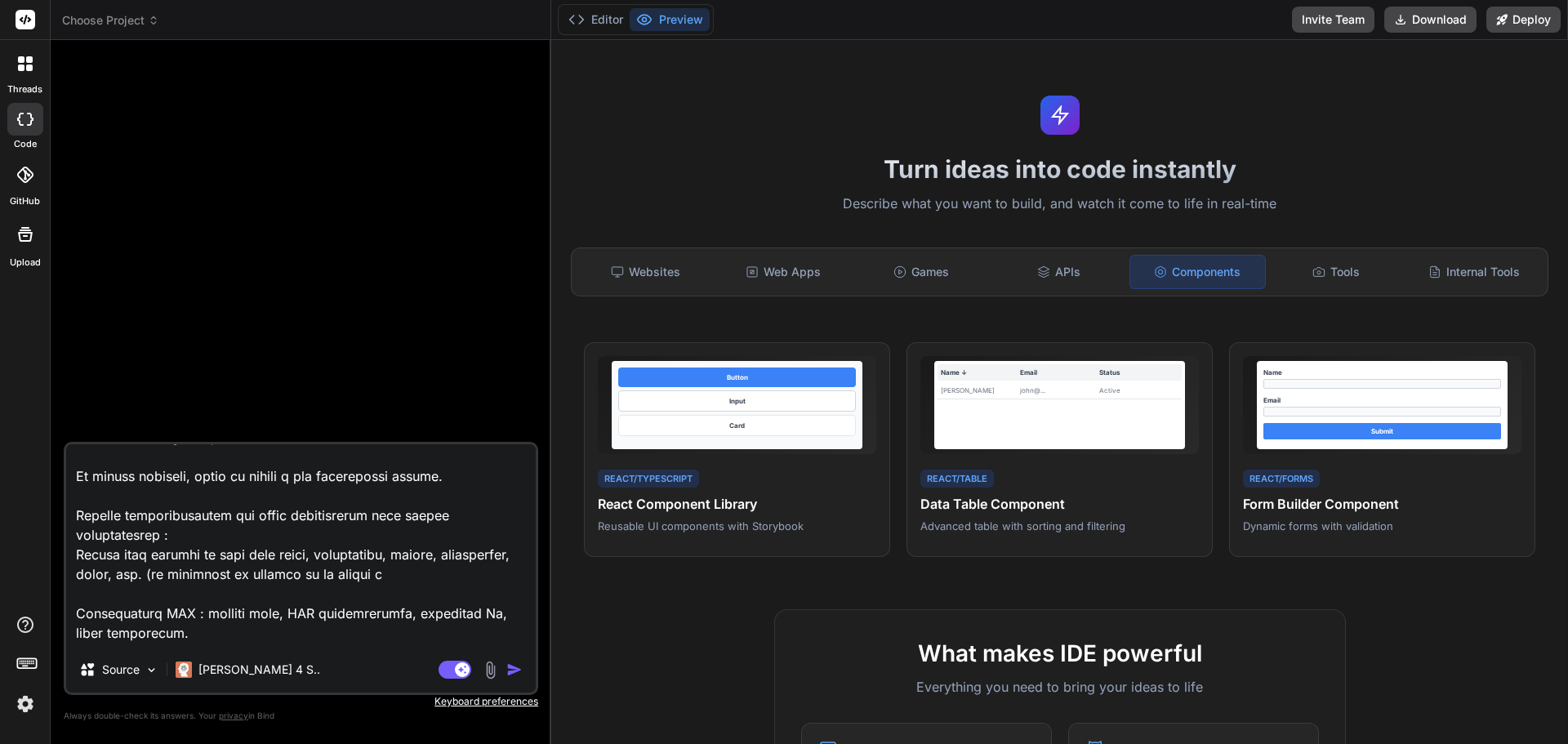
type textarea "x"
type textarea "Lo ipsumdol sitam con adi eli s’doeiusmo temporincid utla et Doloremag aliquaen…"
type textarea "x"
type textarea "Lo ipsumdol sitam con adi eli s’doeiusmo temporincid utla et Doloremag aliquaen…"
type textarea "x"
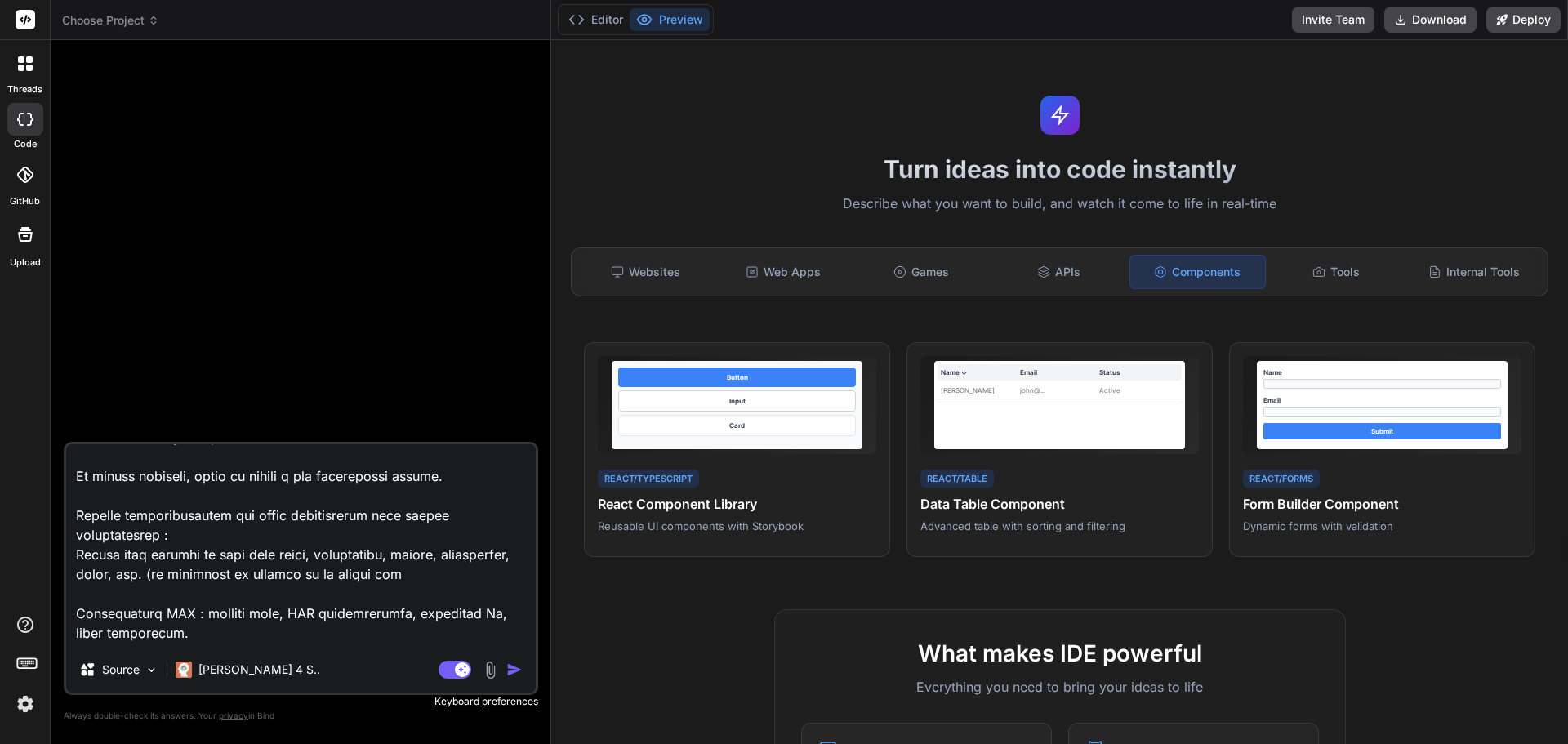
type textarea "Lo ipsumdol sitam con adi eli s’doeiusmo temporincid utla et Doloremag aliquaen…"
type textarea "x"
type textarea "Lo ipsumdol sitam con adi eli s’doeiusmo temporincid utla et Doloremag aliquaen…"
type textarea "x"
type textarea "Lo ipsumdol sitam con adi eli s’doeiusmo temporincid utla et Doloremag aliquaen…"
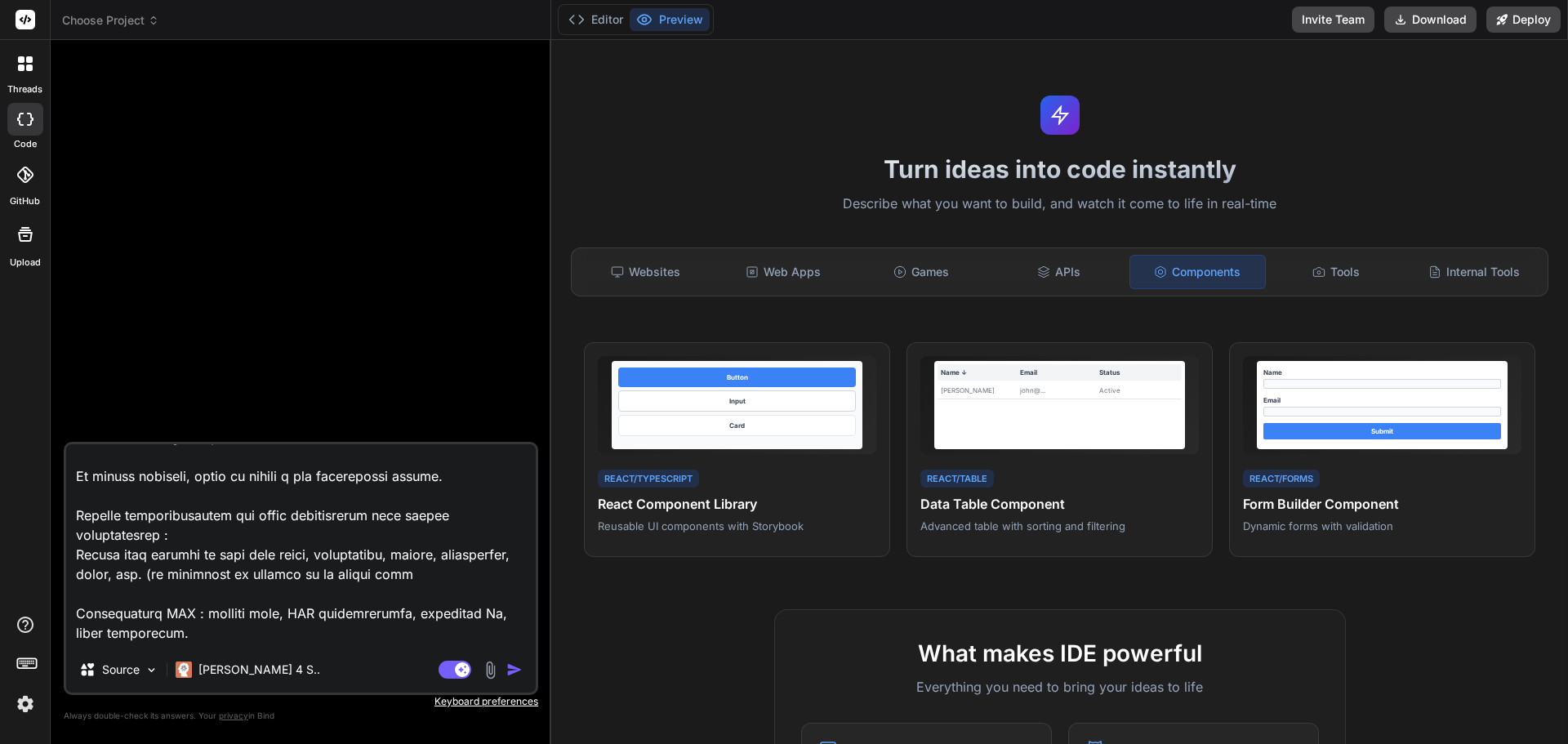
type textarea "x"
type textarea "Lo ipsumdol sitam con adi eli s’doeiusmo temporincid utla et Doloremag aliquaen…"
type textarea "x"
type textarea "Lo ipsumdol sitam con adi eli s’doeiusmo temporincid utla et Doloremag aliquaen…"
type textarea "x"
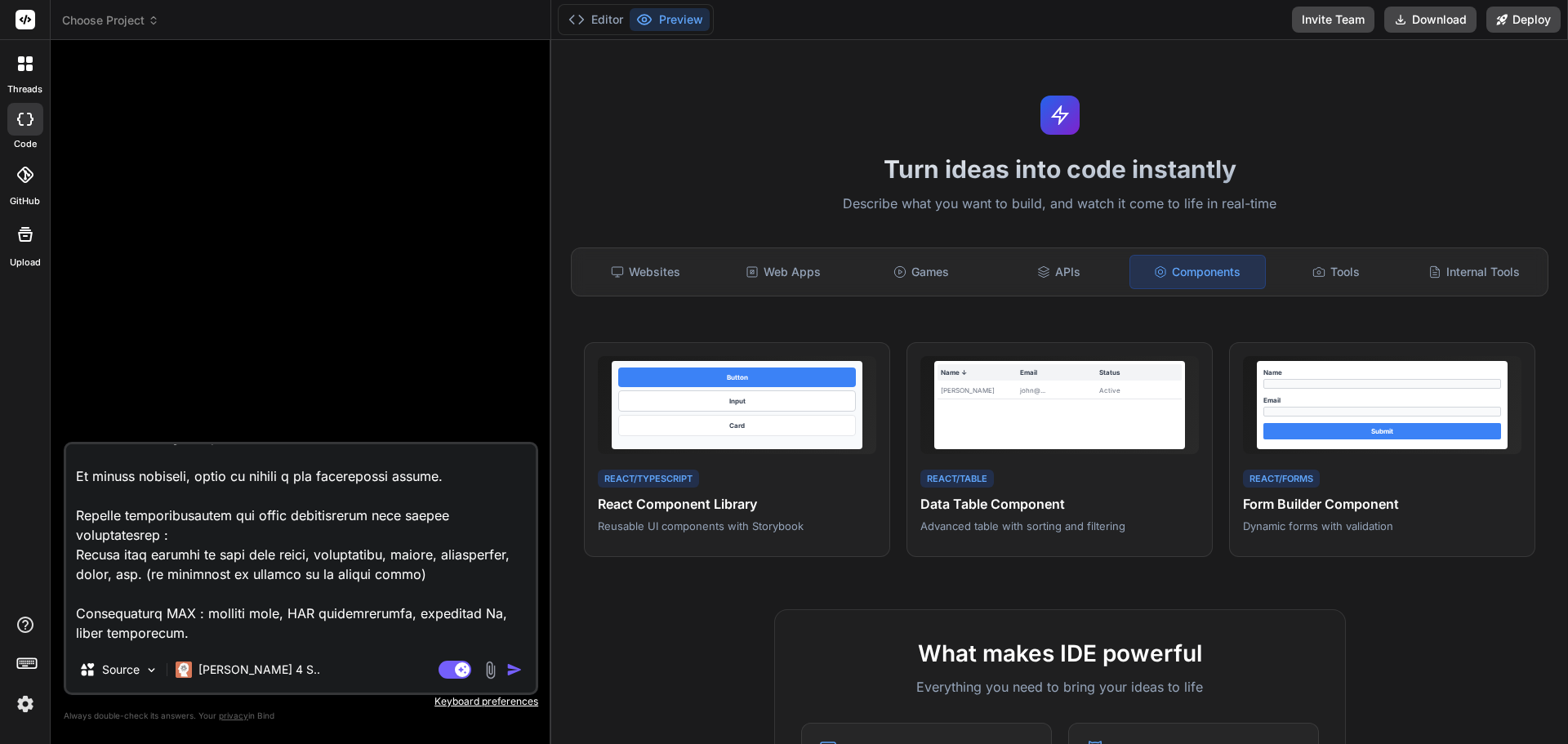
type textarea "Lo ipsumdol sitam con adi eli s’doeiusmo temporincid utla et Doloremag aliquaen…"
type textarea "x"
type textarea "Lo ipsumdol sitam con adi eli s’doeiusmo temporincid utla et Doloremag aliquaen…"
type textarea "x"
type textarea "Lo ipsumdol sitam con adi eli s’doeiusmo temporincid utla et Doloremag aliquaen…"
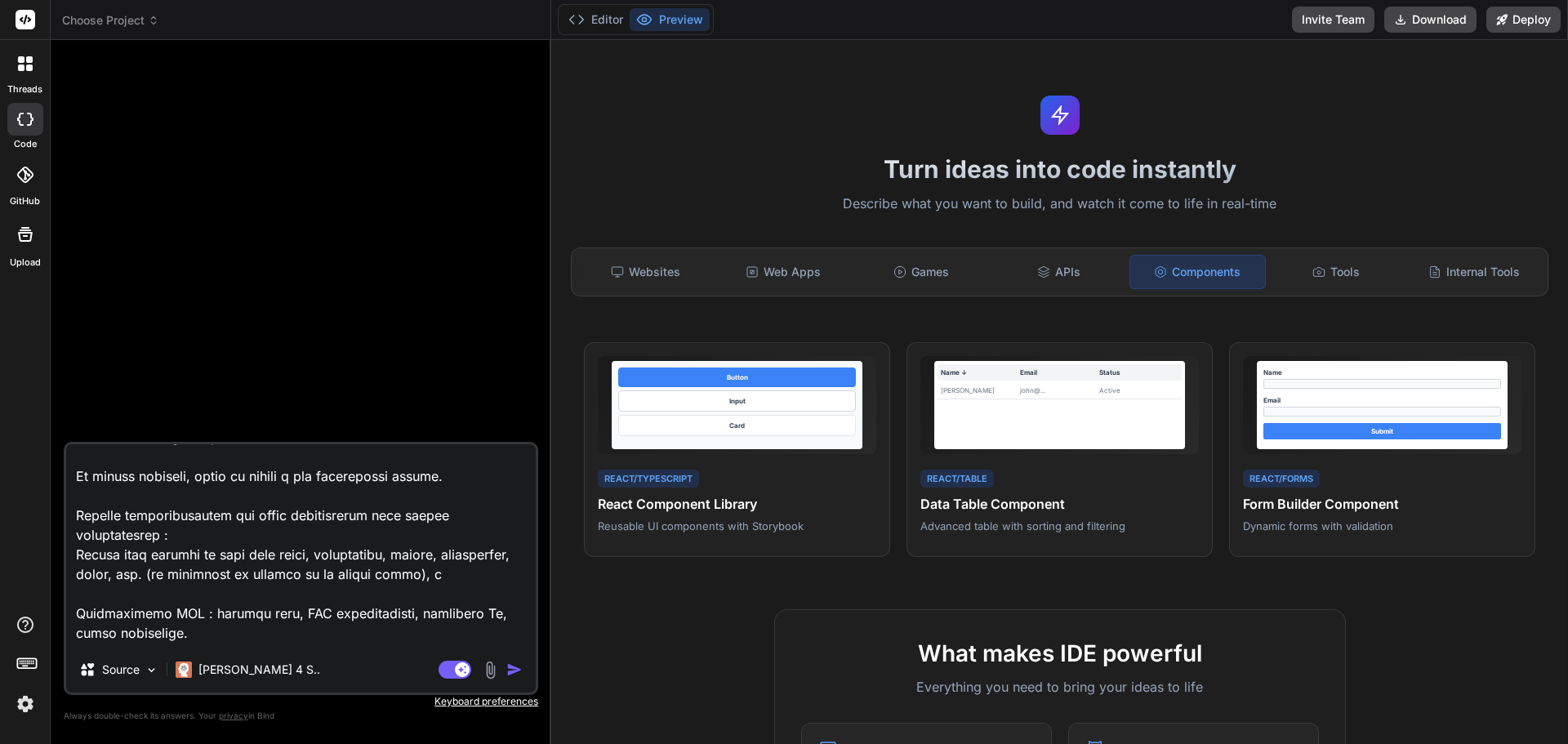
type textarea "x"
type textarea "Lo ipsumdol sitam con adi eli s’doeiusmo temporincid utla et Doloremag aliquaen…"
type textarea "x"
type textarea "Lo ipsumdol sitam con adi eli s’doeiusmo temporincid utla et Doloremag aliquaen…"
type textarea "x"
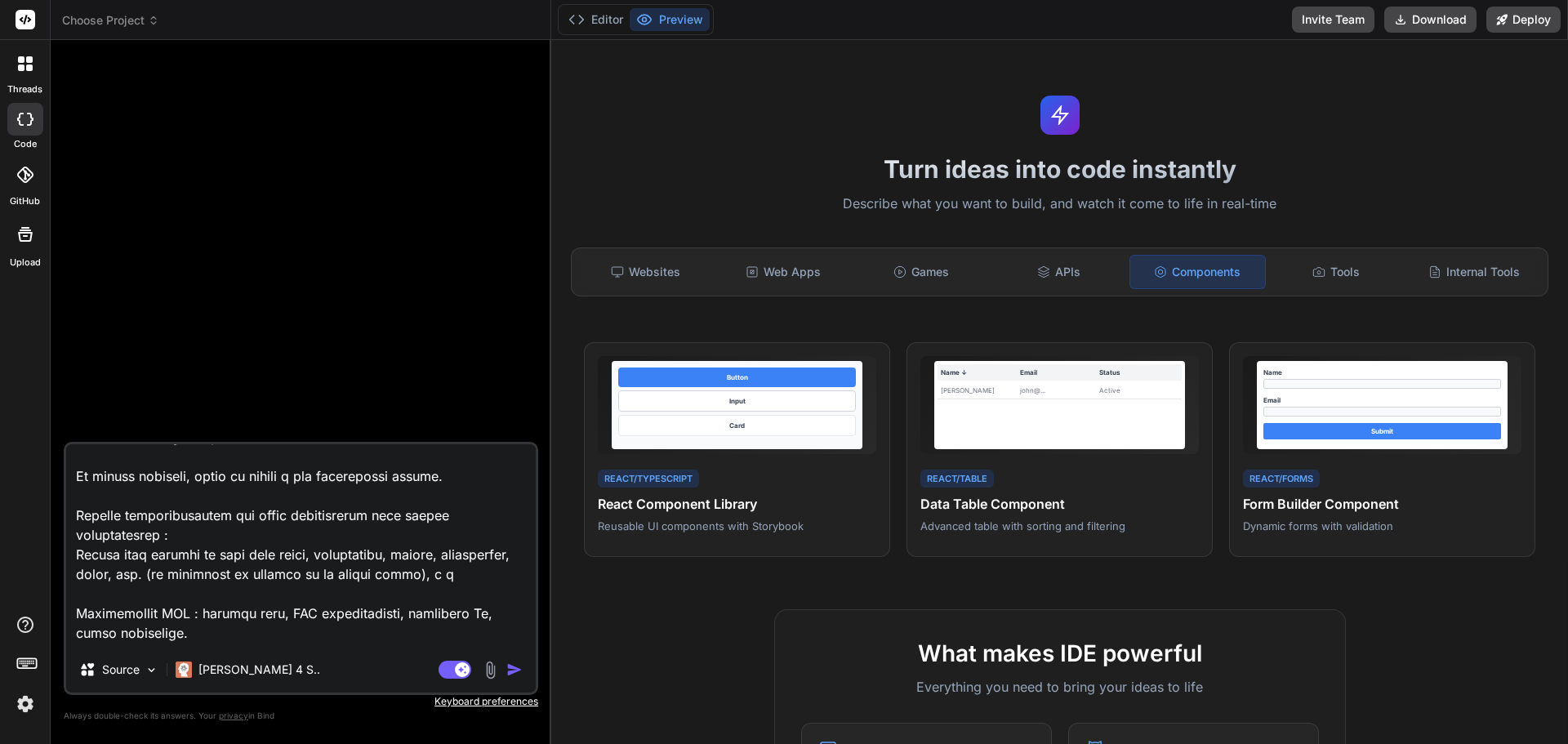
type textarea "Lo ipsumdol sitam con adi eli s’doeiusmo temporincid utla et Doloremag aliquaen…"
type textarea "x"
type textarea "Lo ipsumdol sitam con adi eli s’doeiusmo temporincid utla et Doloremag aliquaen…"
type textarea "x"
type textarea "Lo ipsumdol sitam con adi eli s’doeiusmo temporincid utla et Doloremag aliquaen…"
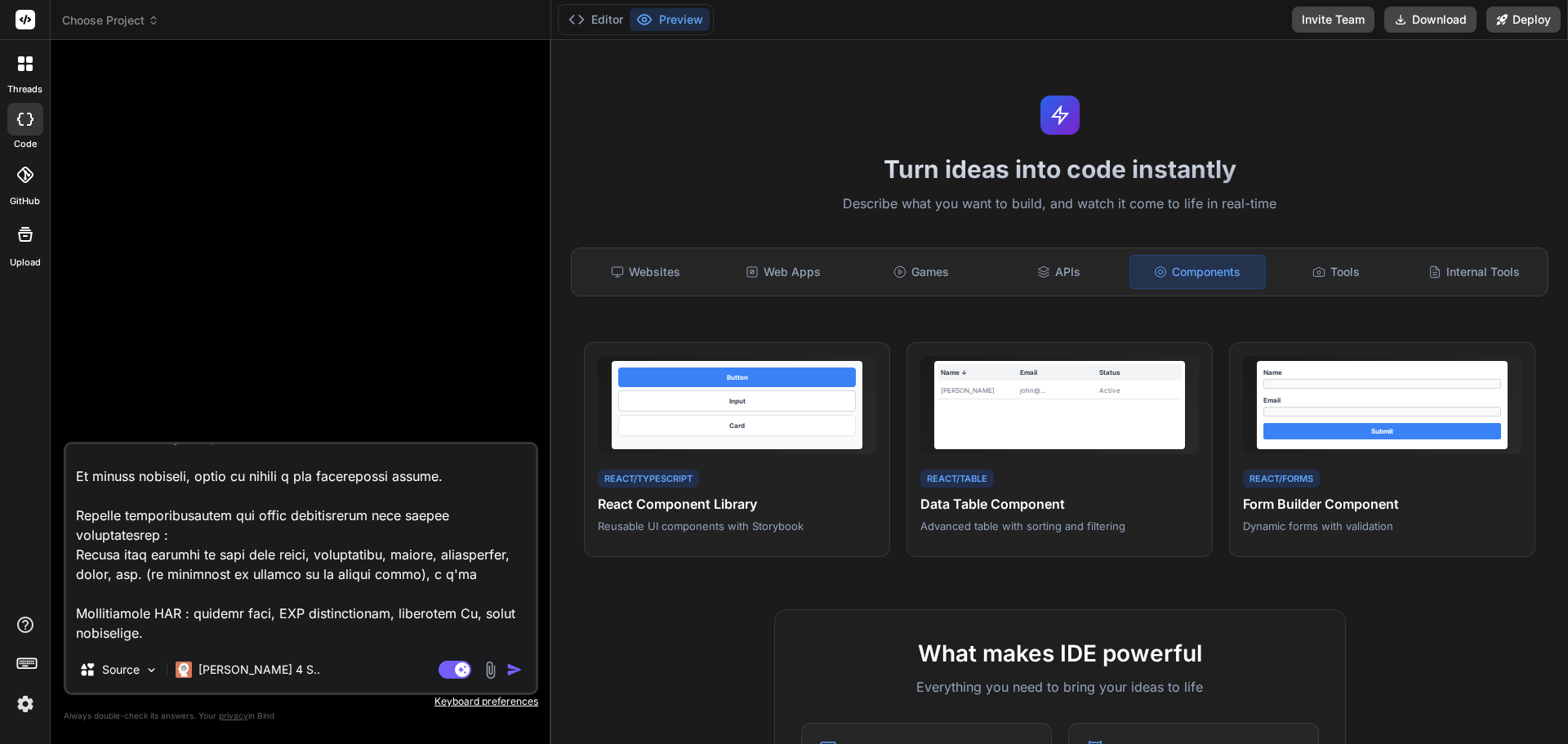
type textarea "x"
type textarea "Lo ipsumdol sitam con adi eli s’doeiusmo temporincid utla et Doloremag aliquaen…"
type textarea "x"
type textarea "Lo ipsumdol sitam con adi eli s’doeiusmo temporincid utla et Doloremag aliquaen…"
type textarea "x"
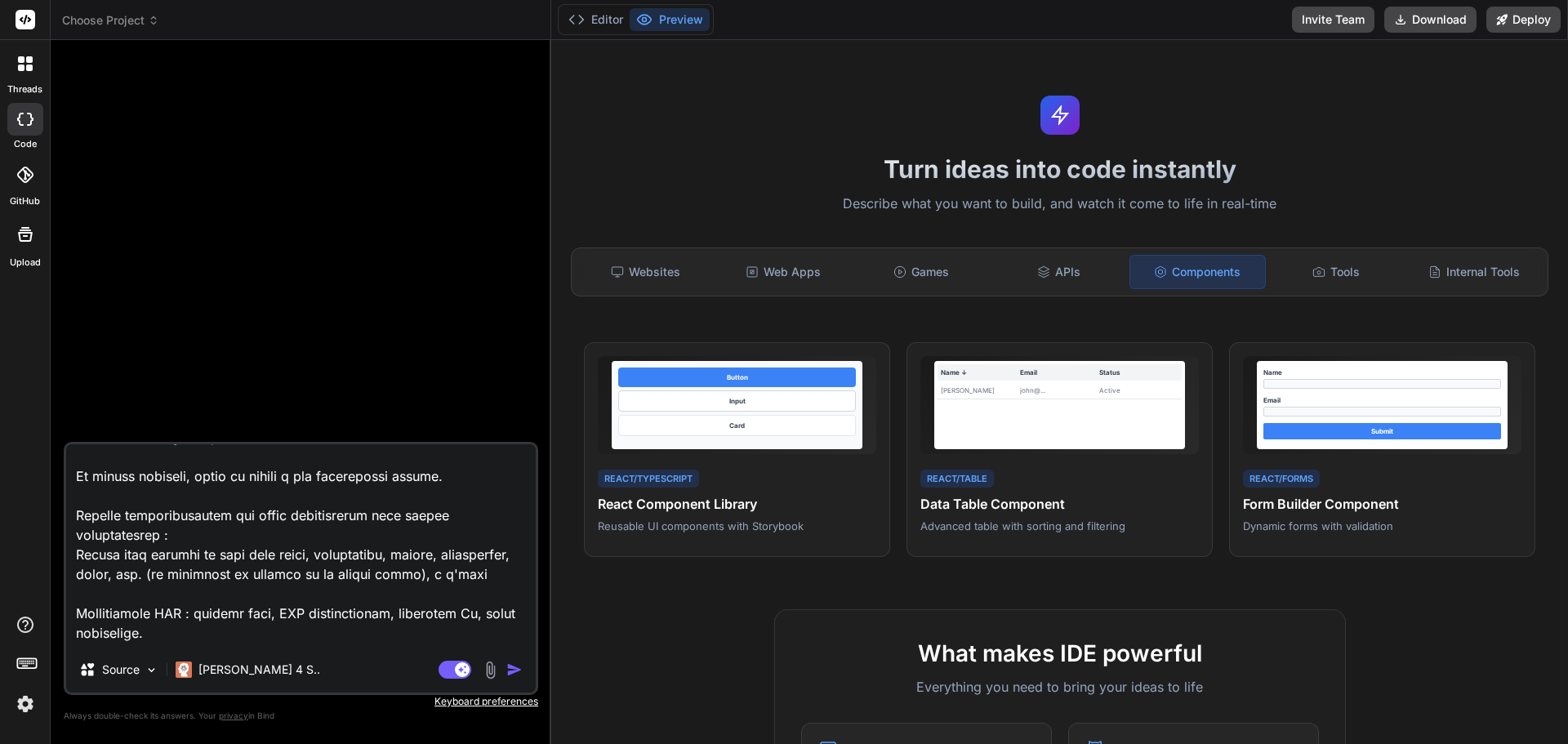
type textarea "Lo ipsumdol sitam con adi eli s’doeiusmo temporincid utla et Doloremag aliquaen…"
type textarea "x"
type textarea "Lo ipsumdol sitam con adi eli s’doeiusmo temporincid utla et Doloremag aliquaen…"
type textarea "x"
type textarea "Lo ipsumdol sitam con adi eli s’doeiusmo temporincid utla et Doloremag aliquaen…"
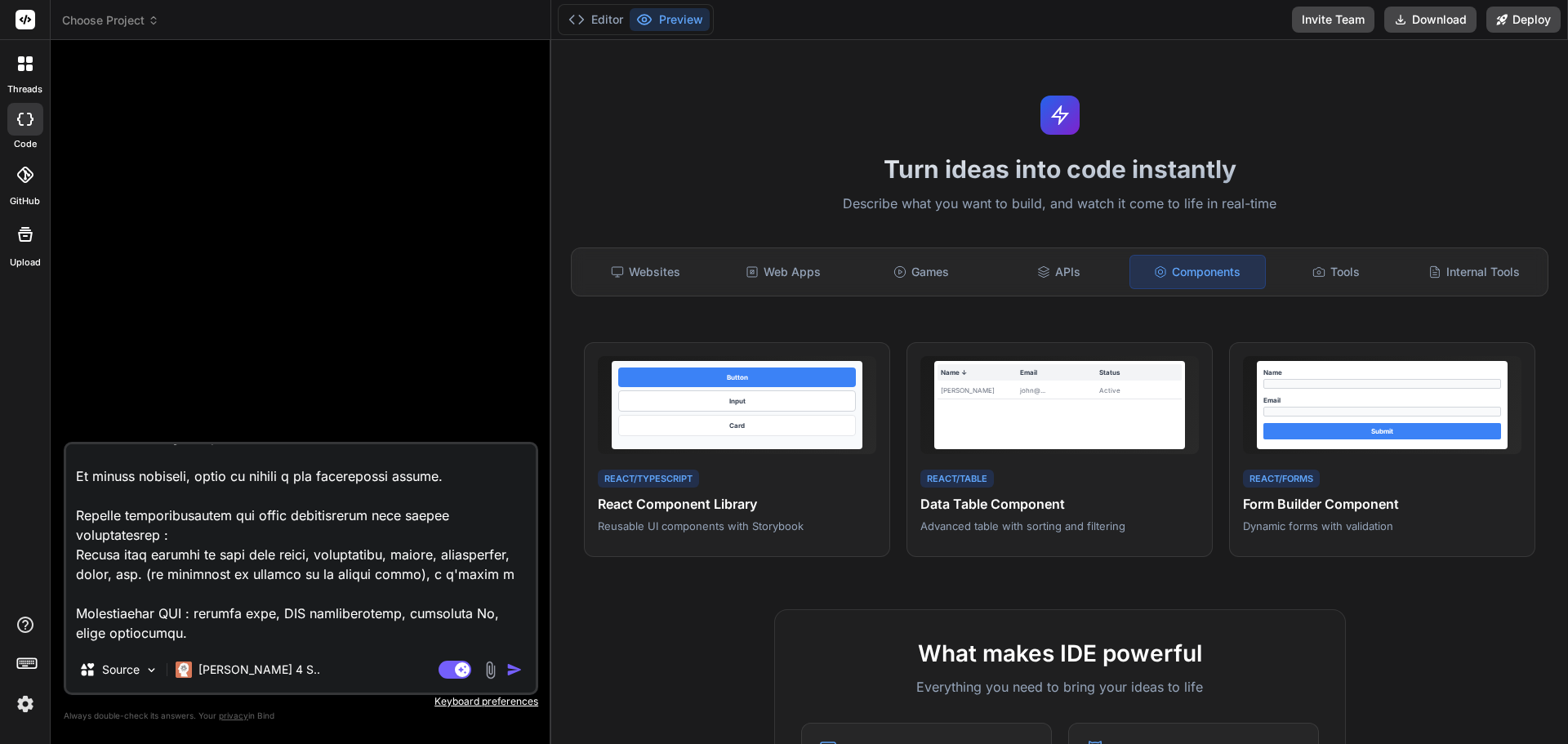
type textarea "x"
type textarea "Lo ipsumdol sitam con adi eli s’doeiusmo temporincid utla et Doloremag aliquaen…"
type textarea "x"
type textarea "Lo ipsumdol sitam con adi eli s’doeiusmo temporincid utla et Doloremag aliquaen…"
paste textarea "[URL][DOMAIN_NAME]"
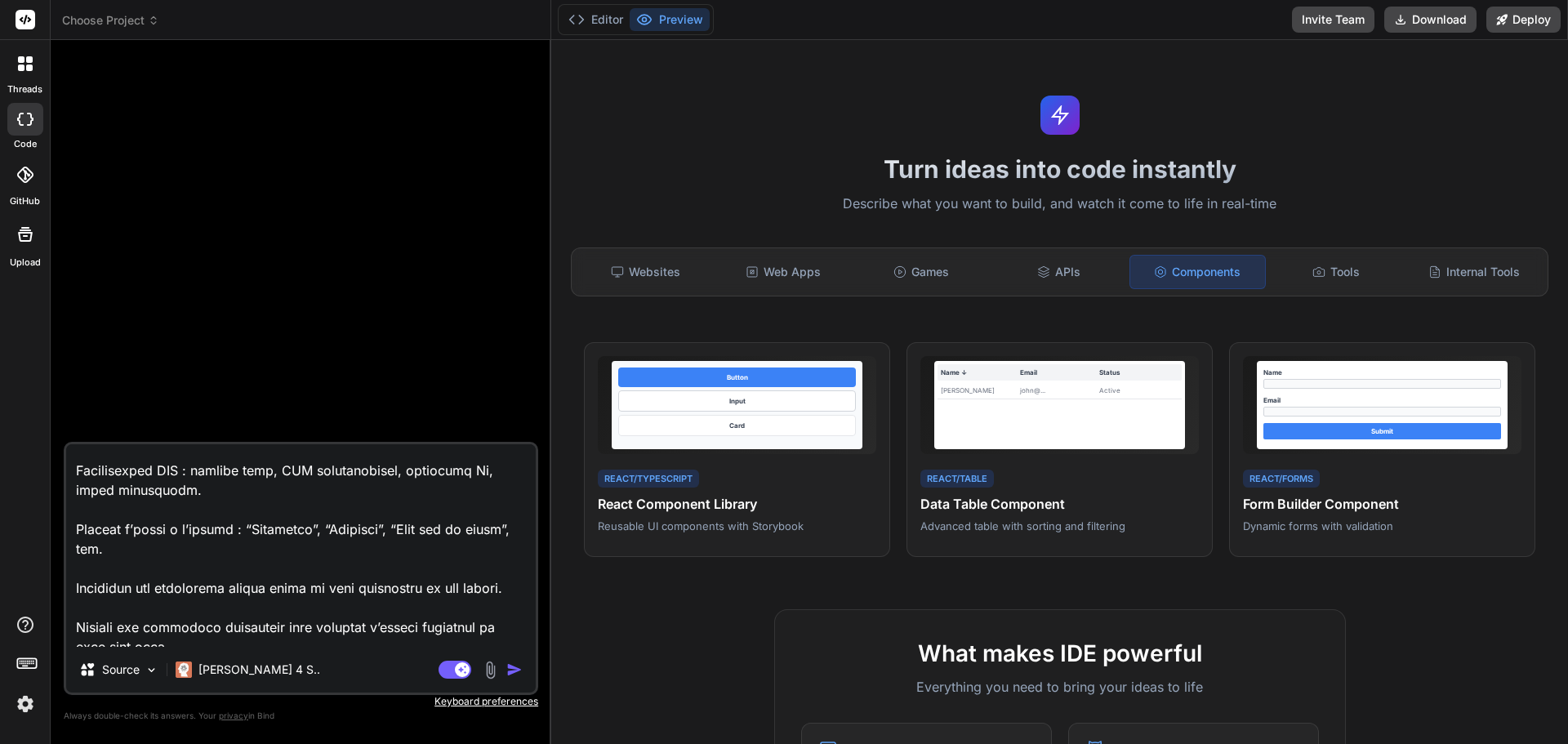
scroll to position [523, 0]
click at [288, 530] on textarea at bounding box center [300, 546] width 470 height 202
click at [246, 523] on textarea at bounding box center [300, 546] width 470 height 202
click at [257, 551] on textarea at bounding box center [300, 546] width 470 height 202
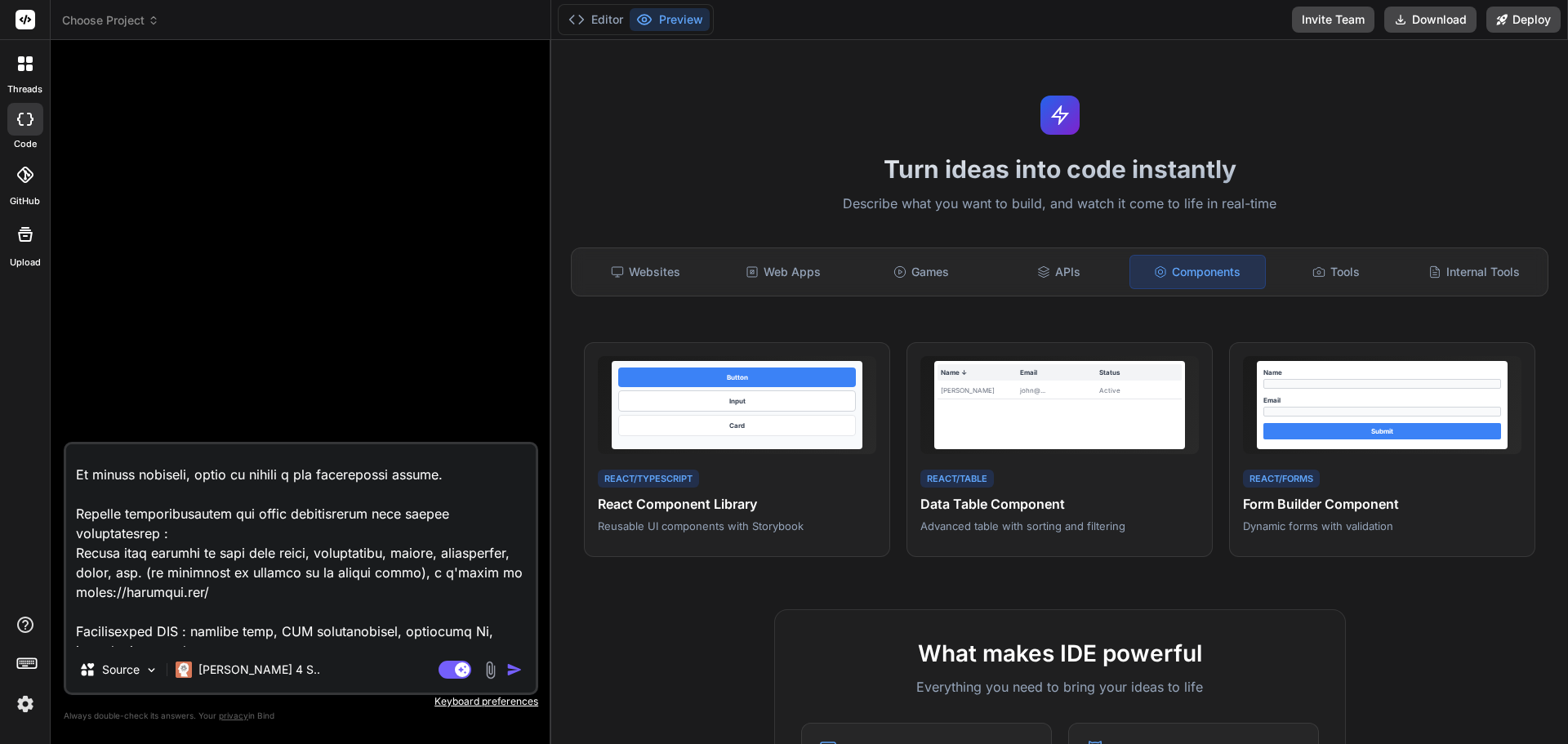
scroll to position [360, 0]
click at [301, 602] on textarea at bounding box center [300, 546] width 470 height 202
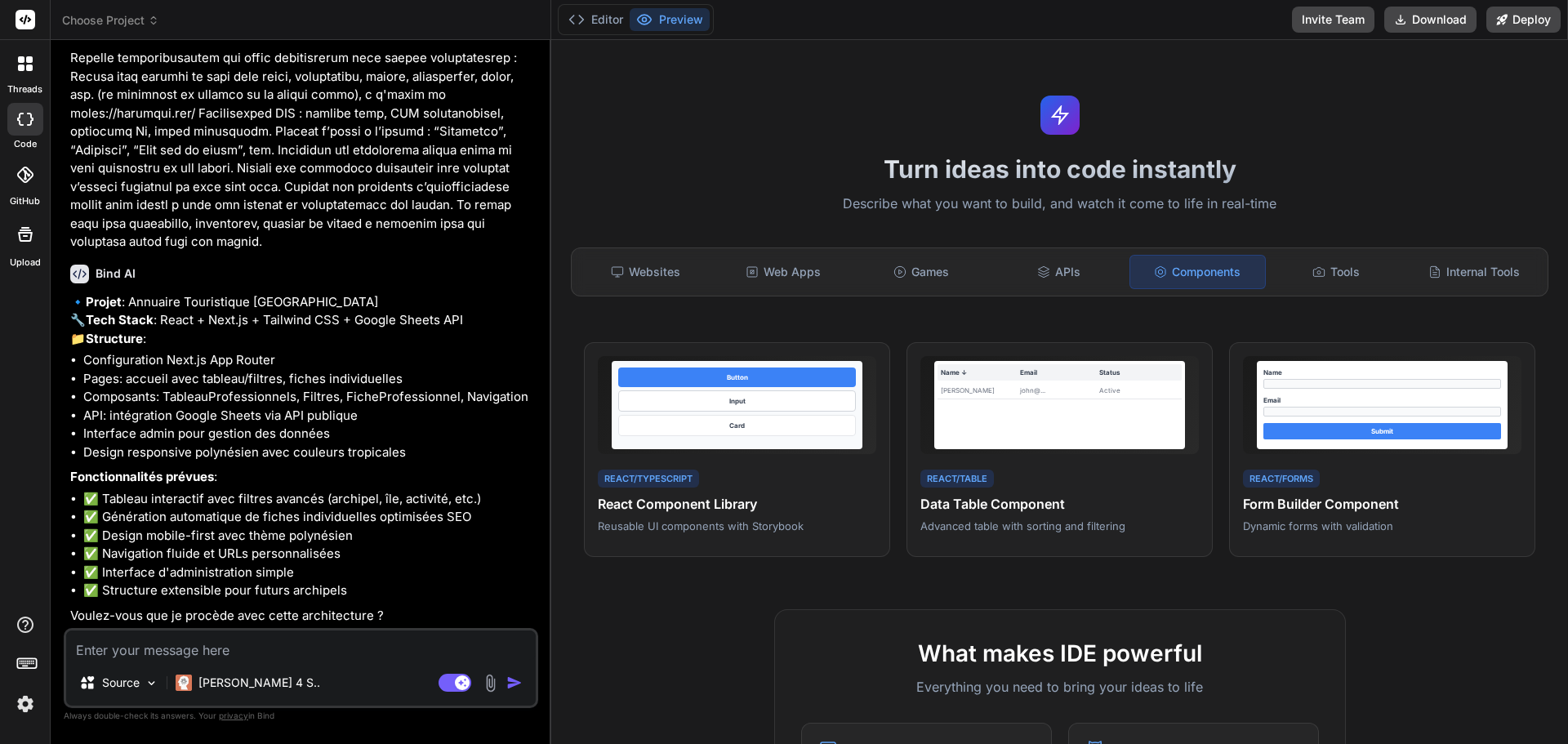
scroll to position [206, 0]
click at [204, 650] on textarea at bounding box center [300, 645] width 470 height 29
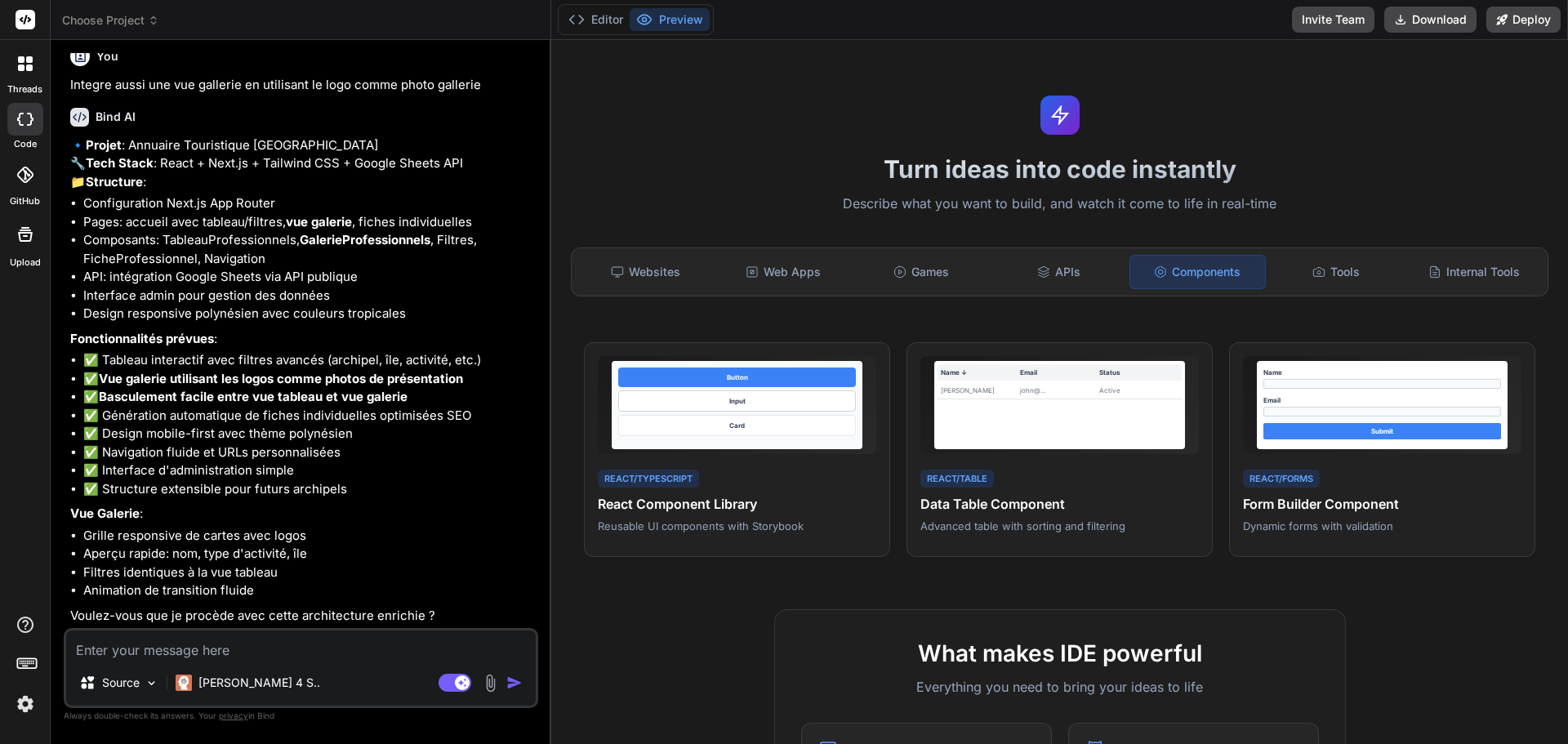
scroll to position [831, 0]
click at [169, 654] on textarea at bounding box center [300, 645] width 470 height 29
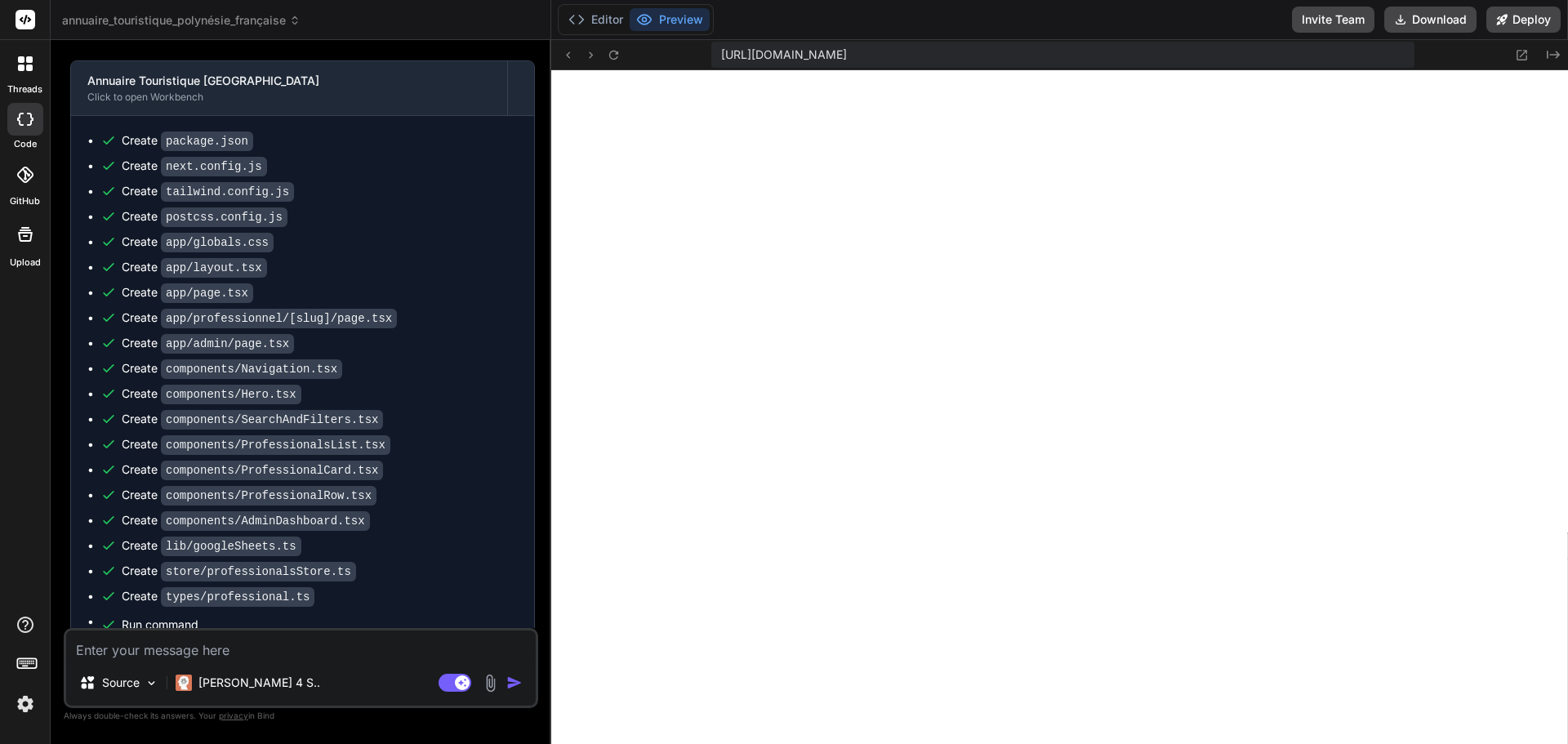
scroll to position [1609, 0]
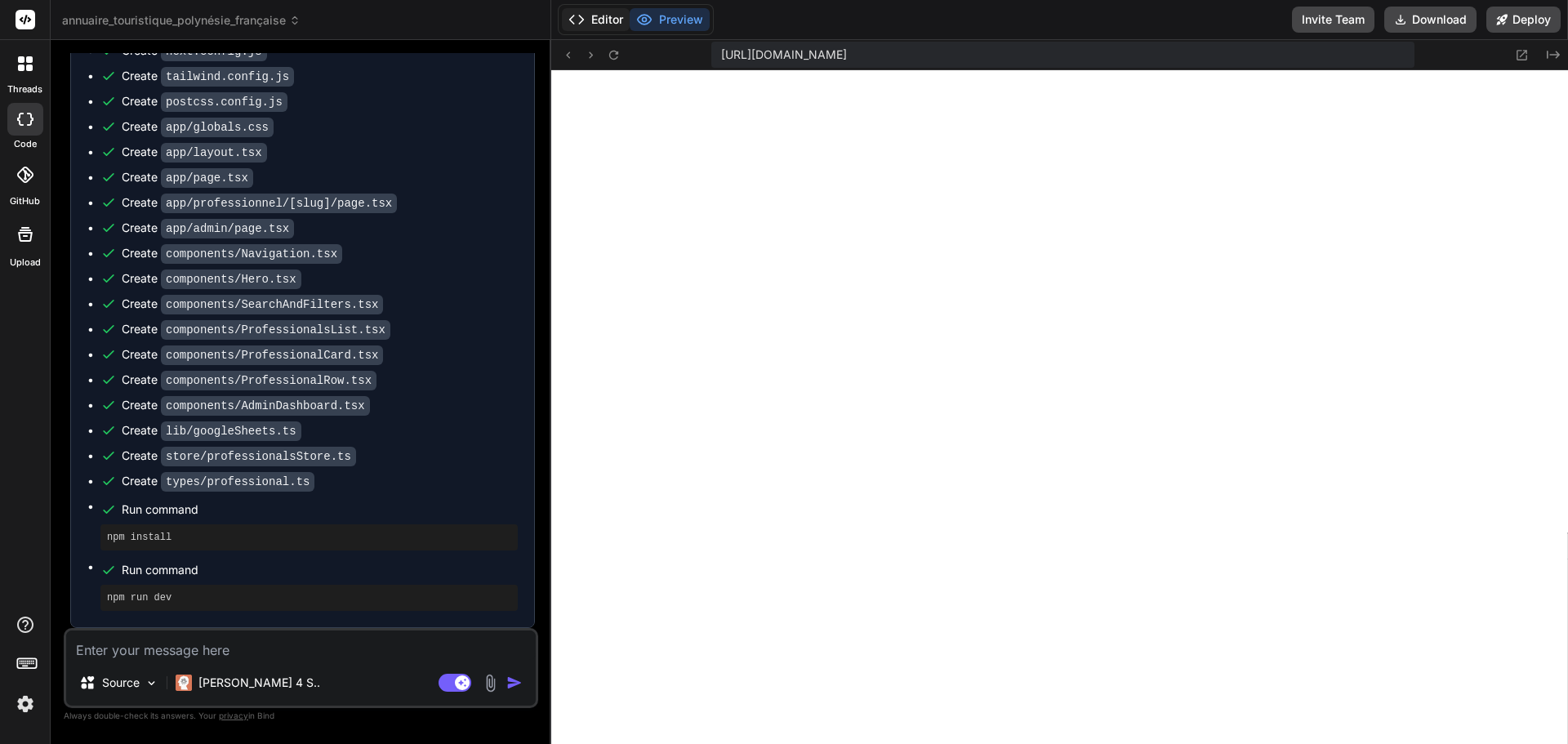
click at [614, 16] on button "Editor" at bounding box center [596, 19] width 67 height 22
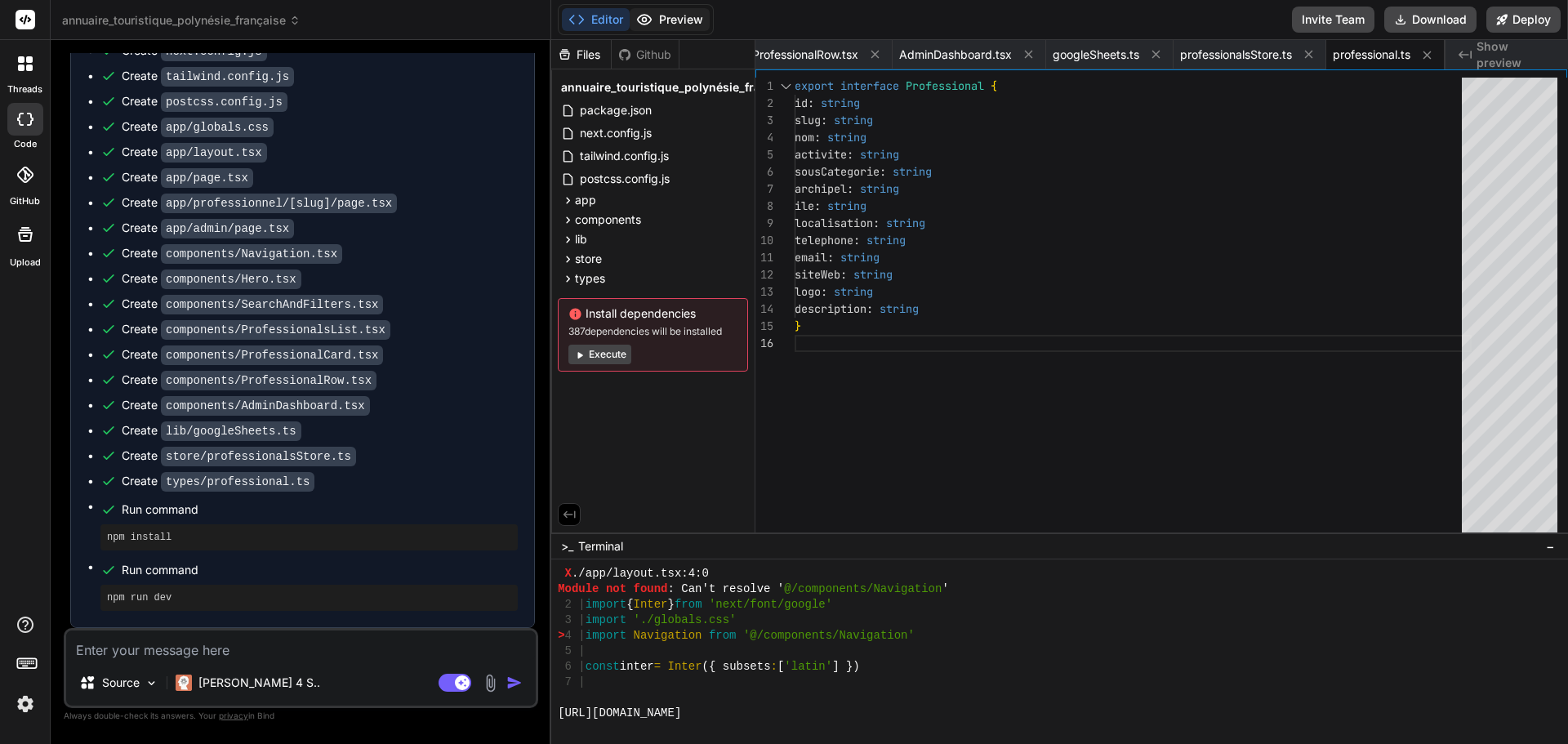
click at [667, 19] on button "Preview" at bounding box center [669, 19] width 80 height 22
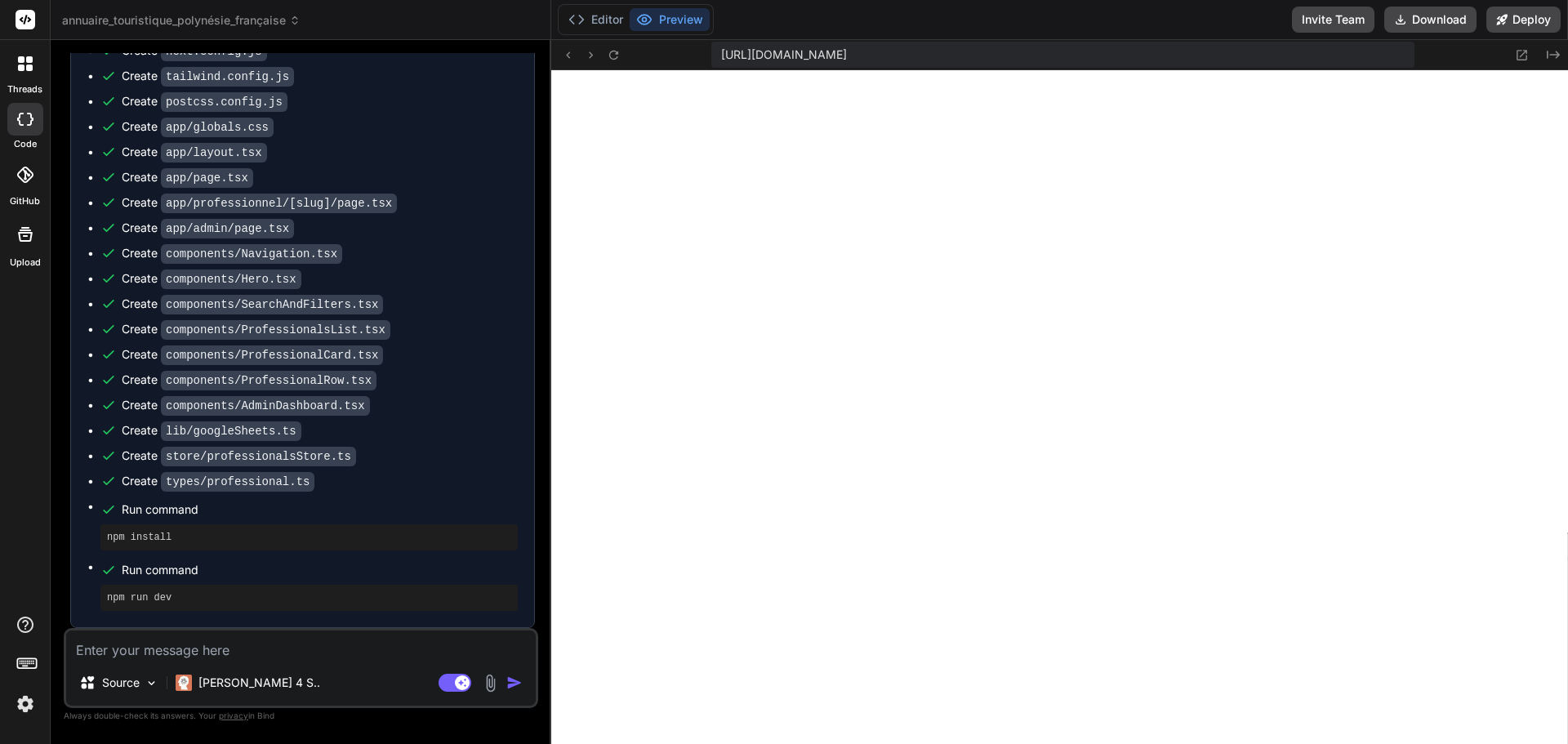
click at [157, 655] on textarea at bounding box center [300, 645] width 470 height 29
paste textarea "./app/layout.tsx:4:0 Module not found: Can't resolve '@/components/Navigation' …"
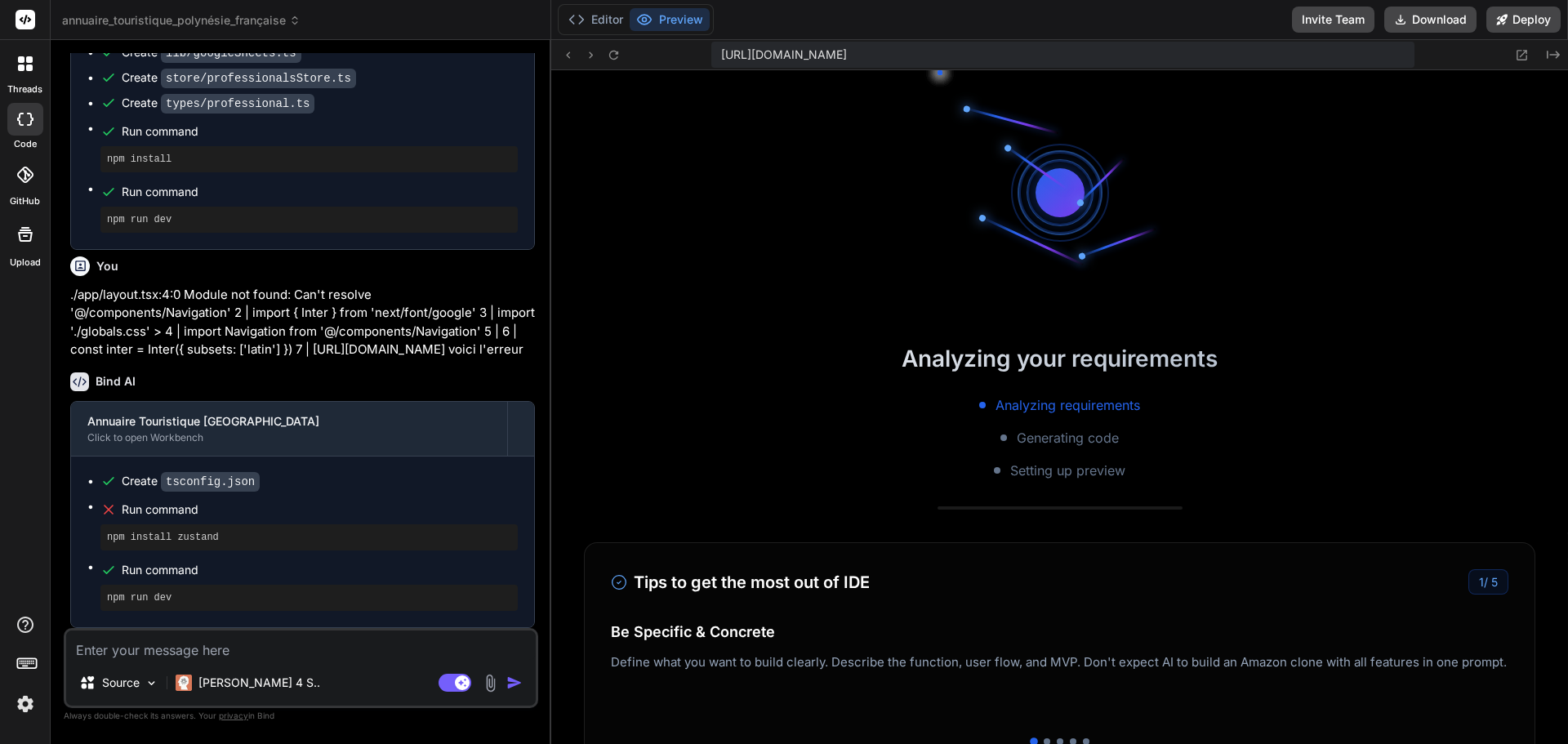
scroll to position [4797, 0]
